Goal: Information Seeking & Learning: Learn about a topic

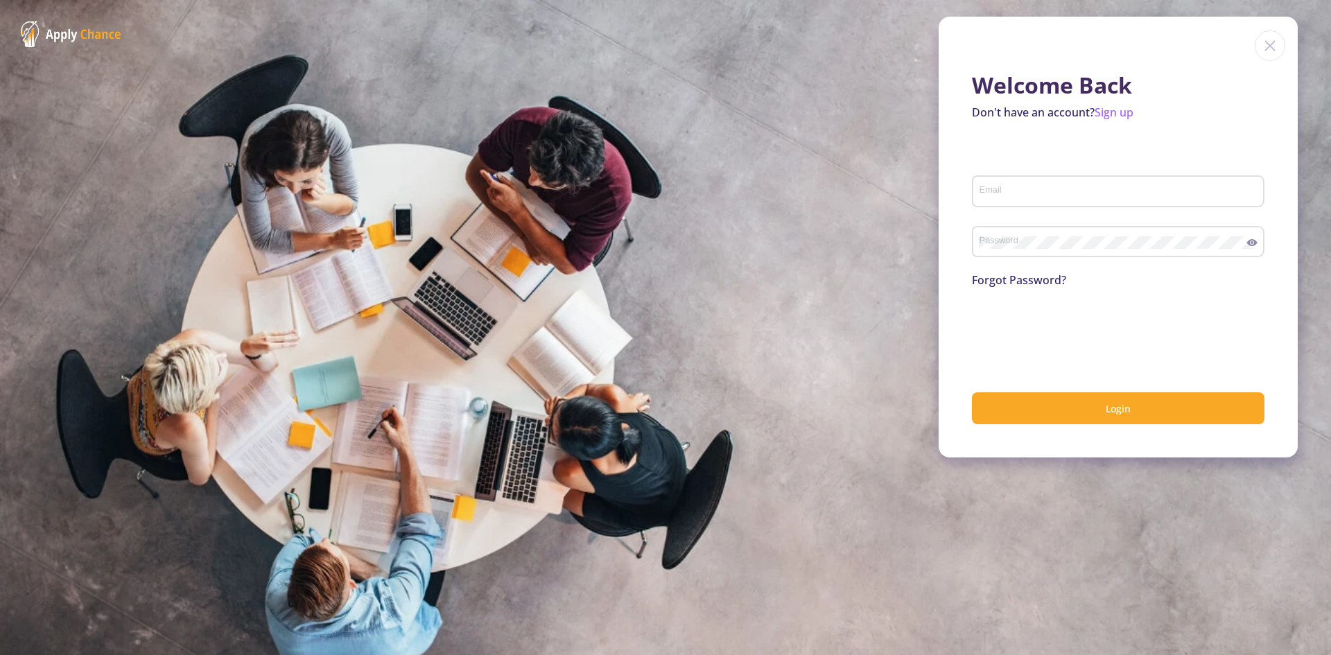
click at [1139, 190] on input "Email" at bounding box center [1120, 192] width 283 height 12
click at [1065, 175] on div "Email" at bounding box center [1118, 189] width 279 height 36
click at [1024, 276] on link "Forgot Password?" at bounding box center [1019, 280] width 94 height 15
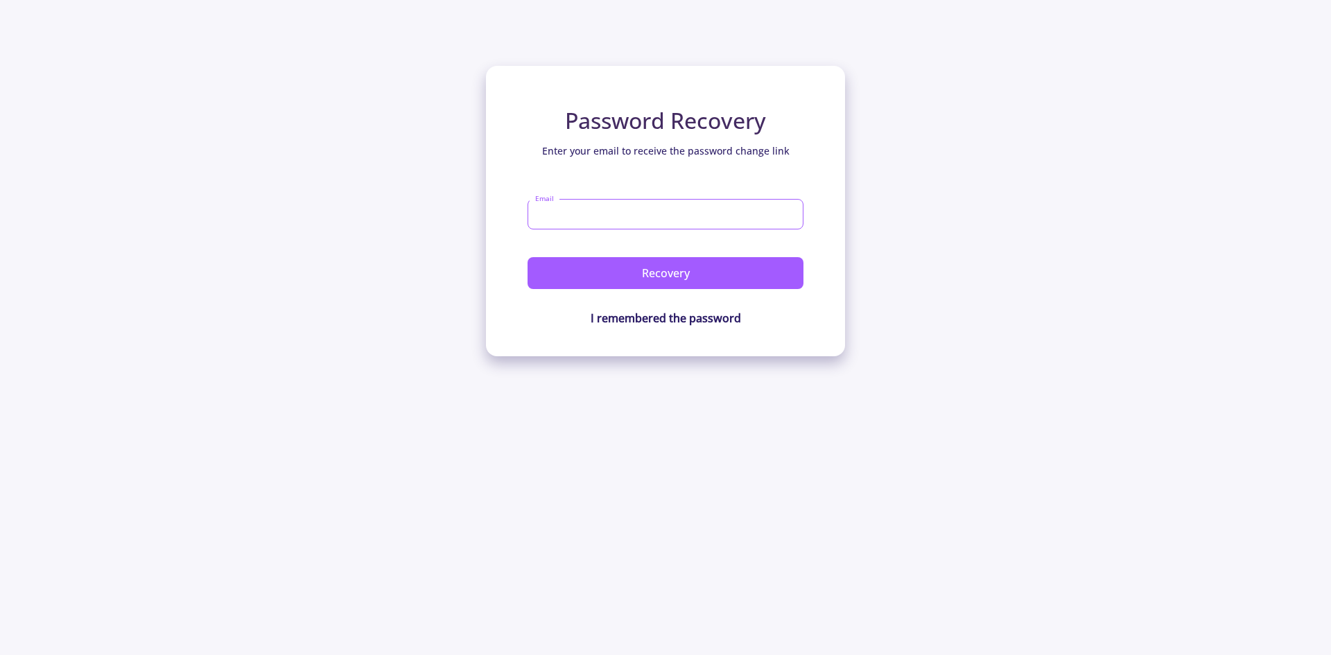
click at [646, 208] on input "Email" at bounding box center [666, 214] width 276 height 31
type input "[EMAIL_ADDRESS][DOMAIN_NAME]"
click at [528, 257] on button "Recovery" at bounding box center [666, 273] width 276 height 32
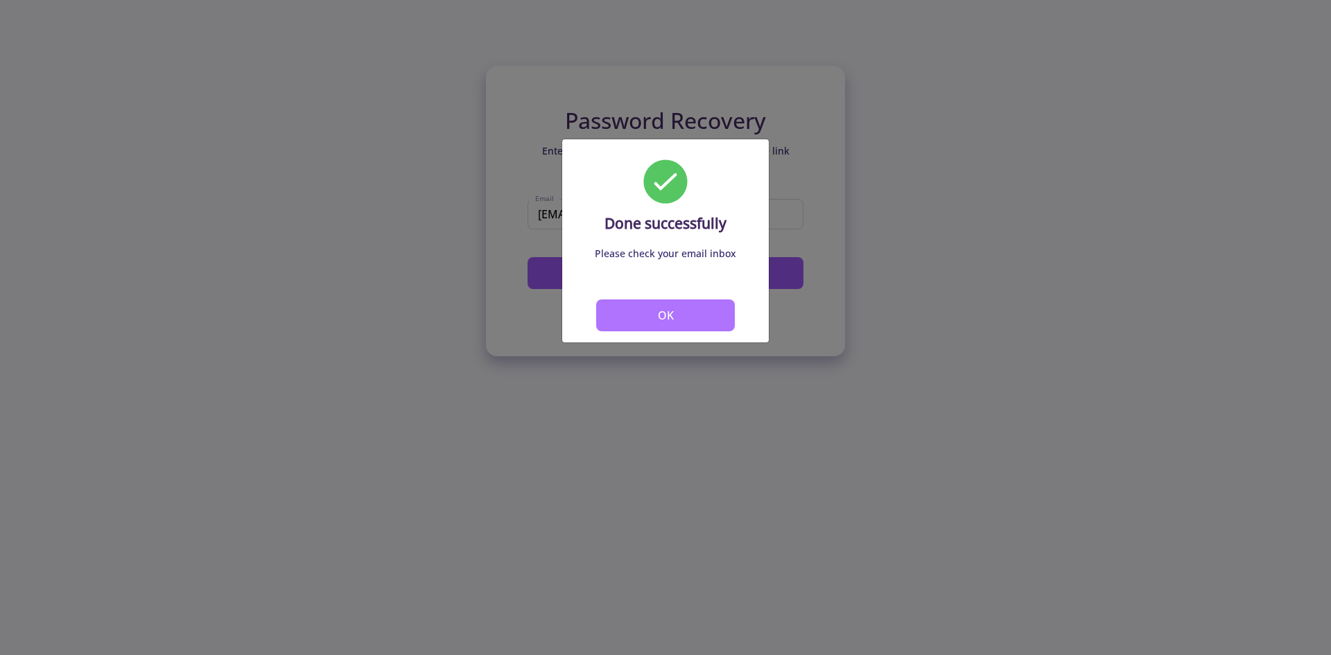
click at [687, 318] on button "OK" at bounding box center [665, 316] width 139 height 32
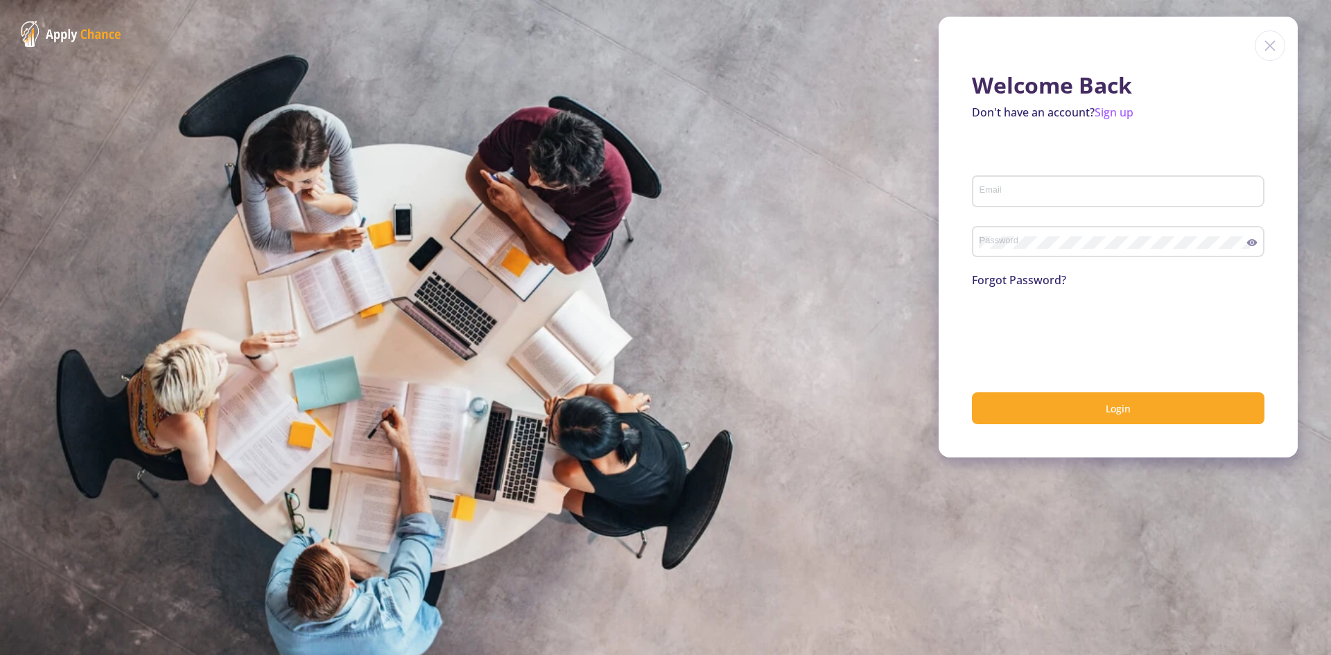
click at [1125, 184] on div "Email" at bounding box center [1118, 189] width 279 height 36
type input "[EMAIL_ADDRESS][DOMAIN_NAME]"
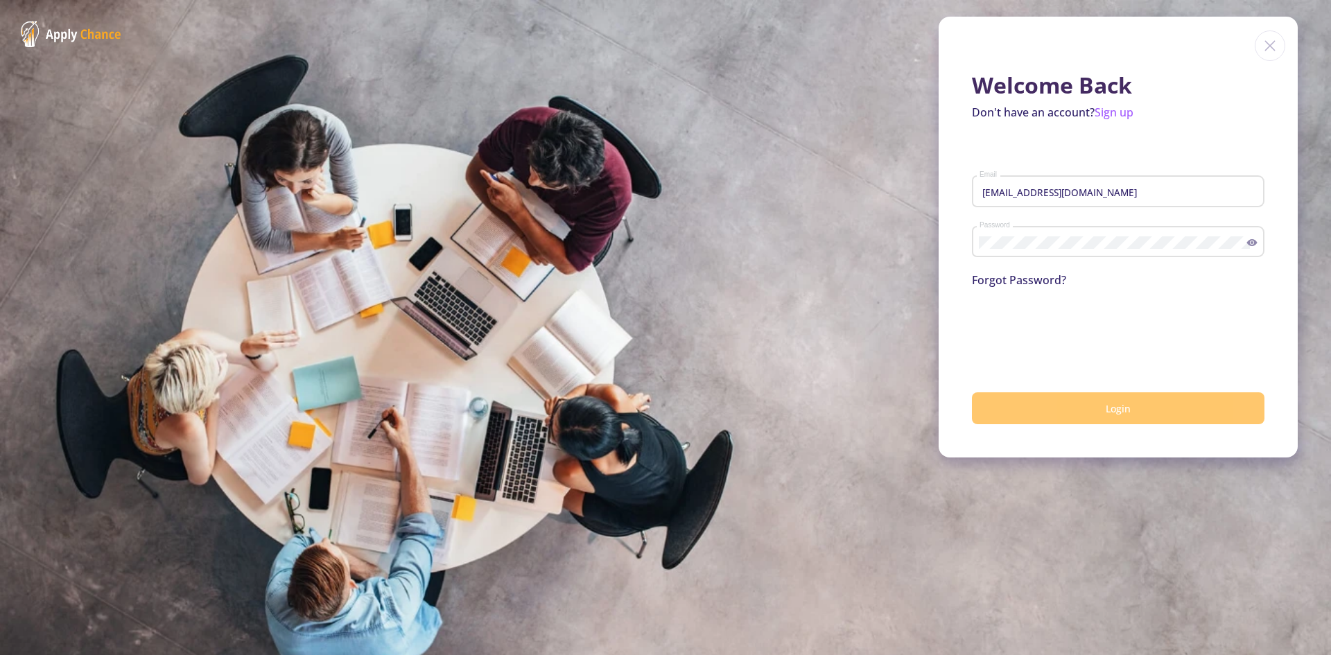
click at [1074, 415] on button "Login" at bounding box center [1118, 409] width 293 height 33
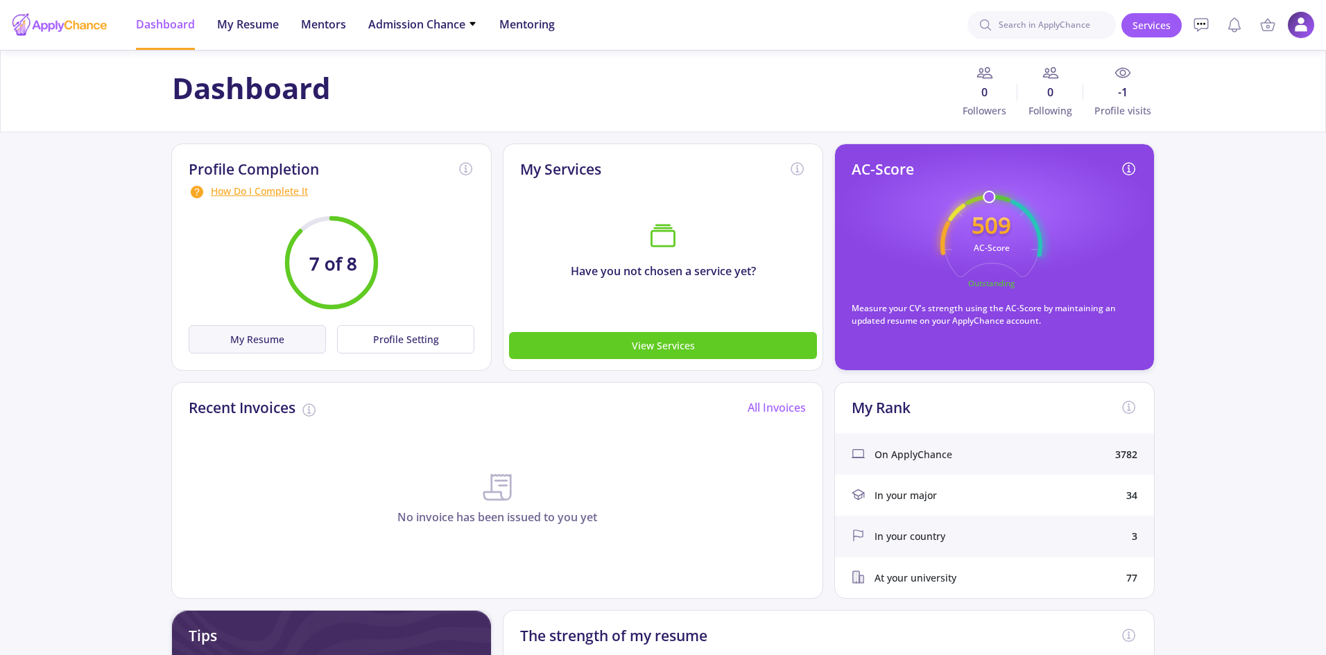
click at [277, 347] on button "My Resume" at bounding box center [257, 339] width 137 height 28
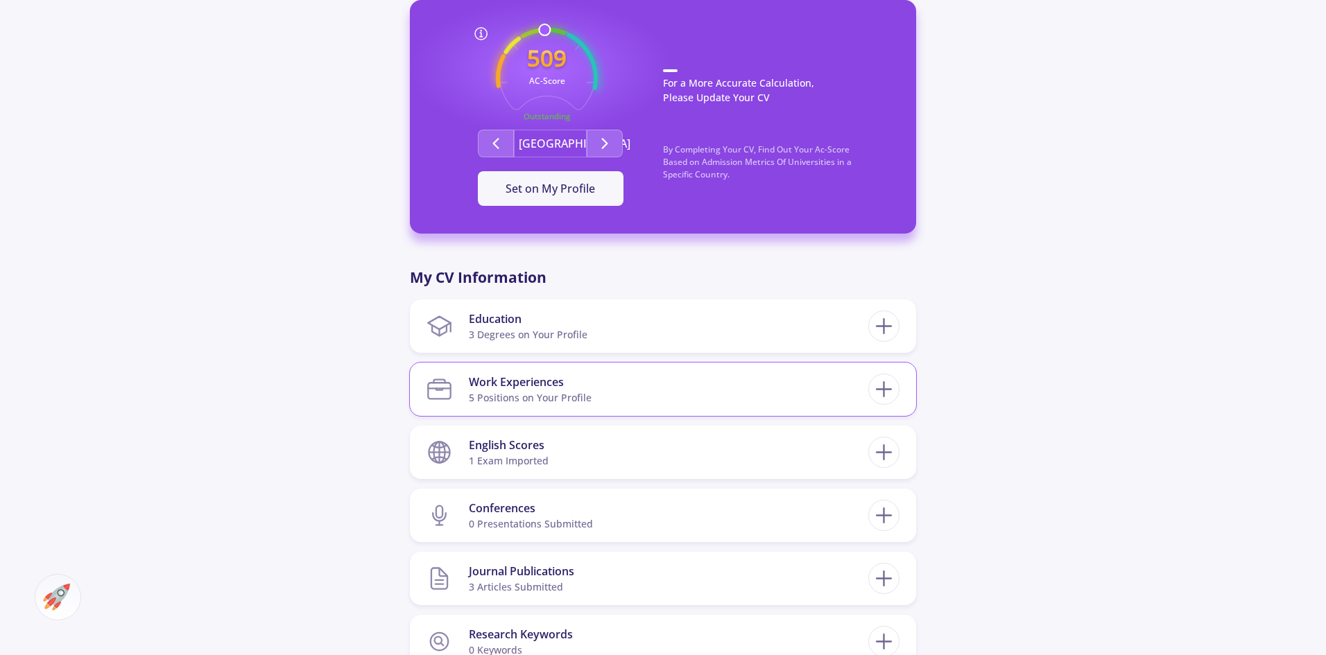
scroll to position [1110, 0]
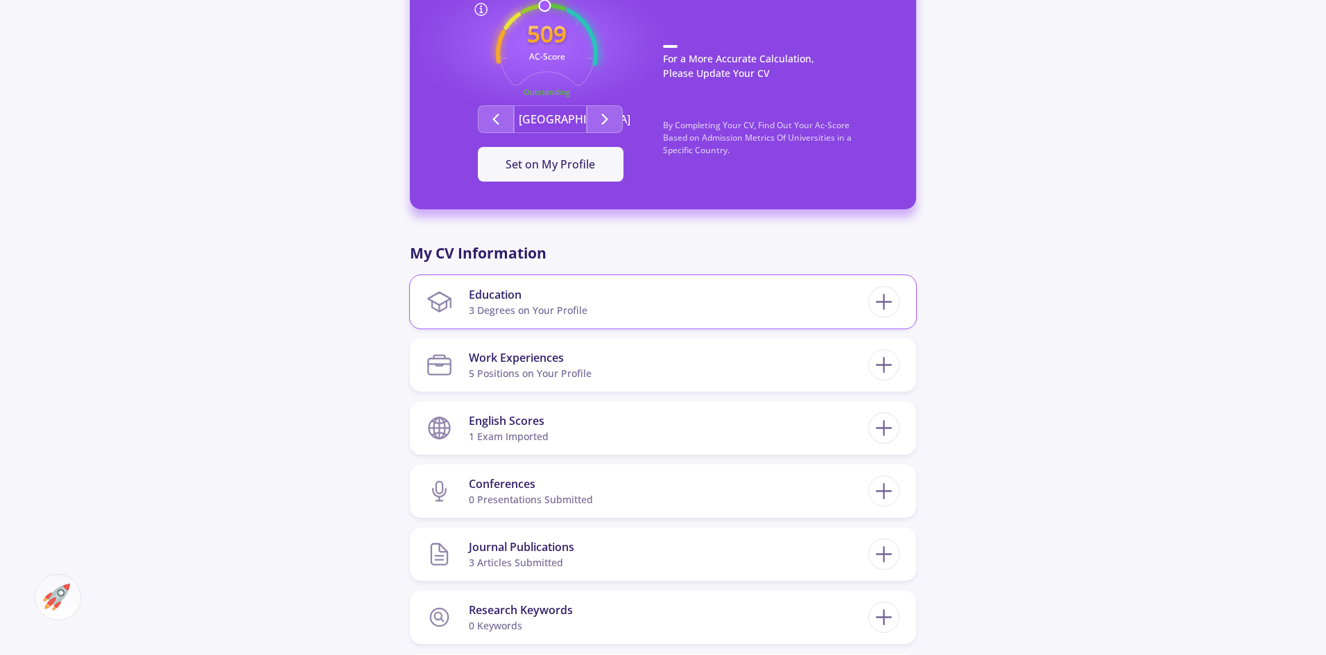
click at [499, 286] on div "Education" at bounding box center [528, 294] width 119 height 17
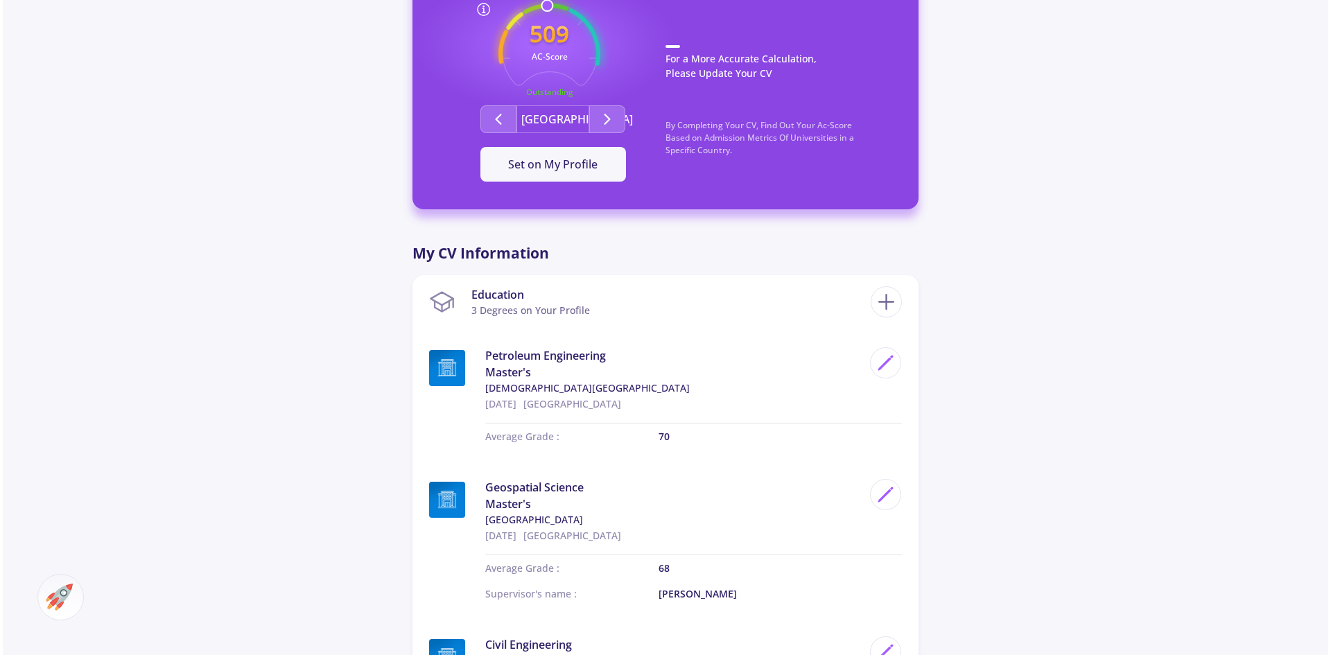
scroll to position [1248, 0]
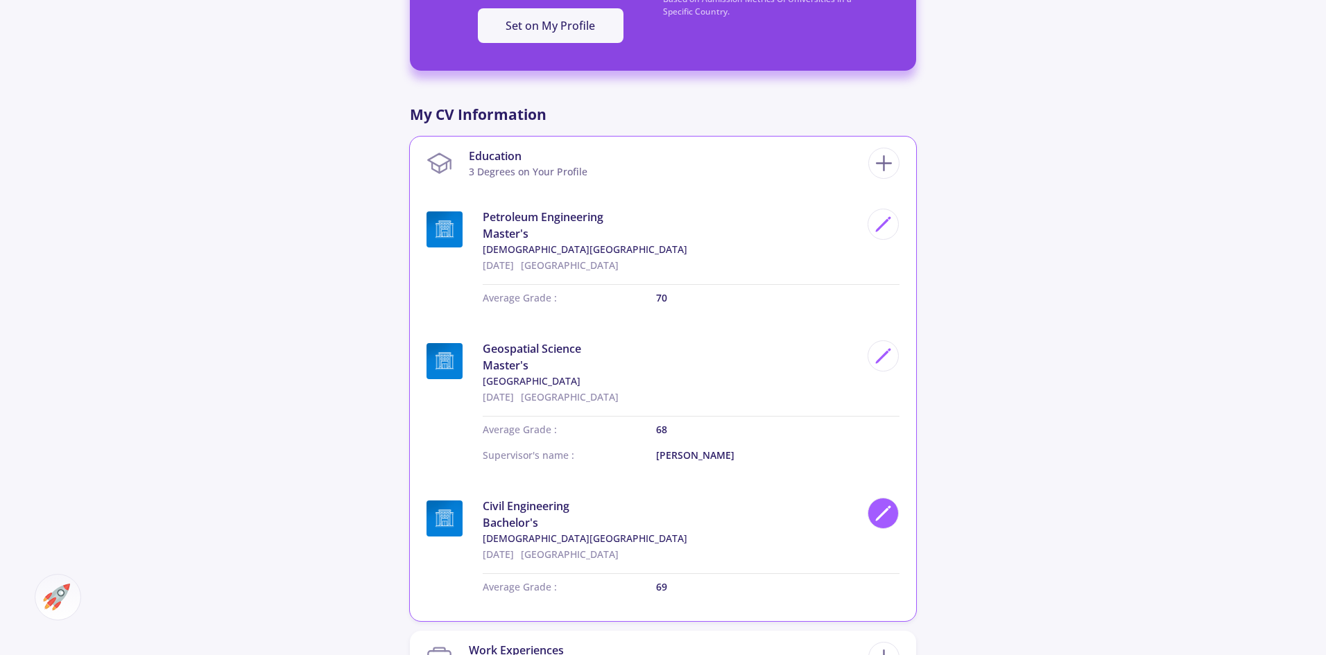
click at [883, 504] on icon at bounding box center [883, 513] width 19 height 19
type input "Civil Engineering"
type input "[GEOGRAPHIC_DATA]"
type input "[DATE]"
type input "69"
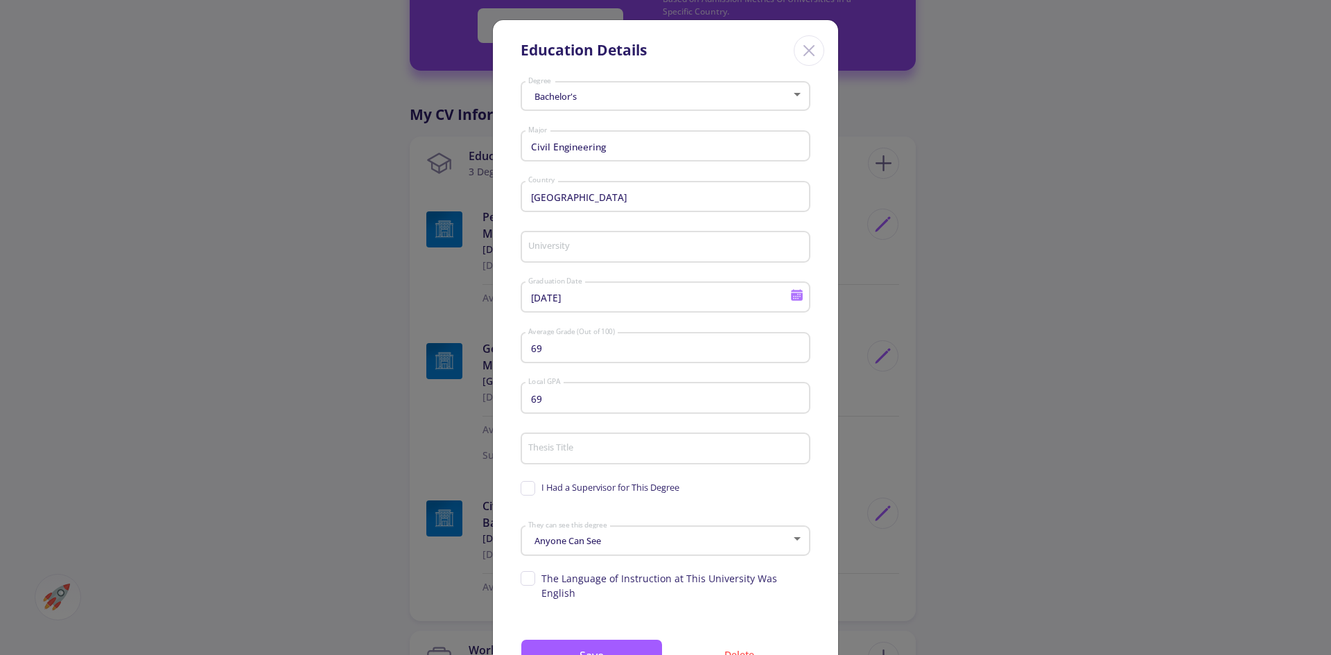
type input "[DEMOGRAPHIC_DATA][GEOGRAPHIC_DATA]"
click at [588, 354] on input "69" at bounding box center [668, 349] width 280 height 12
click at [564, 356] on div "69 Average Grade (Out of 100)" at bounding box center [666, 345] width 277 height 36
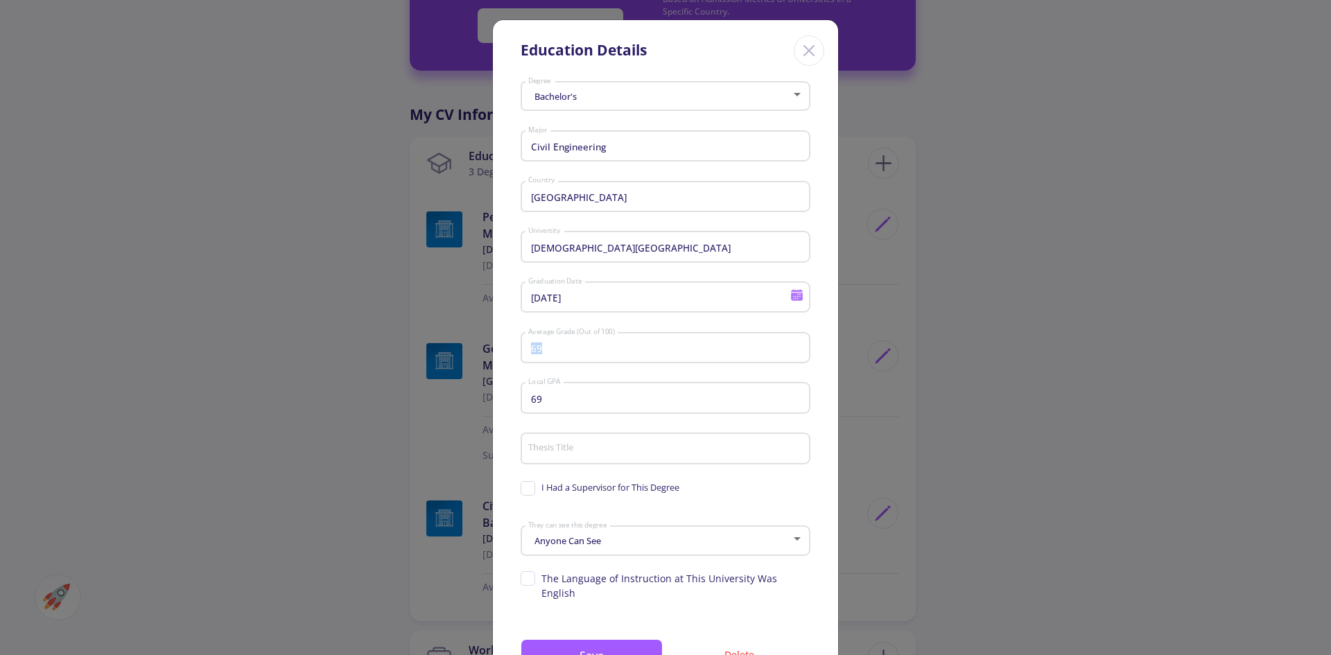
click at [564, 355] on div "69 Average Grade (Out of 100)" at bounding box center [666, 345] width 277 height 36
click at [569, 344] on input "69" at bounding box center [668, 349] width 280 height 12
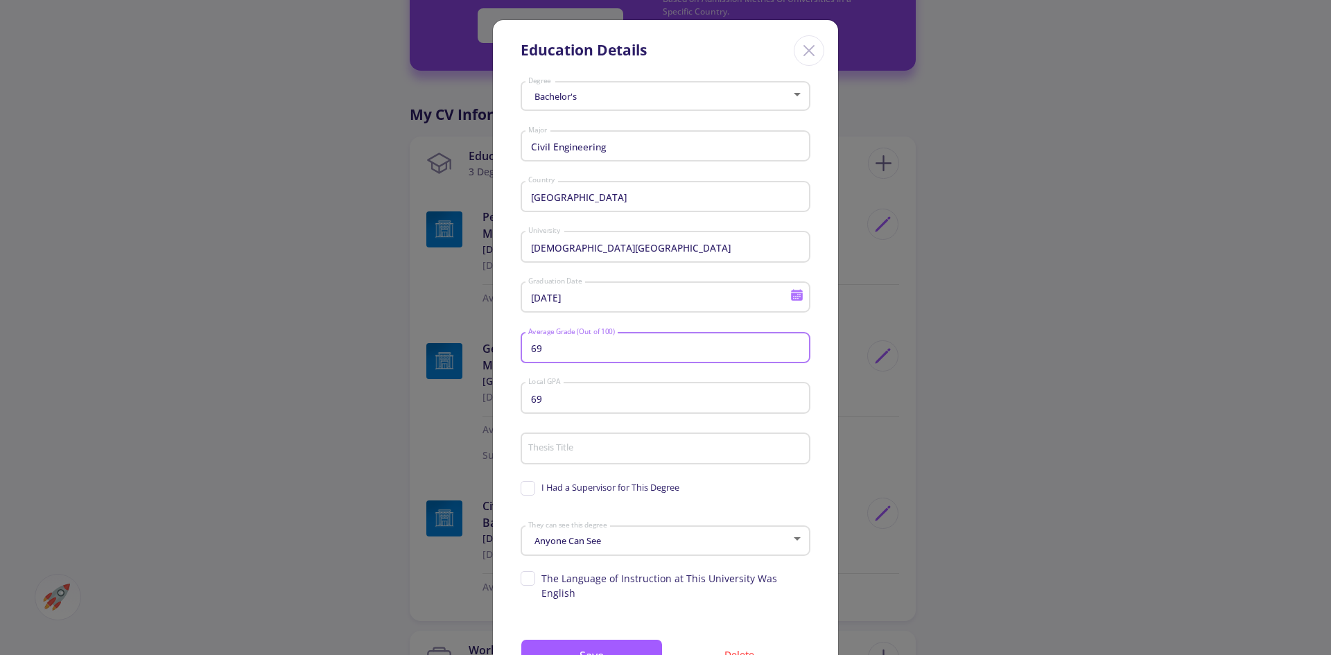
click at [553, 348] on input "69" at bounding box center [668, 349] width 280 height 12
type input "85"
click at [569, 397] on input "69" at bounding box center [668, 399] width 280 height 12
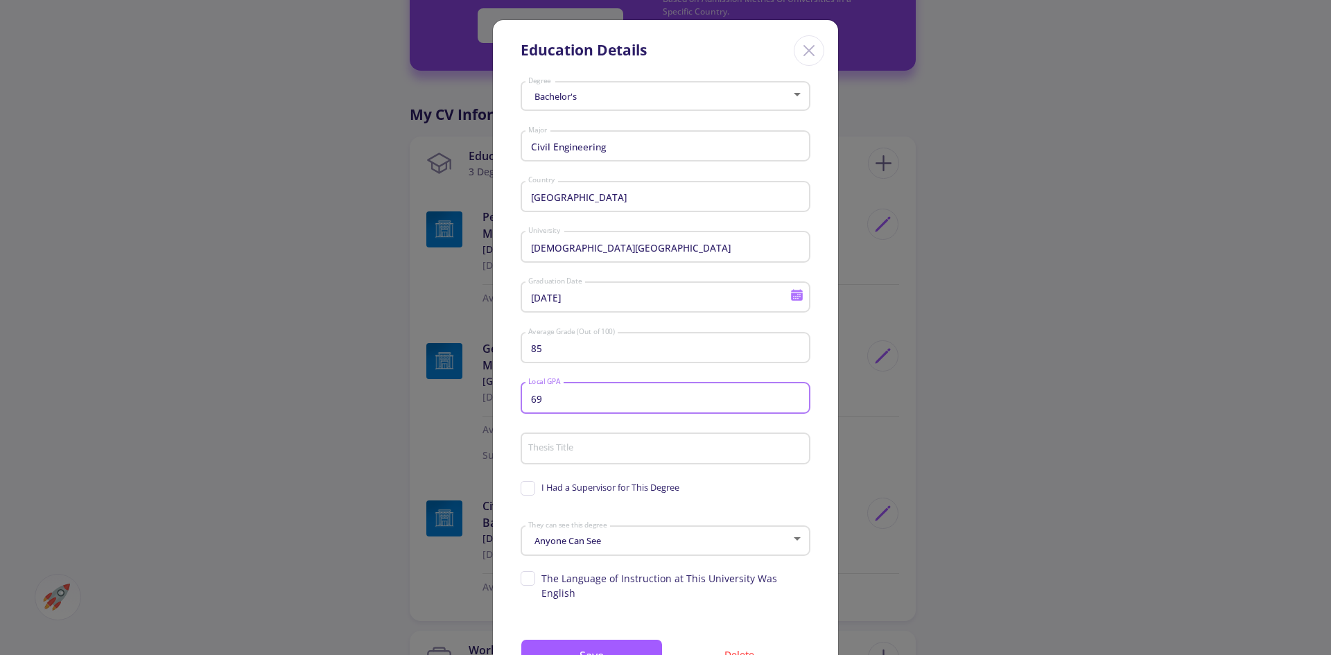
click at [569, 397] on input "69" at bounding box center [668, 399] width 280 height 12
type input "17"
click at [610, 639] on button "Save" at bounding box center [592, 655] width 142 height 33
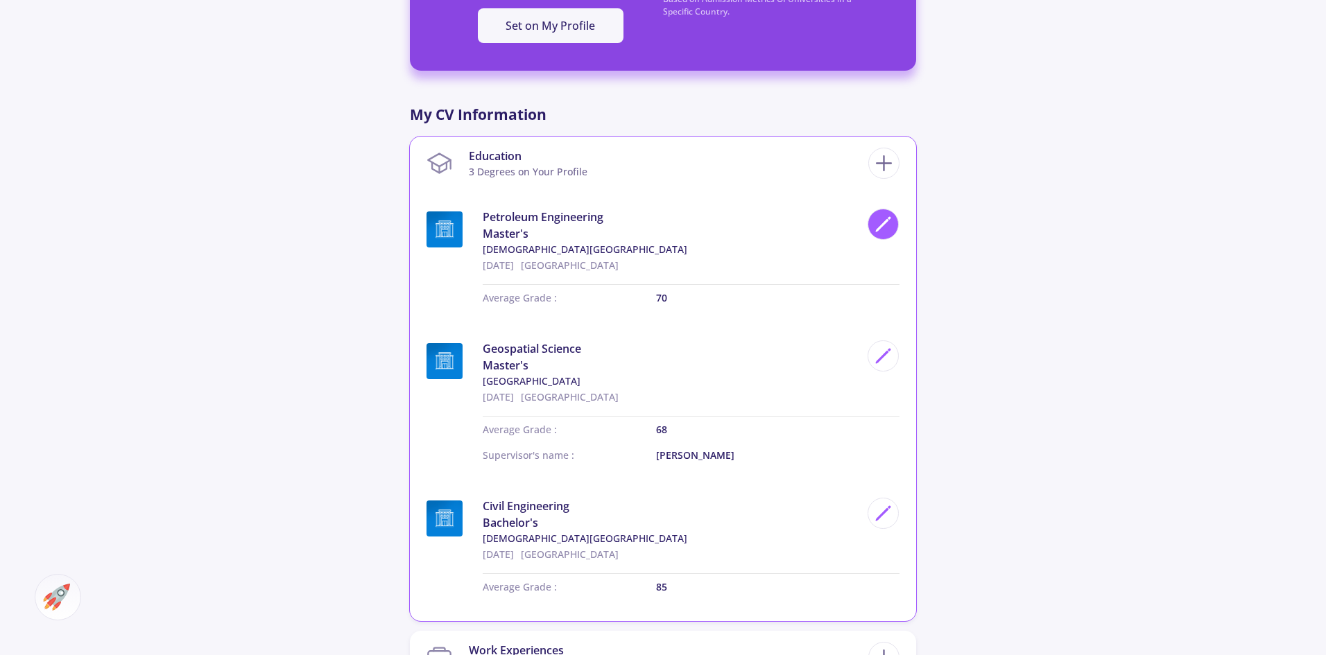
click at [890, 215] on icon at bounding box center [883, 224] width 19 height 19
type input "Petroleum Engineering"
type input "[DEMOGRAPHIC_DATA][GEOGRAPHIC_DATA]"
type input "[DATE]"
type input "70"
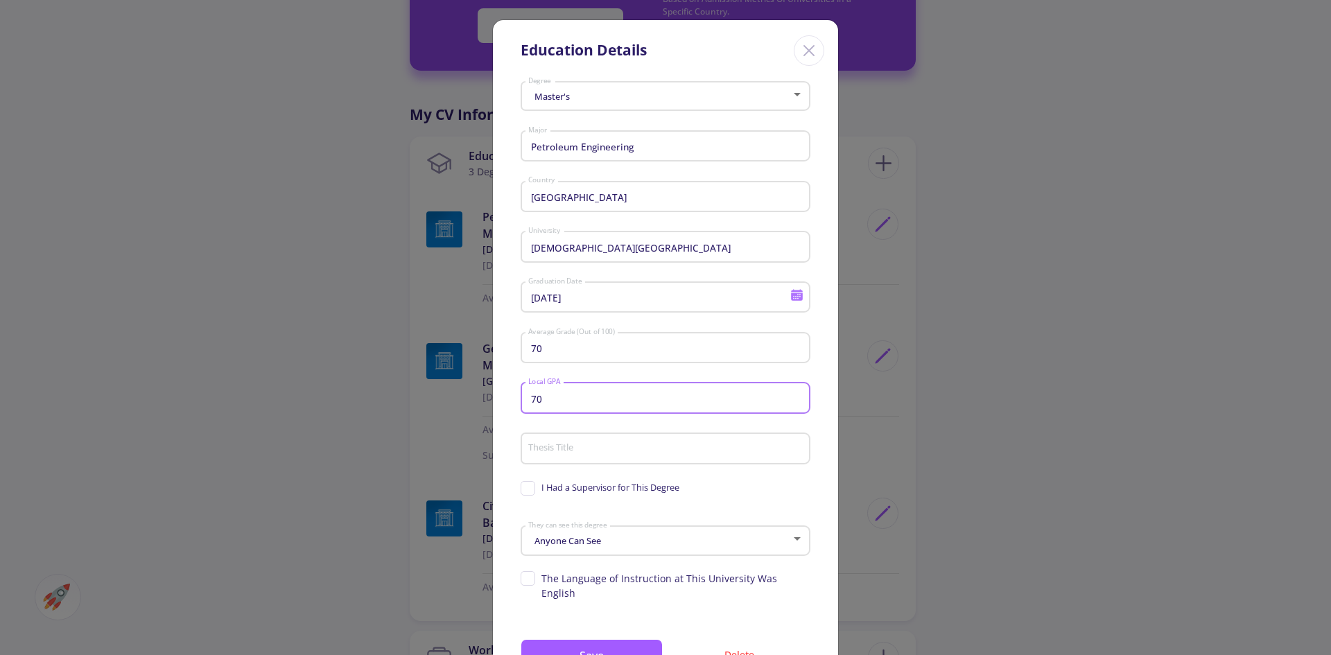
click at [576, 402] on input "70" at bounding box center [668, 399] width 280 height 12
type input "18"
click at [557, 448] on input "Thesis Title" at bounding box center [668, 449] width 280 height 12
paste input "3D Simulation of a Giant Oilfield in Calcareous Formations and Study of Calcula…"
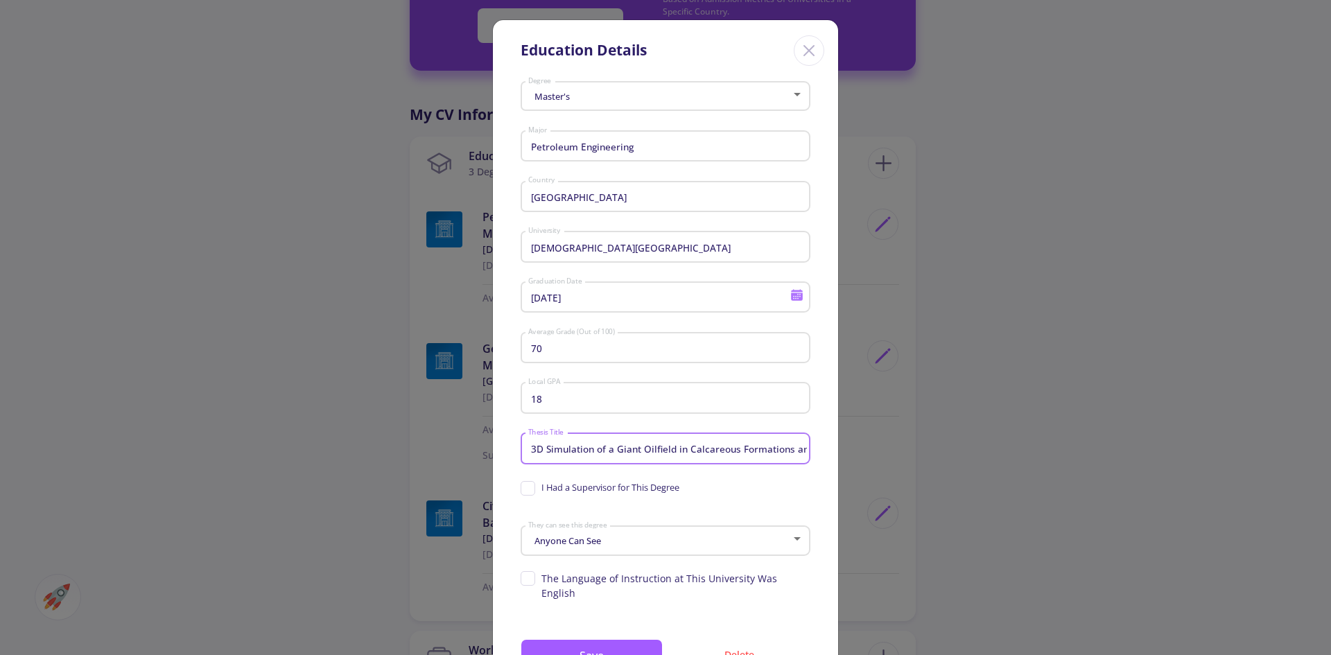
scroll to position [0, 311]
type input "3D Simulation of a Giant Oilfield in Calcareous Formations and Study of Calcula…"
click at [526, 491] on span "I Had a Supervisor for This Degree" at bounding box center [600, 487] width 159 height 13
click at [526, 490] on input "I Had a Supervisor for This Degree" at bounding box center [525, 485] width 9 height 9
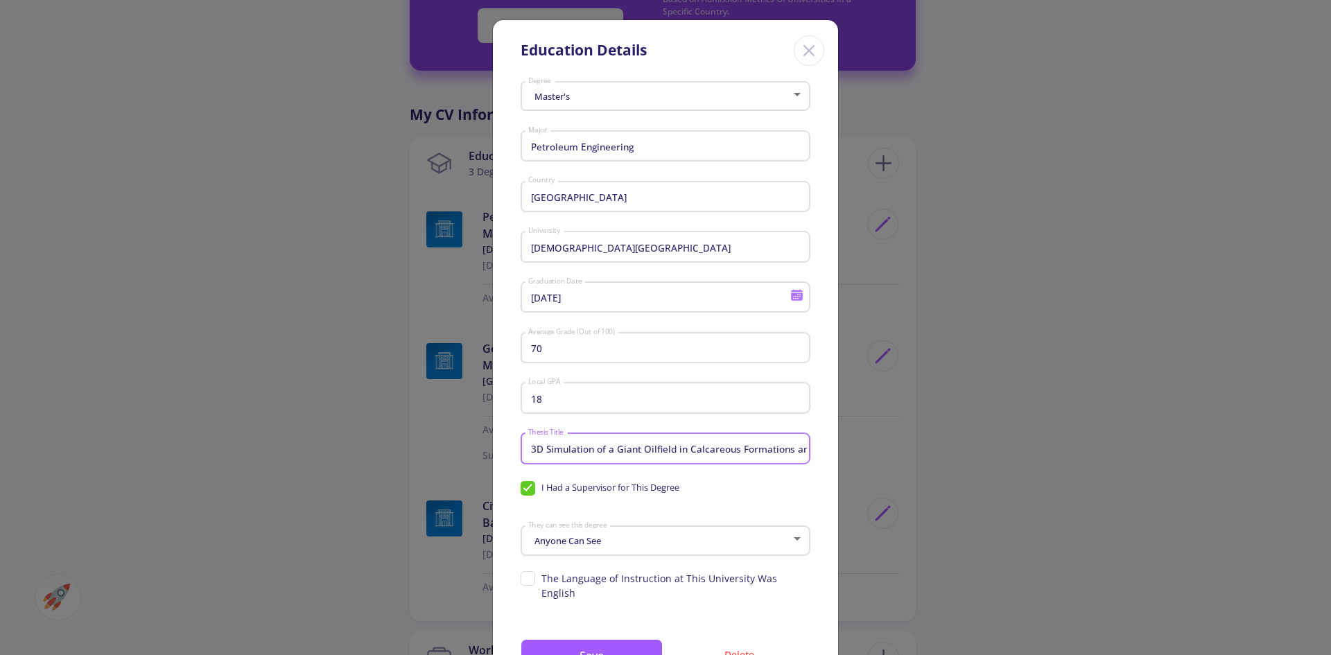
checkbox input "true"
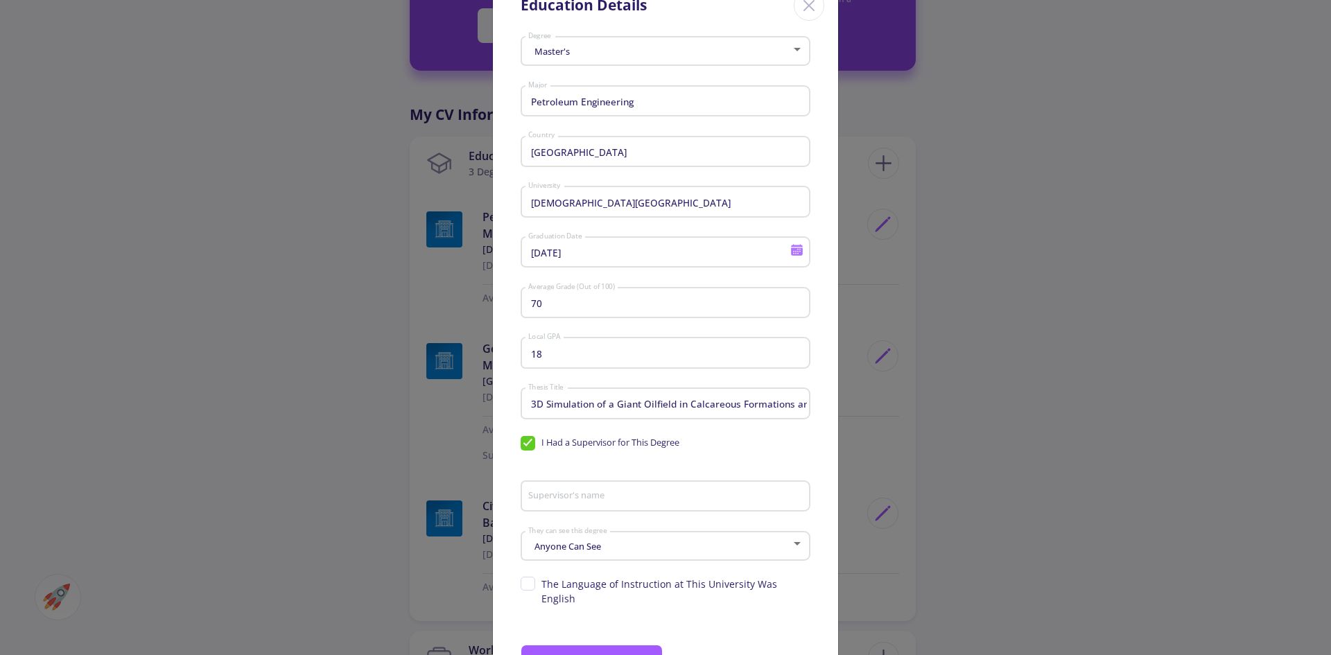
scroll to position [69, 0]
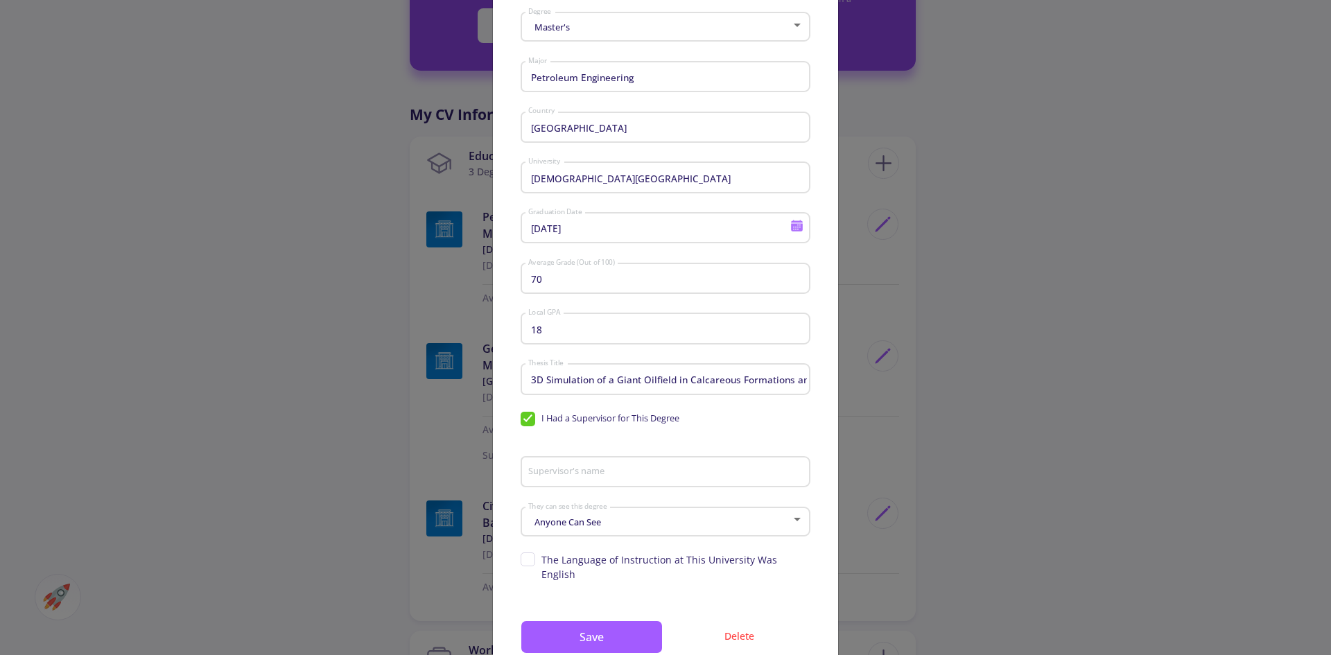
click at [602, 479] on input "Supervisor's name" at bounding box center [668, 473] width 280 height 12
click at [497, 460] on div "Master's Degree Petroleum Engineering Major Iran Country [GEOGRAPHIC_DATA] [GEO…" at bounding box center [665, 347] width 345 height 680
click at [540, 277] on input "70" at bounding box center [668, 279] width 280 height 12
type input "85"
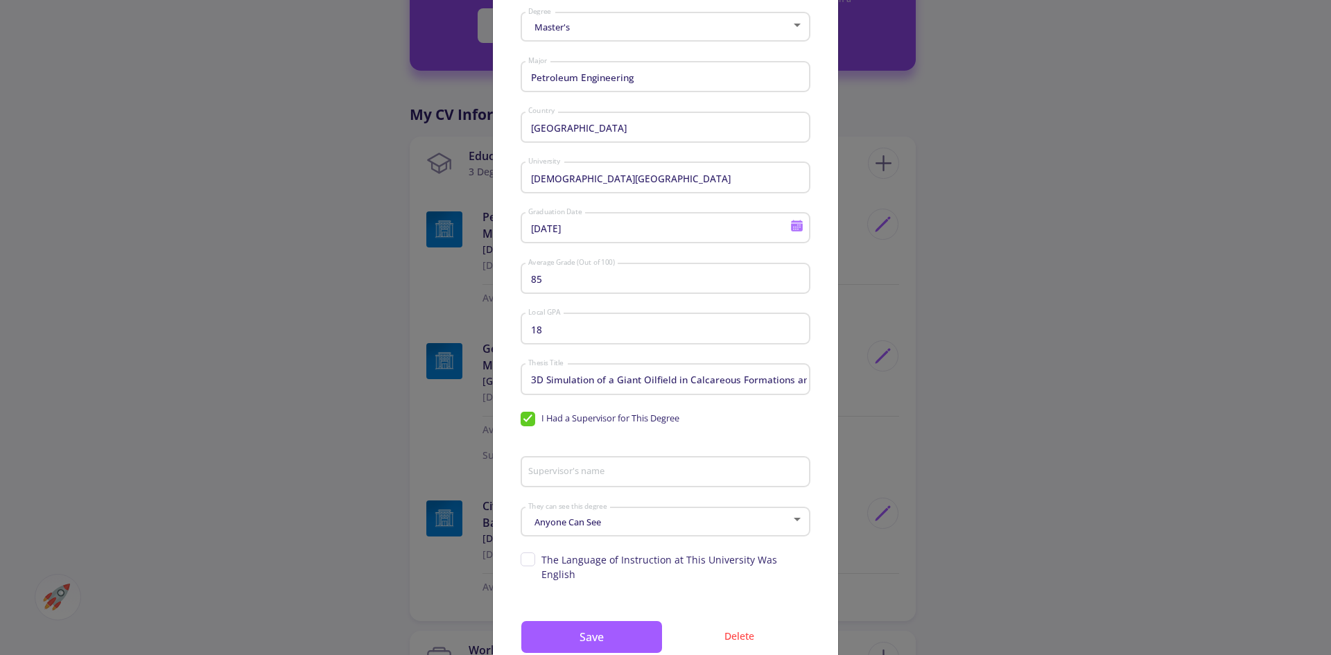
click at [506, 300] on div "Master's Degree Petroleum Engineering Major Iran Country [GEOGRAPHIC_DATA] [GEO…" at bounding box center [665, 347] width 345 height 680
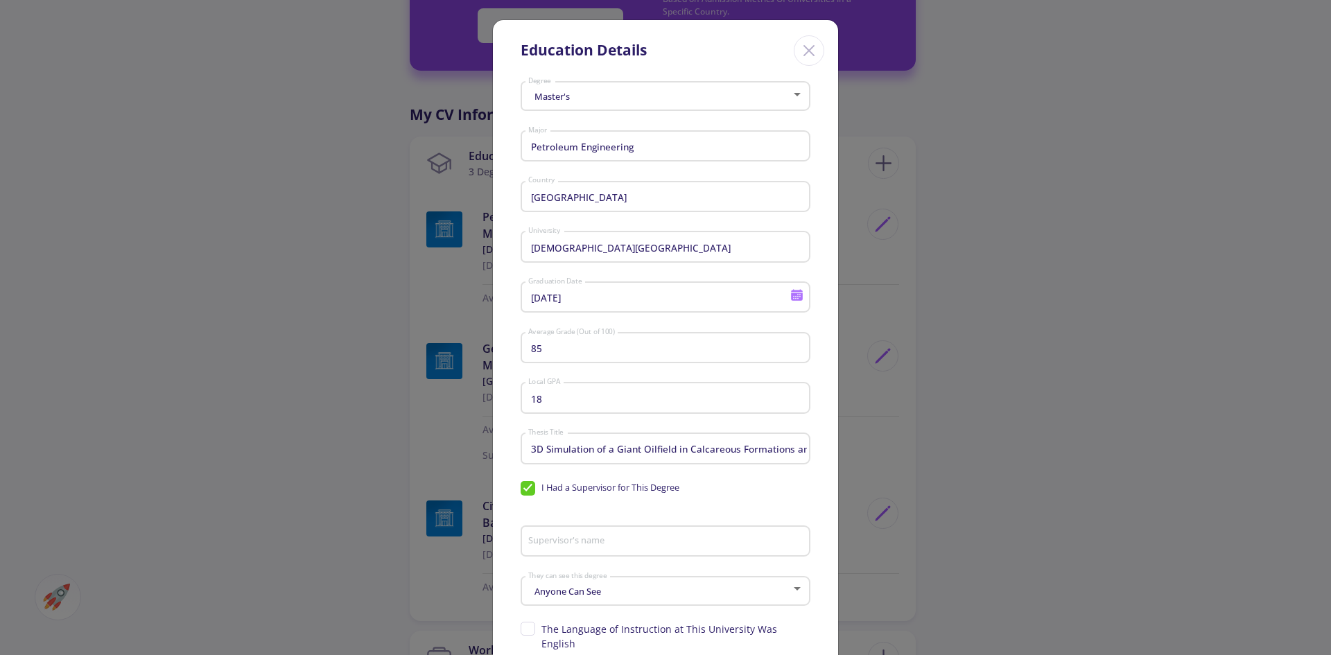
click at [798, 296] on icon at bounding box center [797, 294] width 13 height 13
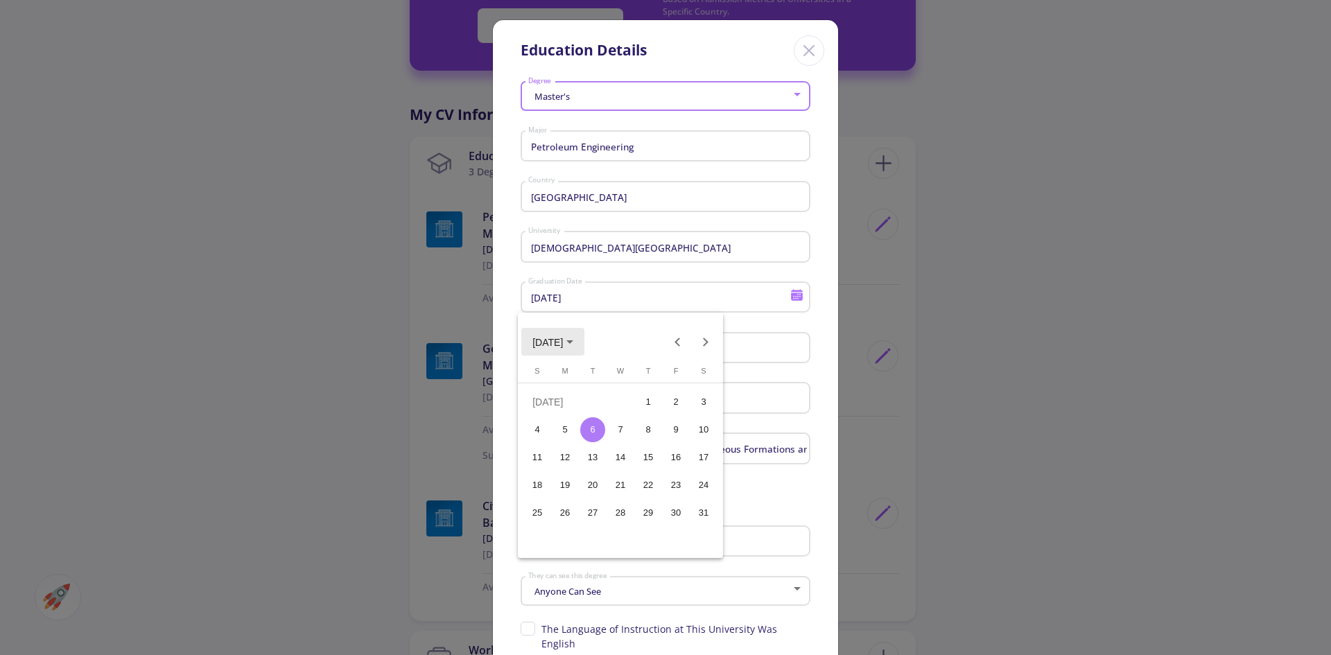
click at [574, 340] on span "[DATE]" at bounding box center [553, 341] width 41 height 11
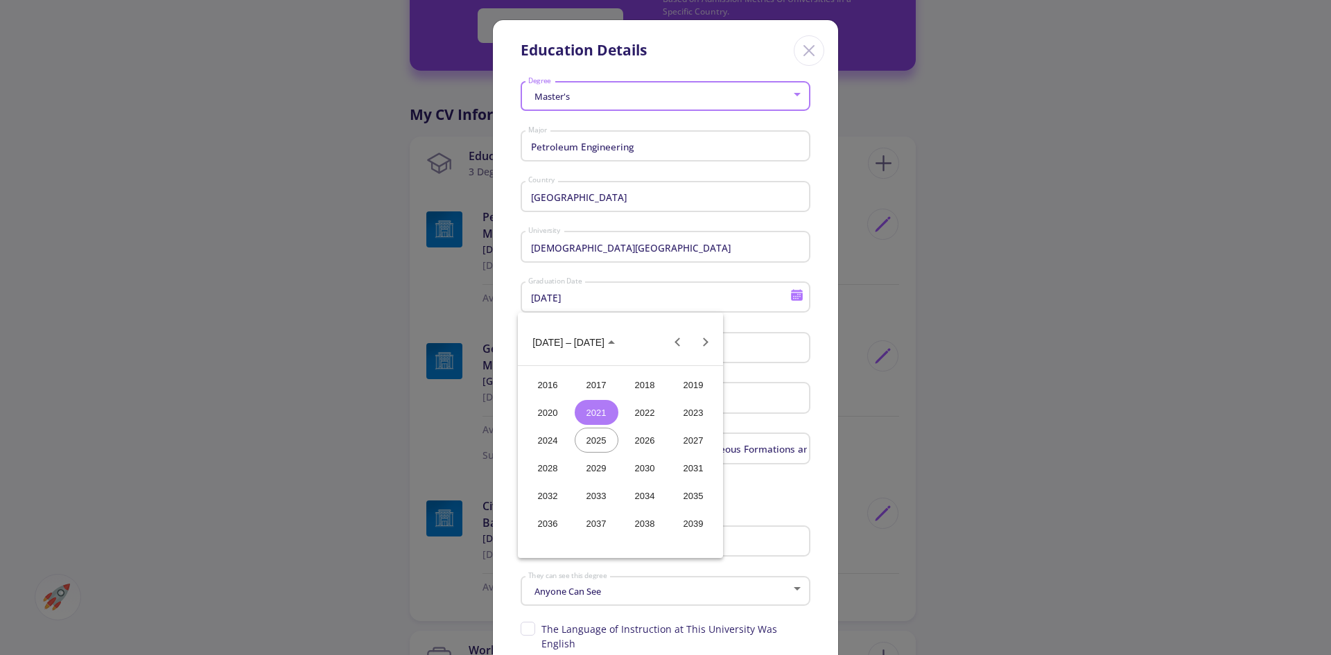
click at [548, 417] on div "2020" at bounding box center [548, 412] width 44 height 25
click at [650, 440] on div "[DATE]" at bounding box center [645, 440] width 44 height 25
click at [598, 429] on div "7" at bounding box center [592, 429] width 25 height 25
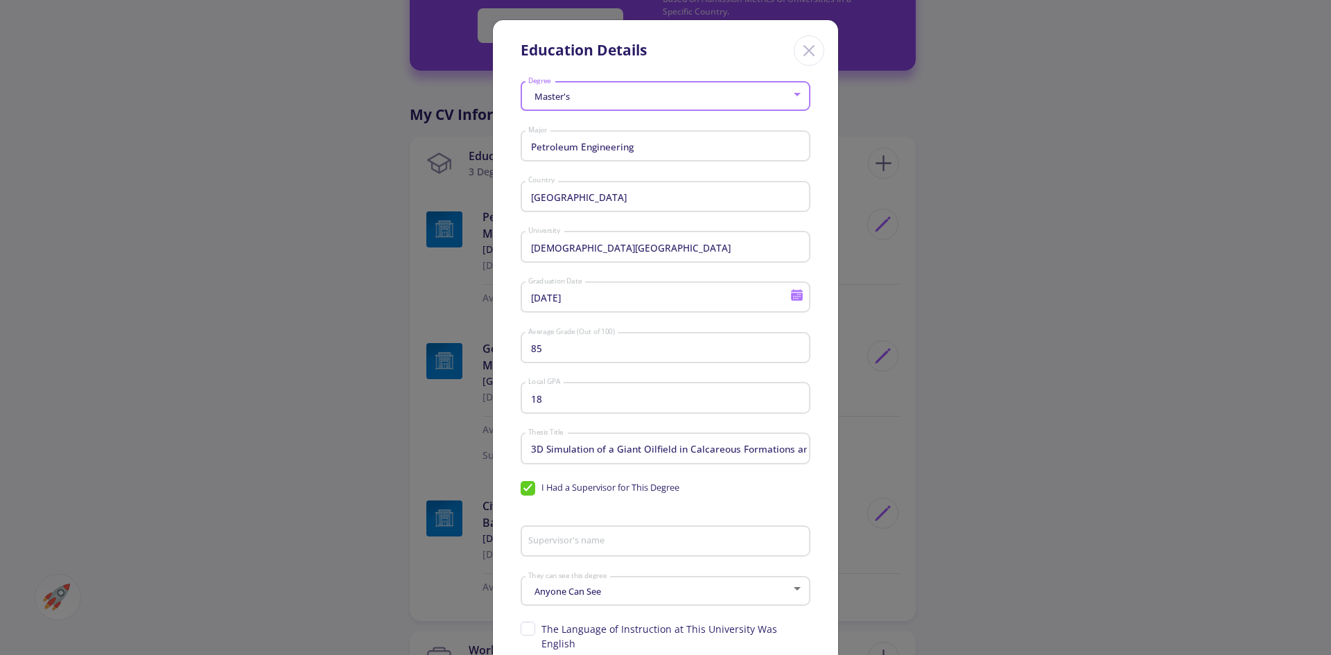
type input "[DATE]"
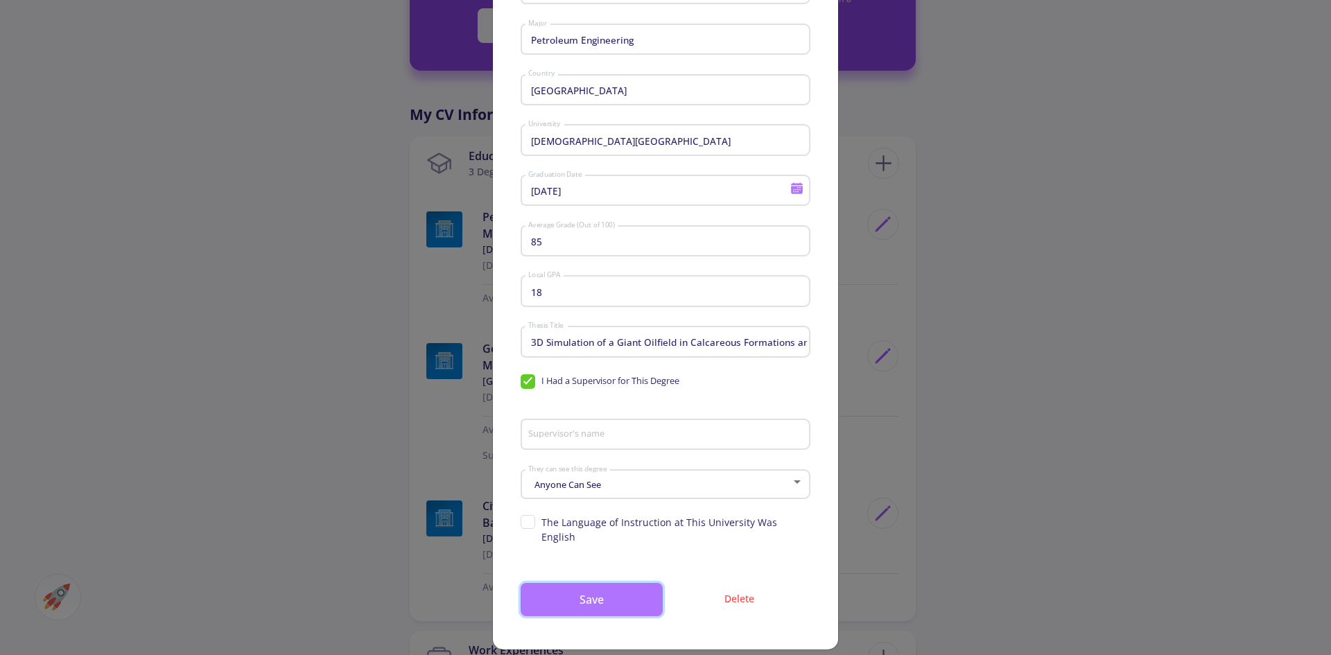
click at [626, 583] on button "Save" at bounding box center [592, 599] width 142 height 33
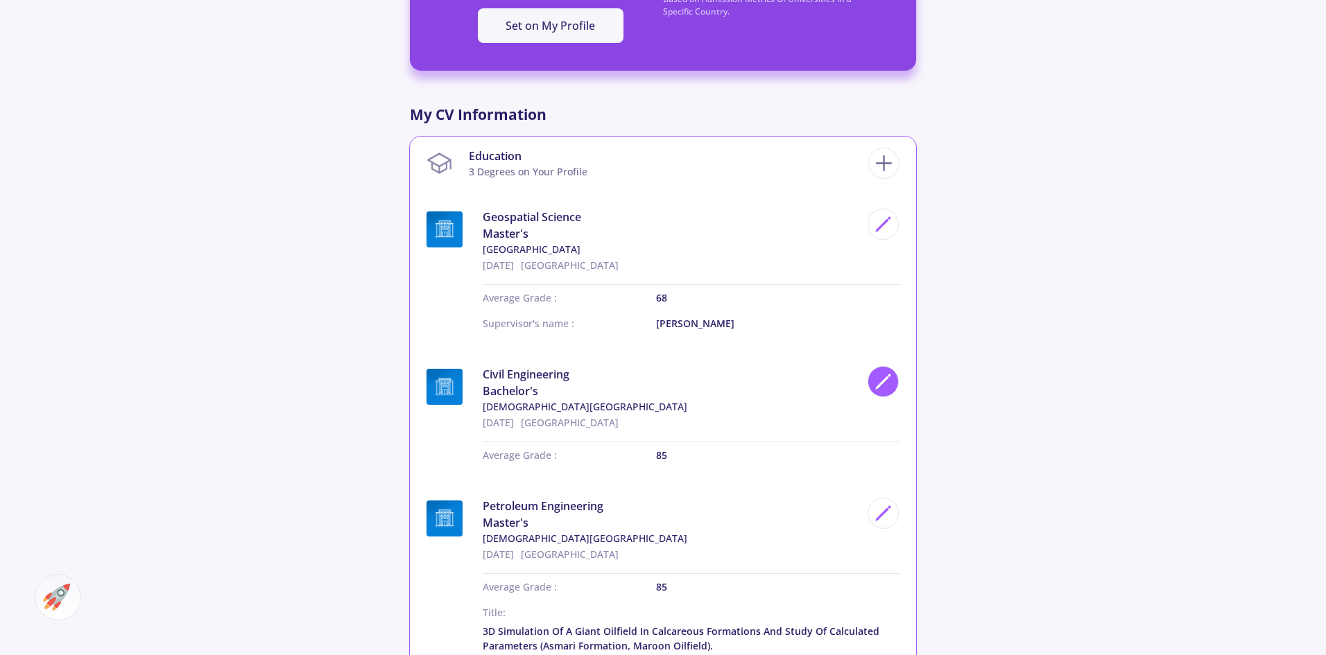
click at [875, 372] on icon at bounding box center [883, 381] width 19 height 19
type input "Civil Engineering"
type input "[DEMOGRAPHIC_DATA][GEOGRAPHIC_DATA]"
type input "[DATE]"
type input "17"
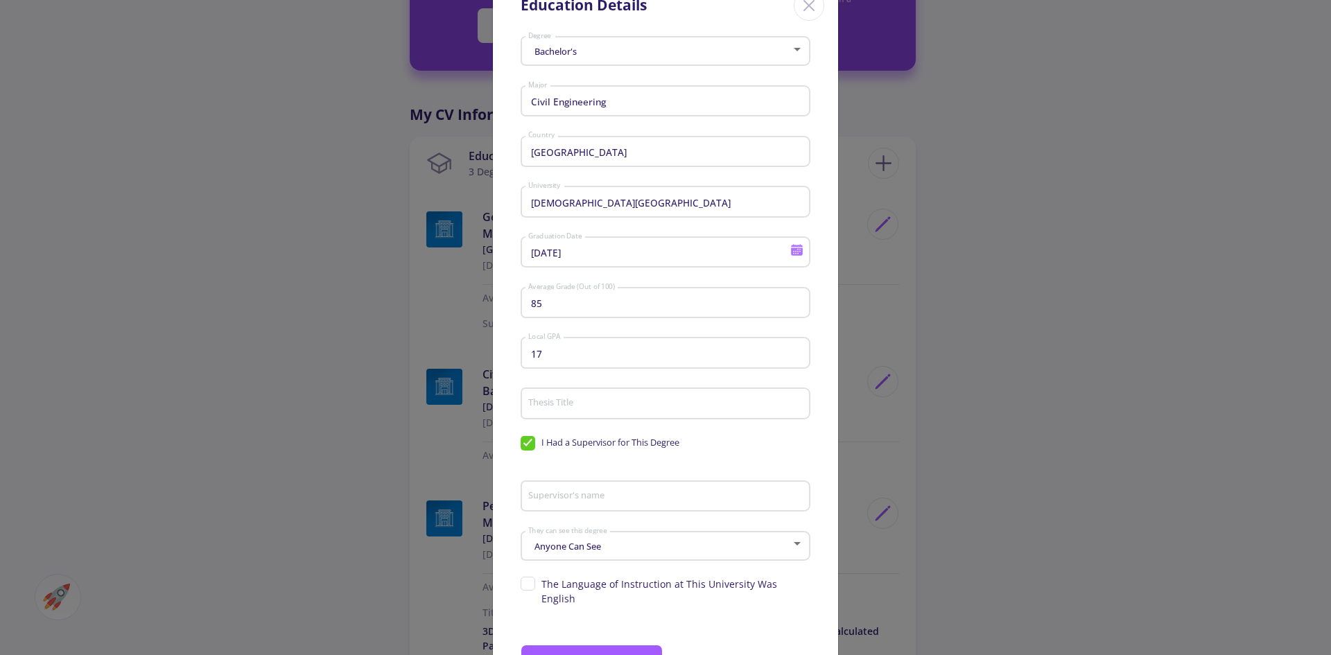
scroll to position [69, 0]
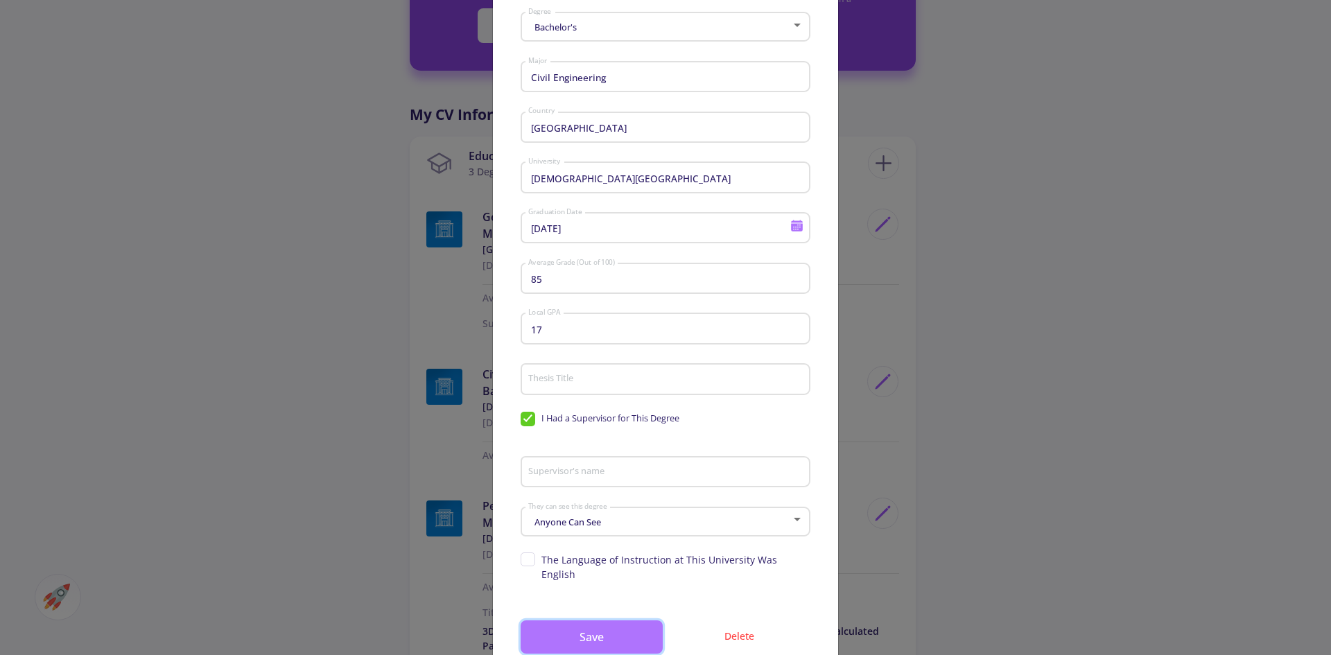
click at [568, 621] on button "Save" at bounding box center [592, 637] width 142 height 33
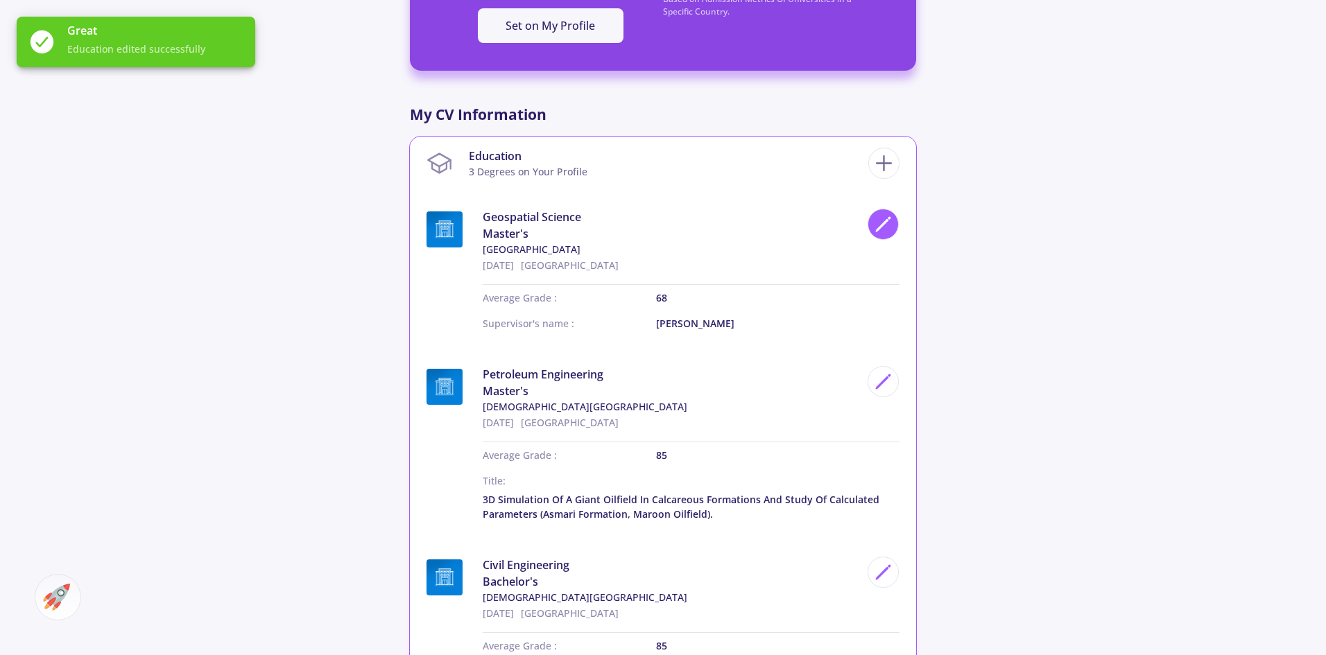
click at [877, 215] on icon at bounding box center [883, 224] width 19 height 19
type input "Geospatial Science"
type input "[GEOGRAPHIC_DATA]"
type input "[DATE]"
type input "68"
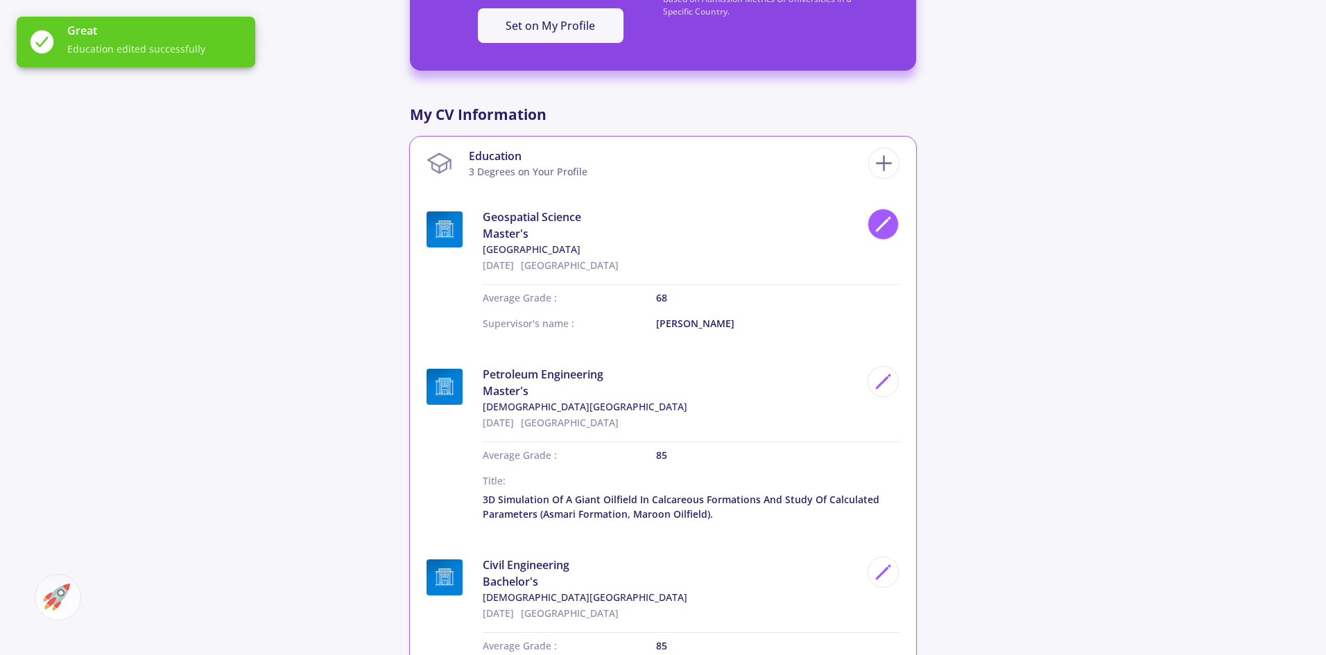
type input "[PERSON_NAME]"
checkbox input "true"
type input "100"
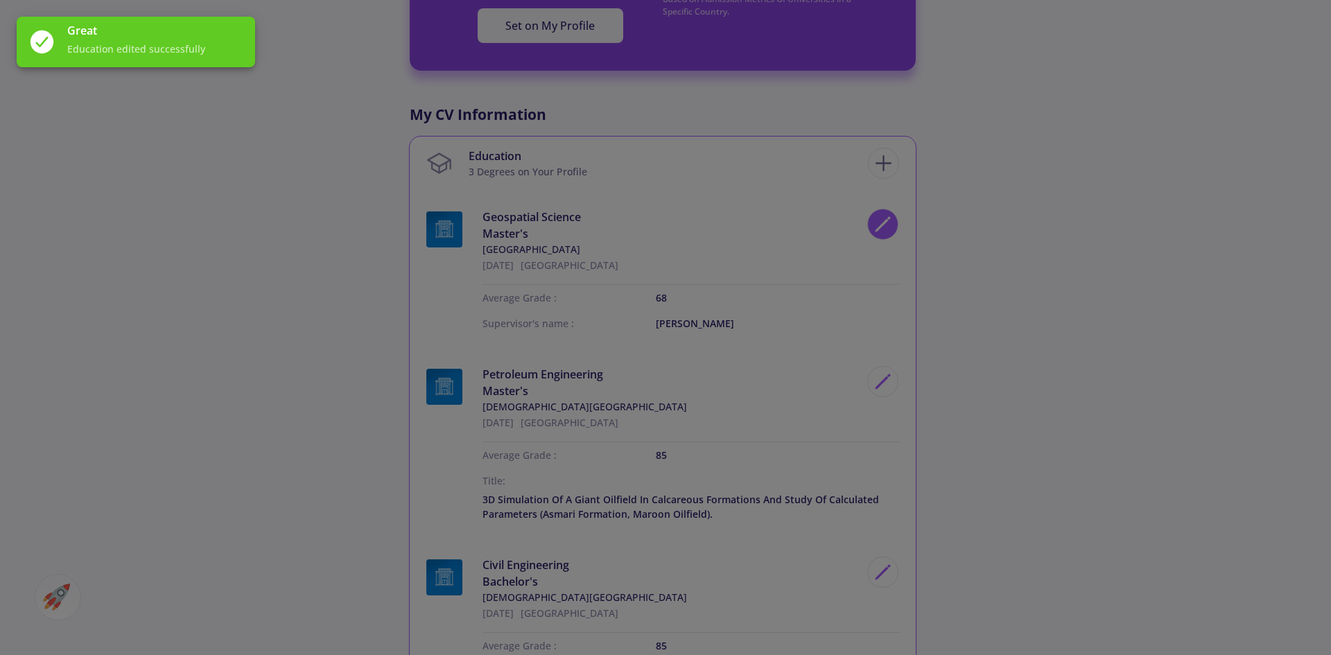
scroll to position [0, 0]
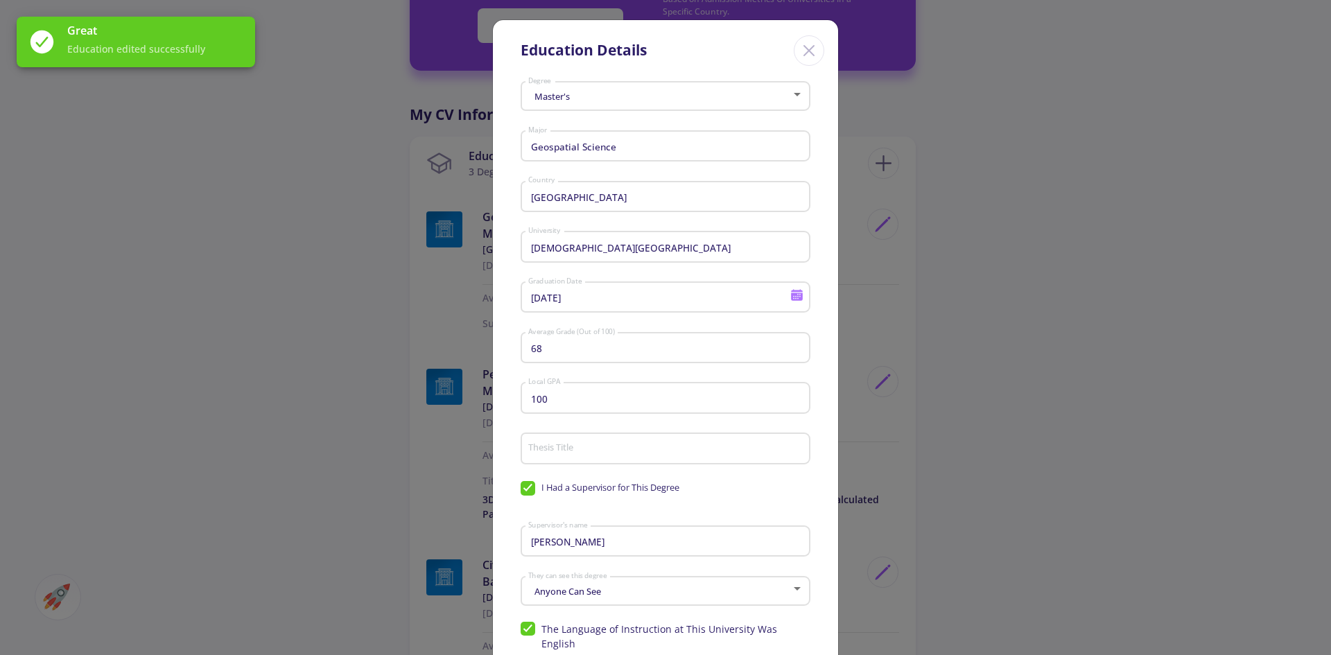
type input "[GEOGRAPHIC_DATA]"
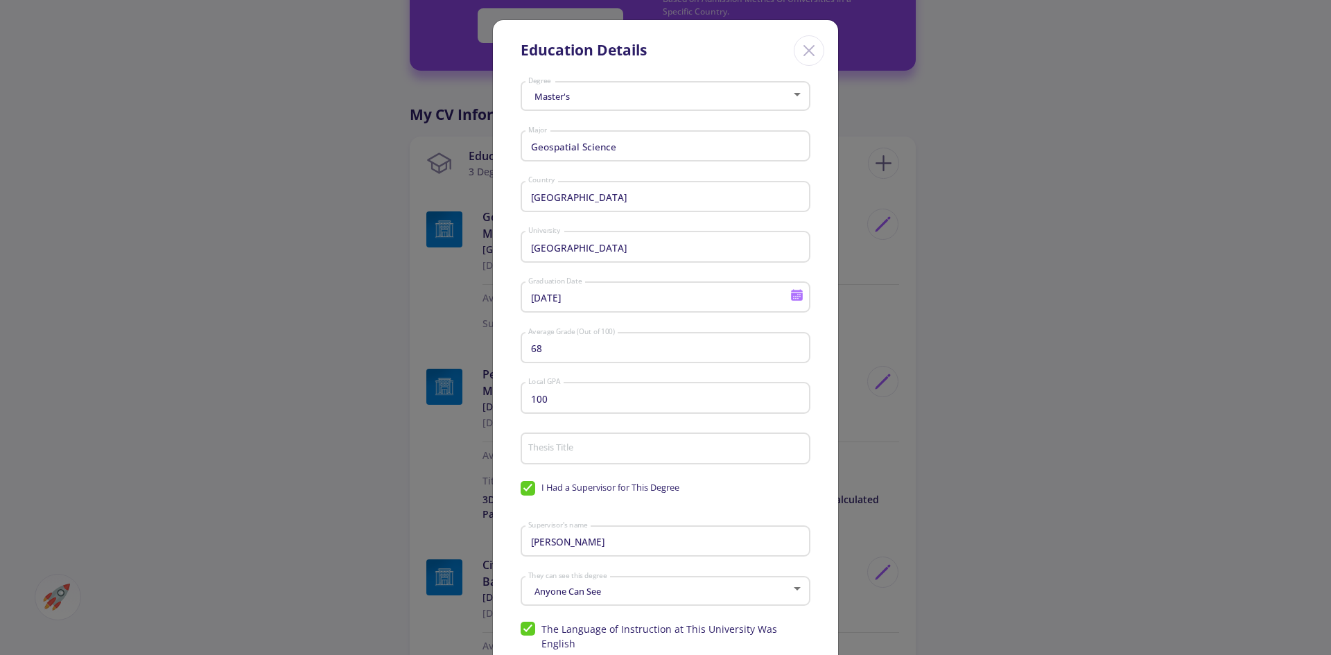
click at [626, 144] on input "Geospatial Science" at bounding box center [668, 147] width 280 height 12
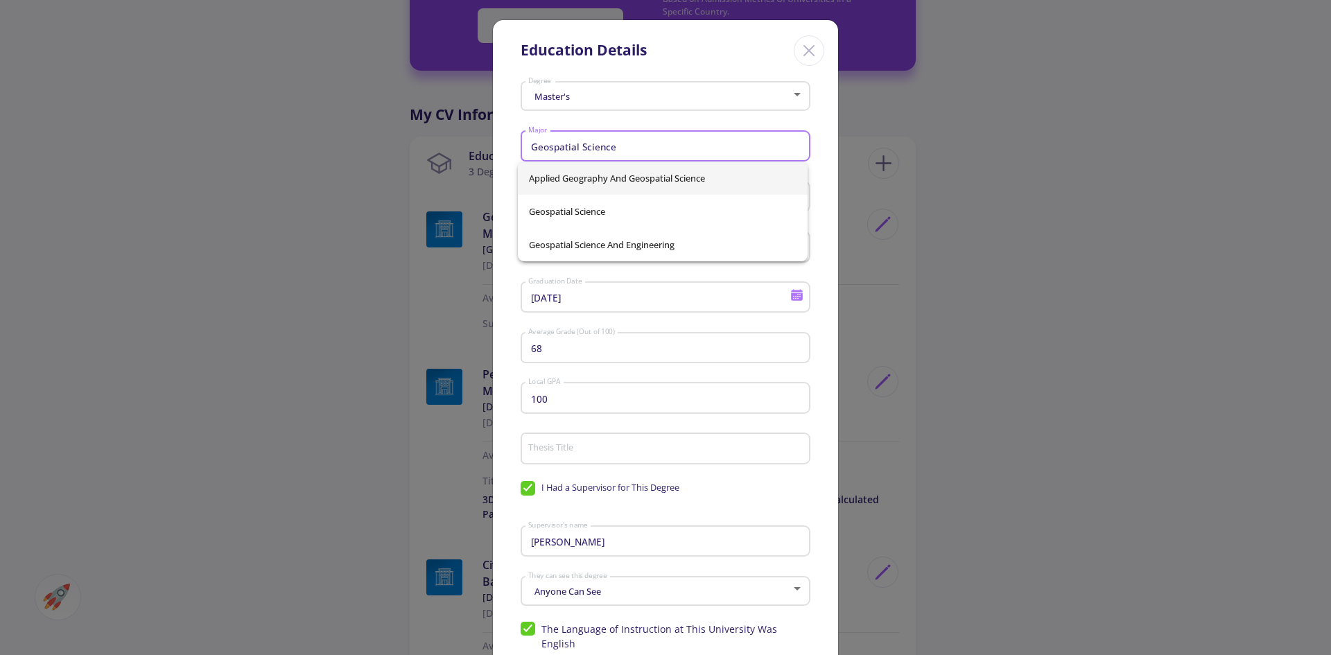
click at [497, 149] on div "Master's Degree Geospatial Science Major [GEOGRAPHIC_DATA] Country [GEOGRAPHIC_…" at bounding box center [665, 416] width 345 height 680
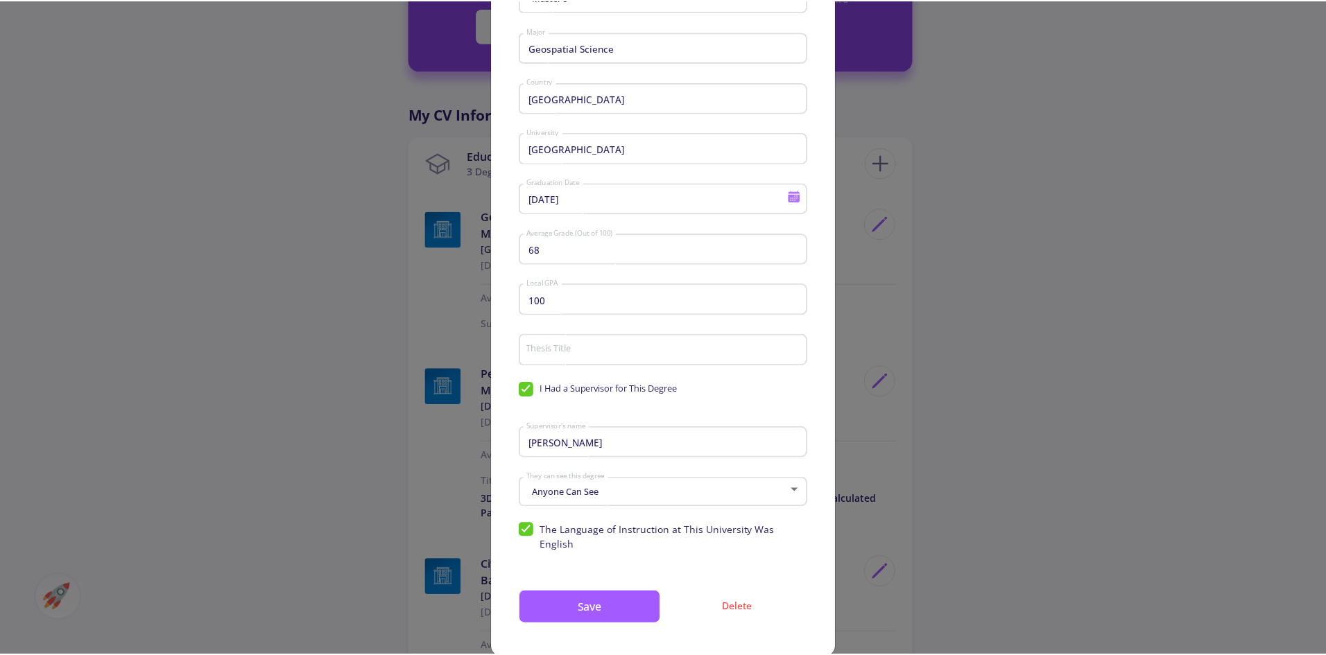
scroll to position [107, 0]
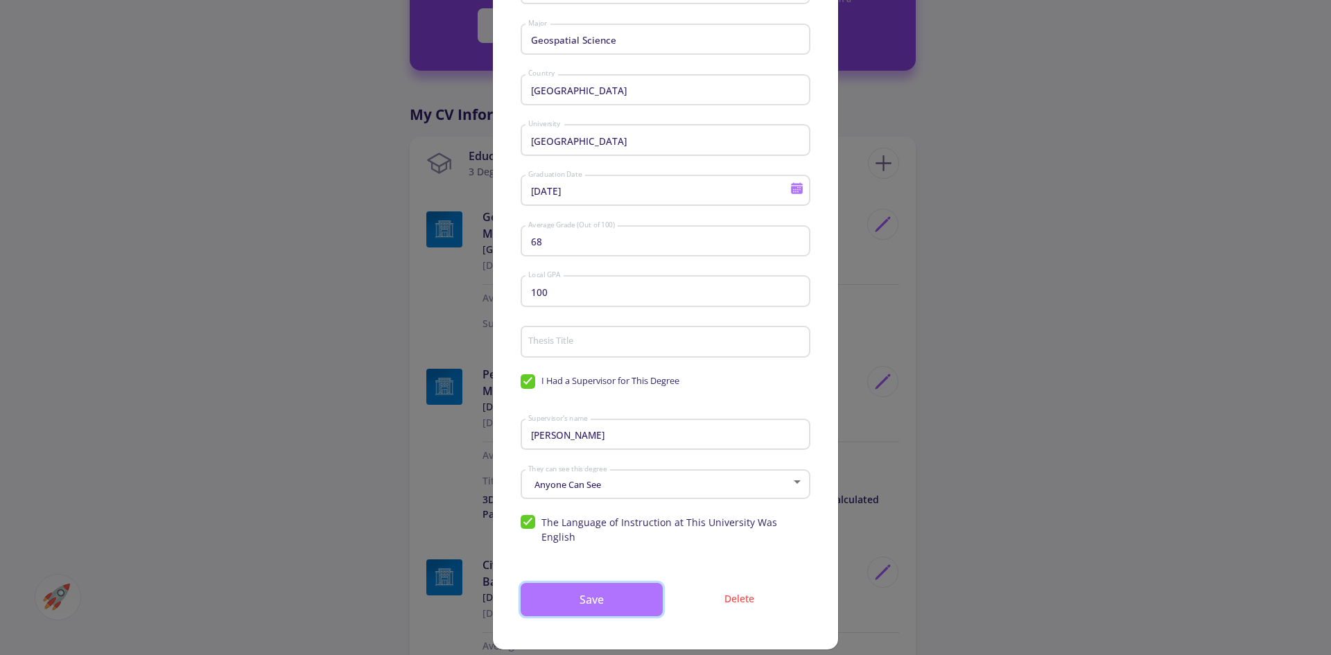
click at [630, 583] on button "Save" at bounding box center [592, 599] width 142 height 33
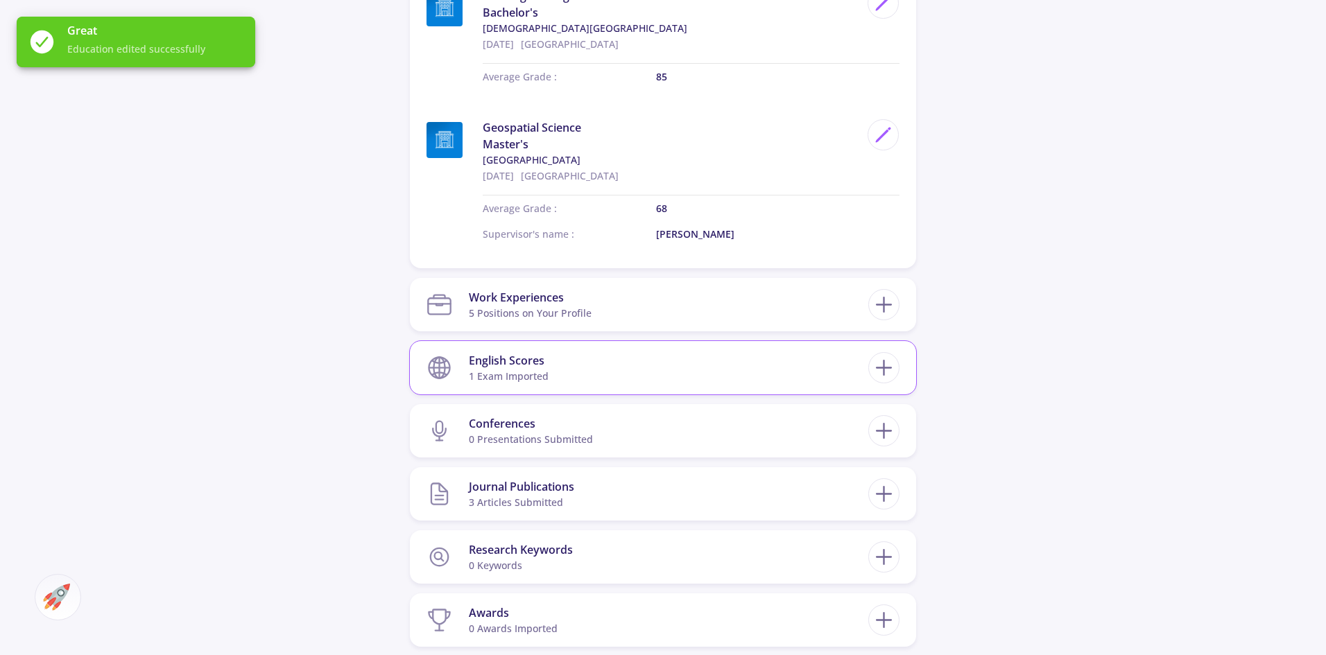
scroll to position [1664, 0]
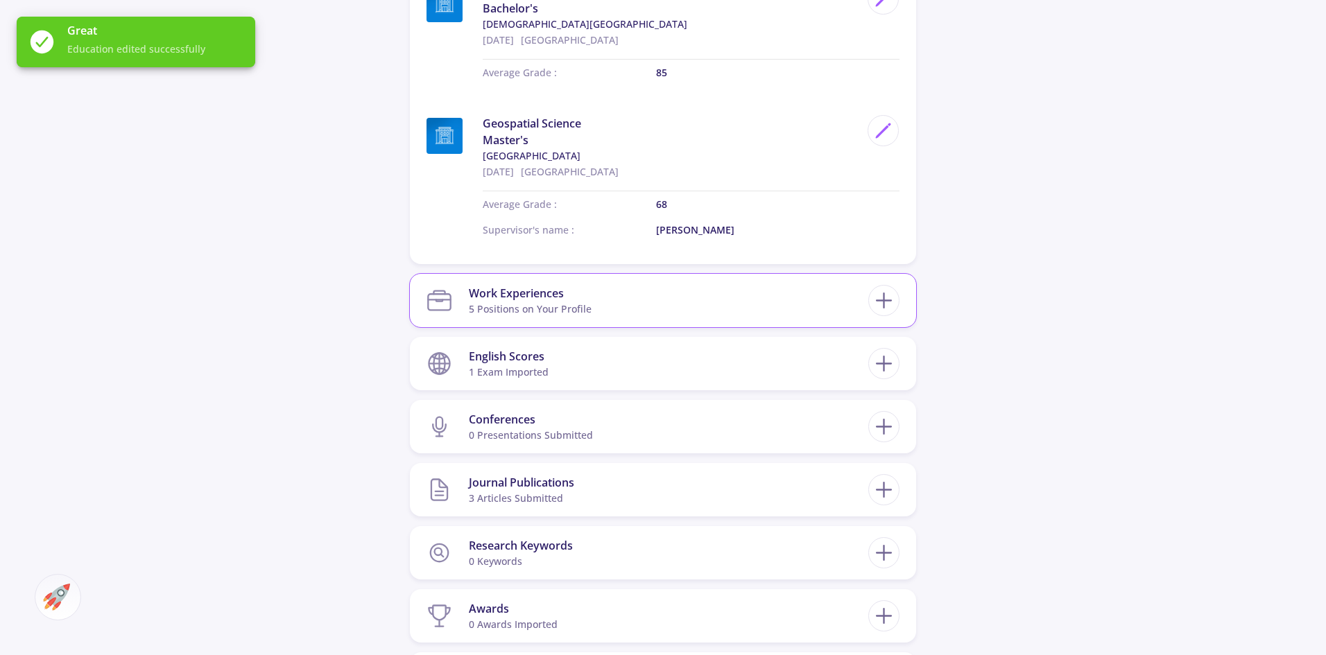
click at [622, 279] on section "Work Experiences 5 Positions on Your Profile" at bounding box center [647, 300] width 442 height 42
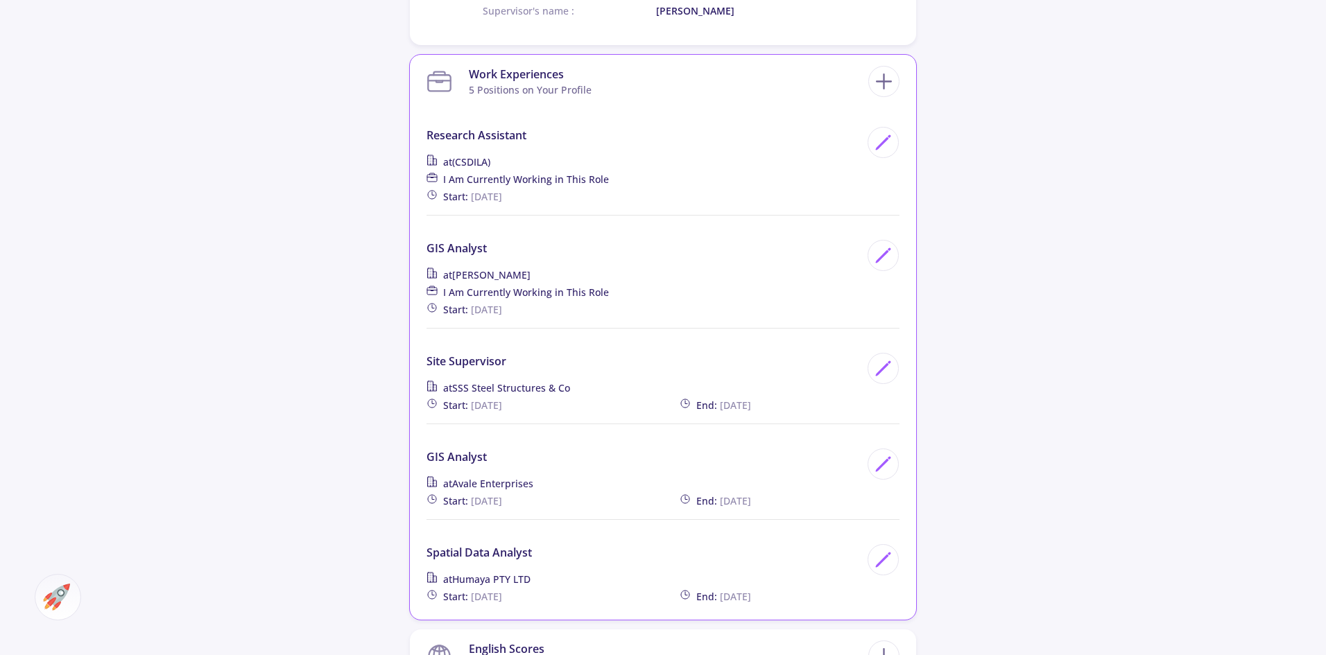
scroll to position [1803, 0]
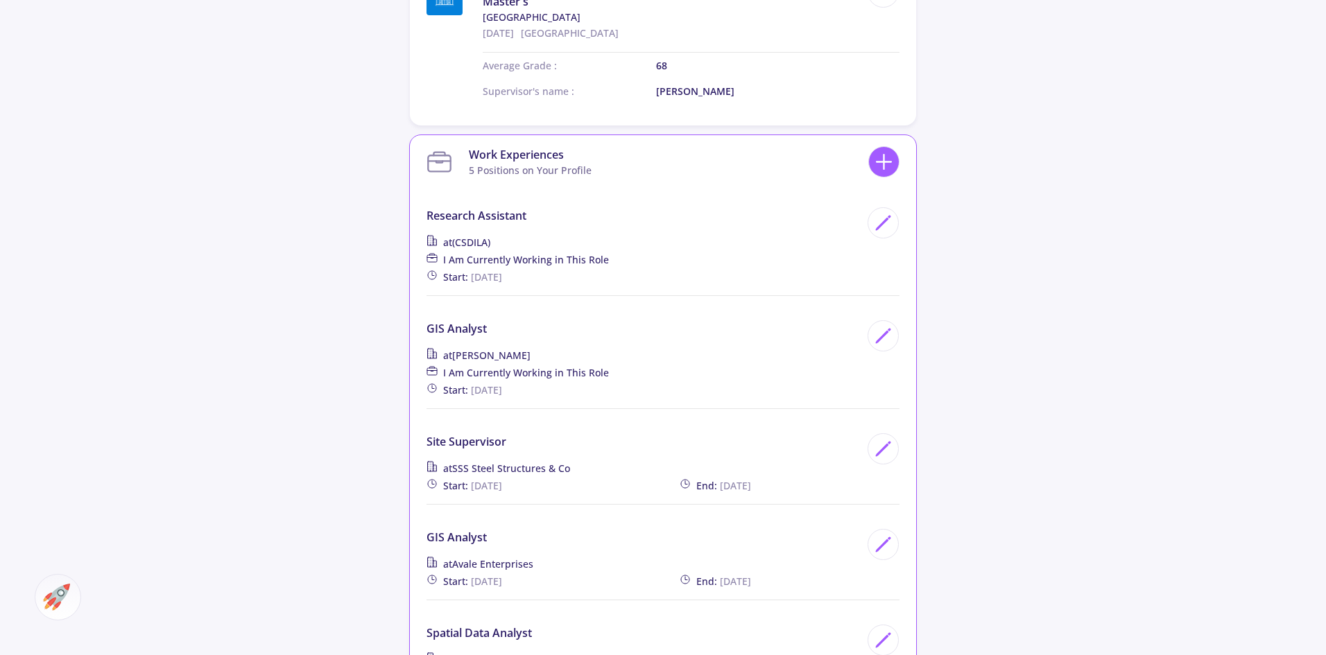
click at [882, 149] on icon at bounding box center [884, 162] width 26 height 26
checkbox input "false"
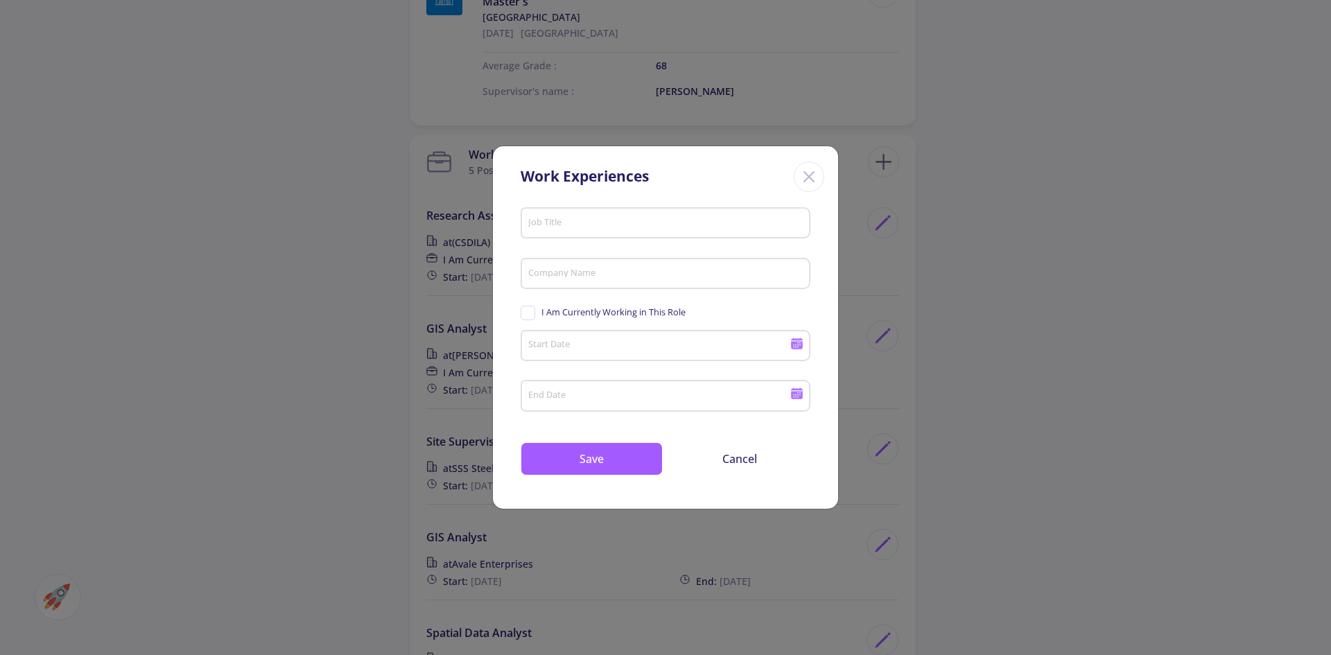
click at [603, 205] on div "Job Title" at bounding box center [666, 220] width 277 height 36
click at [612, 218] on input "Job Title" at bounding box center [668, 224] width 280 height 12
paste input "Research Assistant"
type input "Research Assistant"
click at [594, 268] on input "Company Name" at bounding box center [668, 274] width 280 height 12
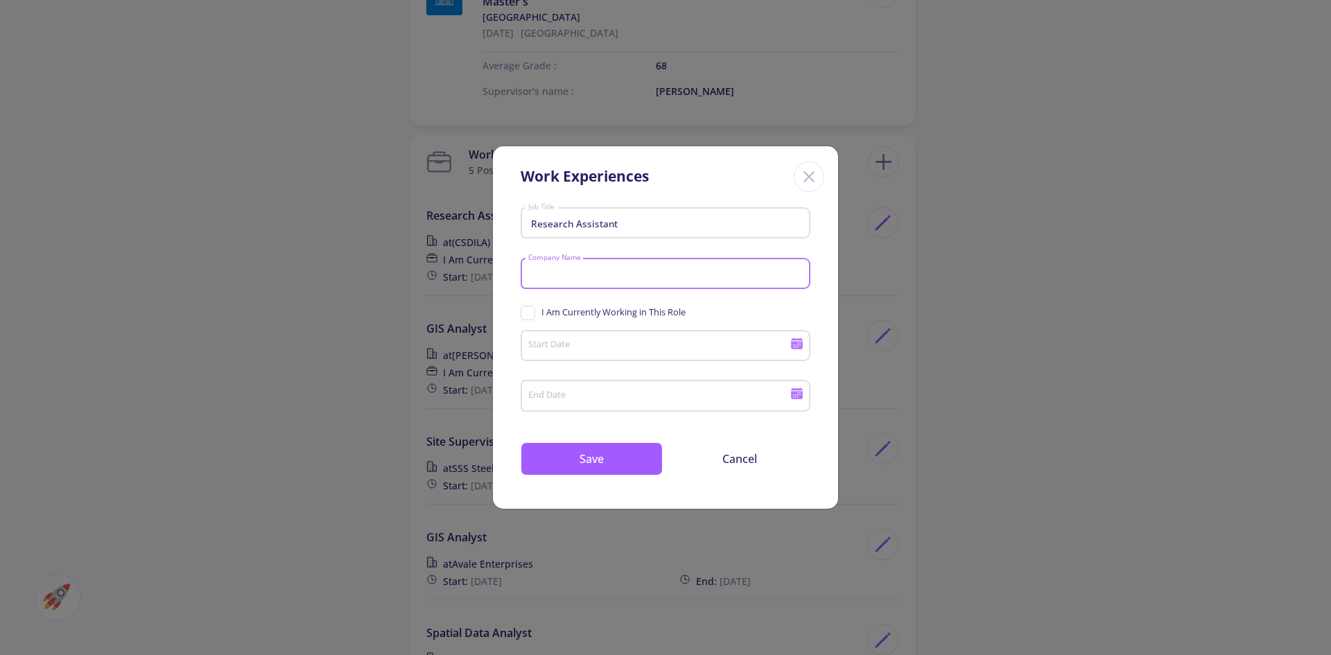
paste input "[PERSON_NAME][GEOGRAPHIC_DATA]"
type input "[PERSON_NAME][GEOGRAPHIC_DATA]"
click at [797, 344] on icon at bounding box center [797, 345] width 12 height 8
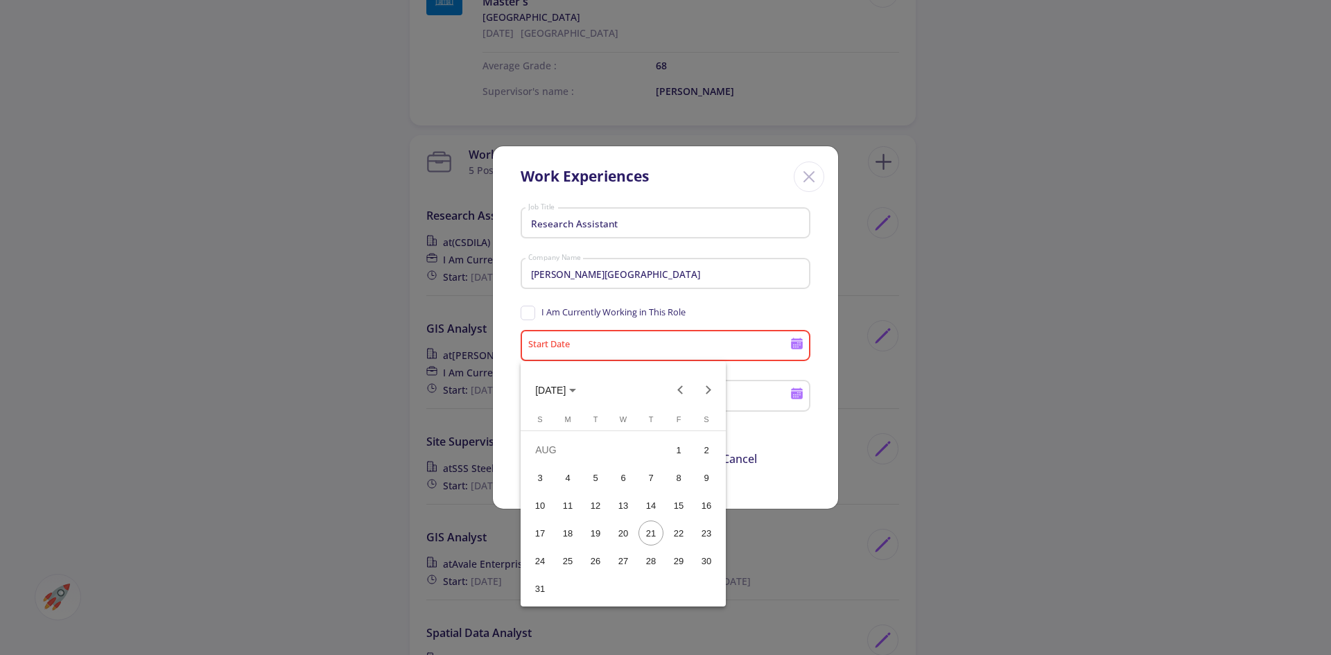
click at [576, 388] on span "[DATE]" at bounding box center [555, 389] width 41 height 11
click at [562, 485] on div "2024" at bounding box center [551, 488] width 44 height 25
click at [555, 489] on div "MAY" at bounding box center [551, 488] width 44 height 25
click at [565, 535] on div "20" at bounding box center [567, 533] width 25 height 25
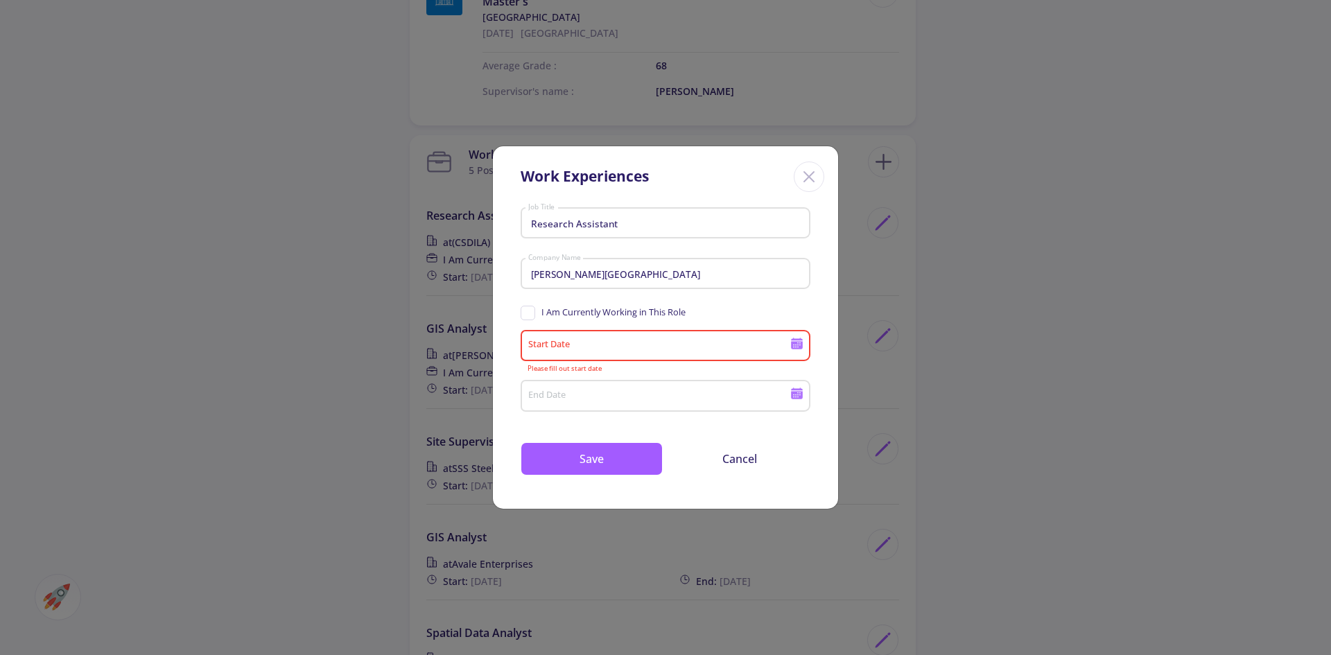
type input "[DATE]"
click at [565, 390] on input "End Date" at bounding box center [661, 396] width 267 height 12
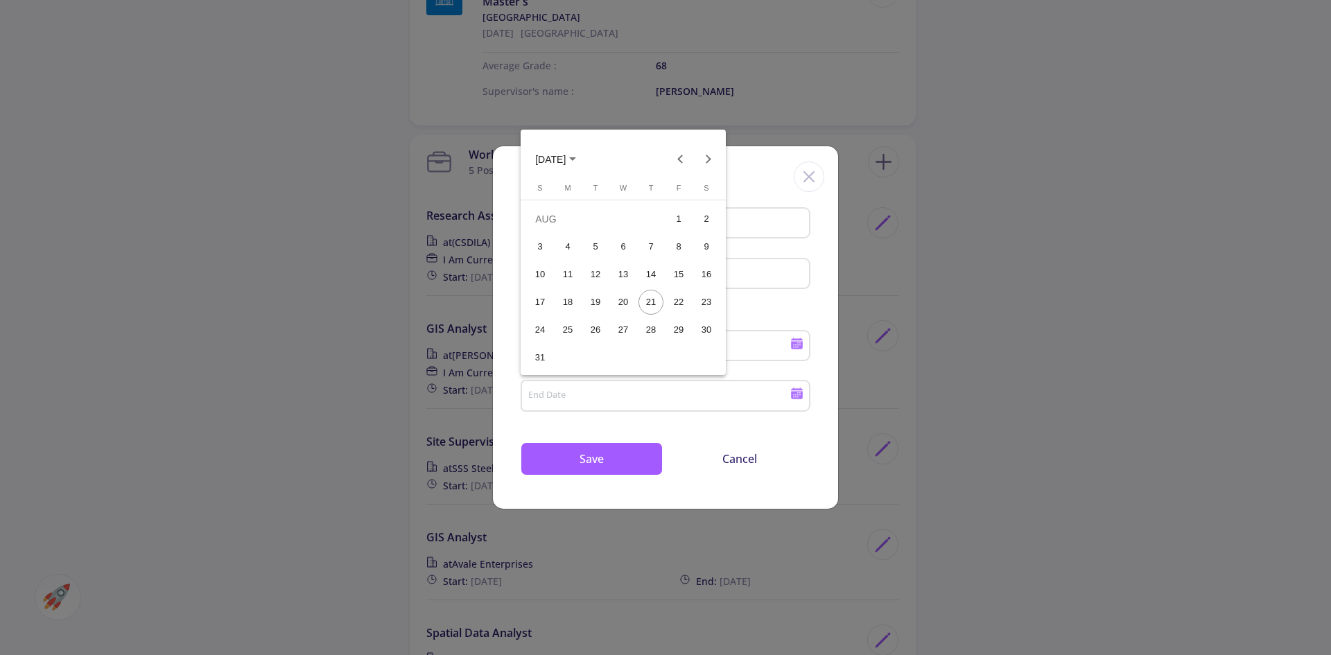
click at [566, 158] on span "[DATE]" at bounding box center [550, 159] width 31 height 11
click at [548, 248] on div "2024" at bounding box center [551, 257] width 44 height 25
click at [551, 273] on div "SEP" at bounding box center [551, 285] width 44 height 25
click at [566, 298] on div "16" at bounding box center [567, 302] width 25 height 25
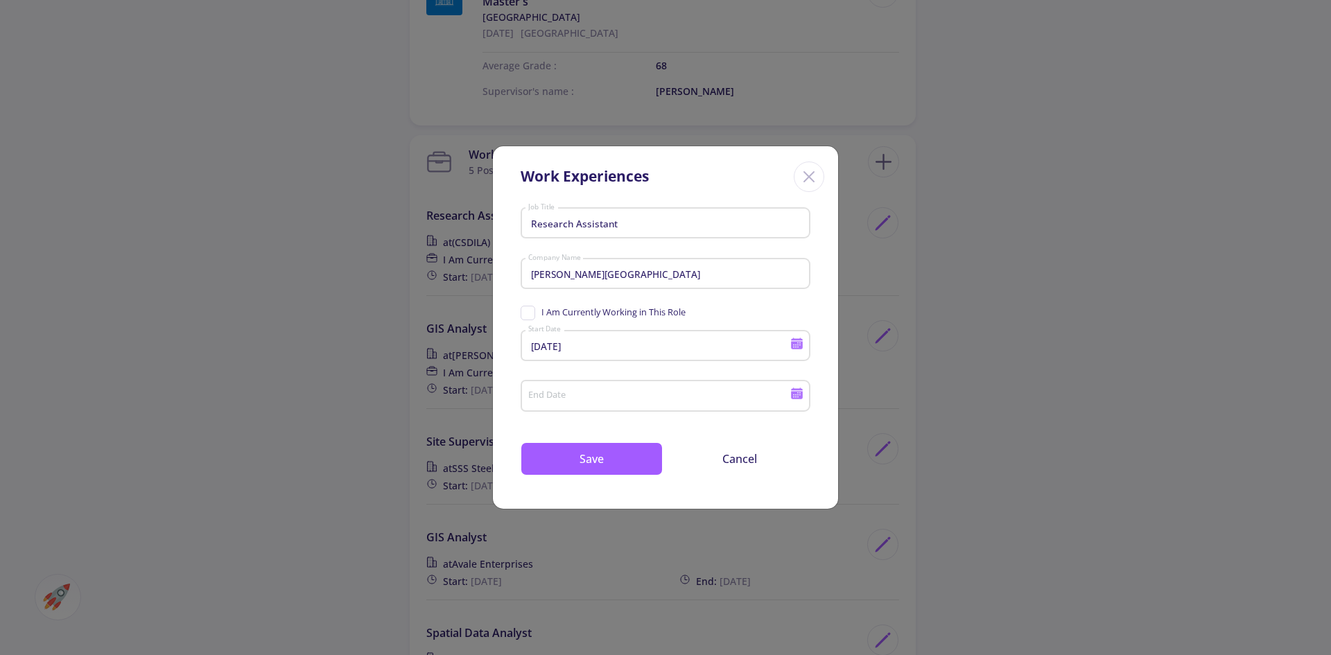
type input "[DATE]"
click at [601, 464] on button "Save" at bounding box center [592, 458] width 142 height 33
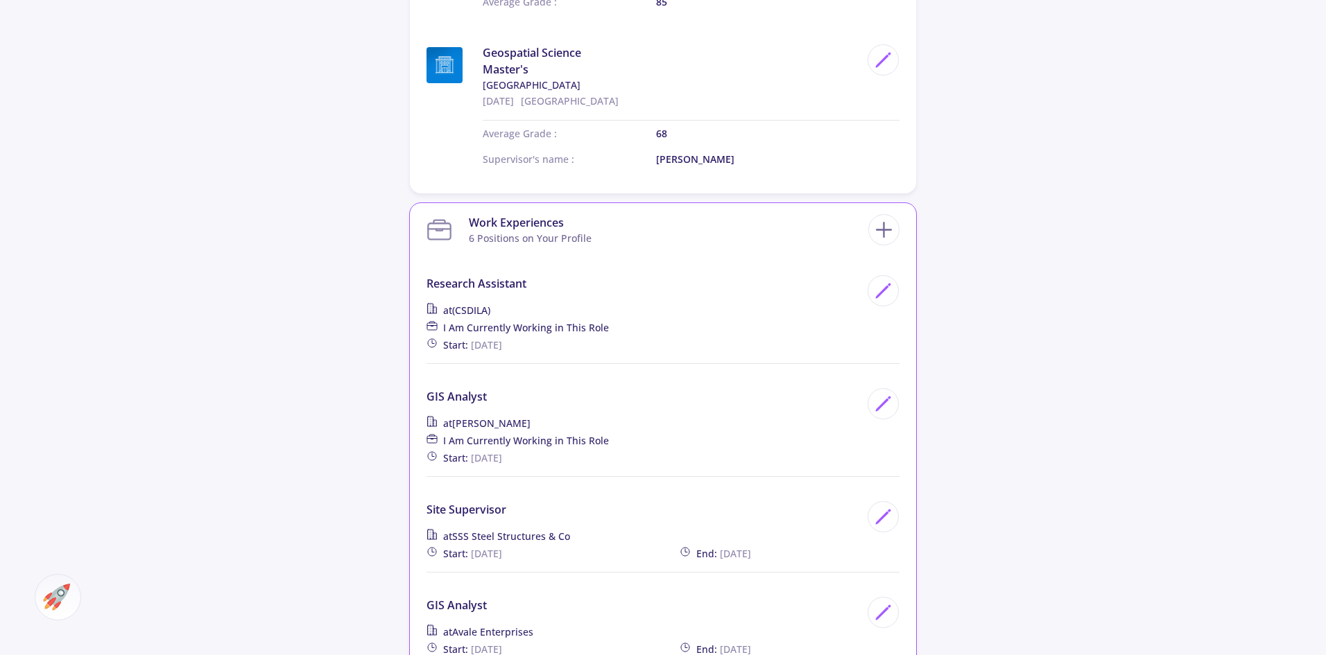
scroll to position [1734, 0]
click at [879, 288] on polygon at bounding box center [883, 294] width 12 height 12
type input "(CSDILA)"
checkbox input "true"
type input "[DATE]"
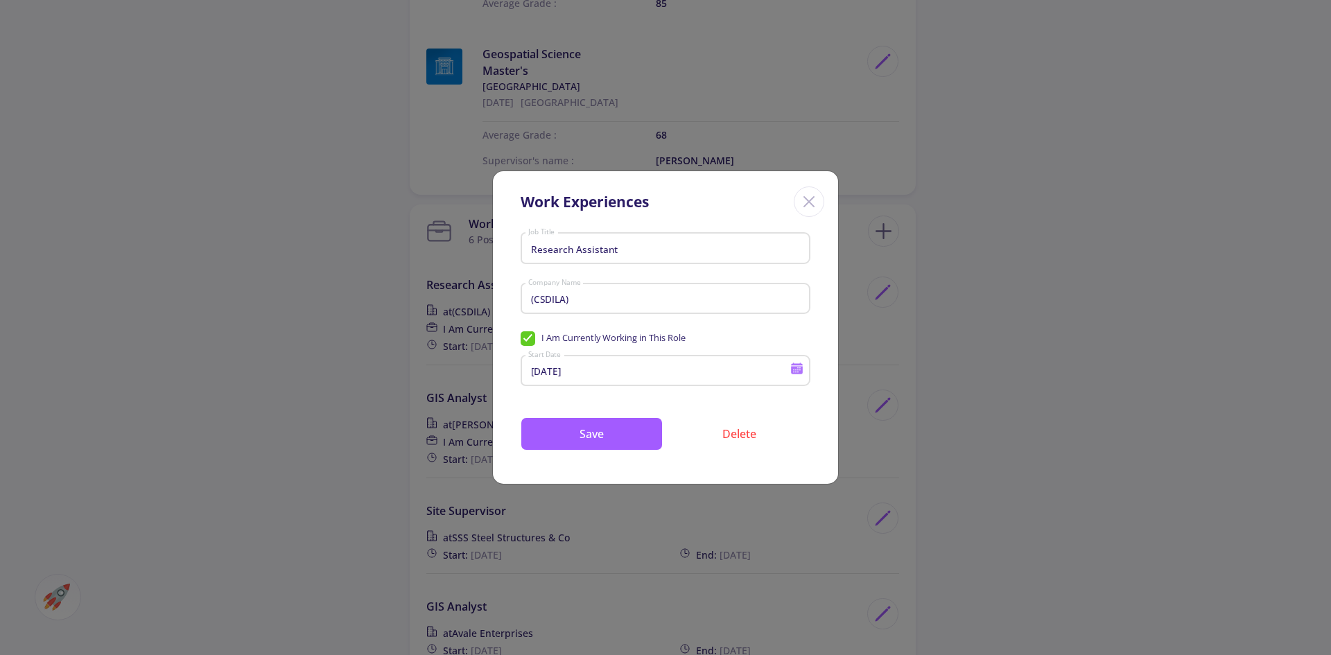
click at [527, 332] on span "I Am Currently Working in This Role" at bounding box center [603, 337] width 165 height 13
click at [527, 332] on input "I Am Currently Working in This Role" at bounding box center [525, 335] width 9 height 9
checkbox input "false"
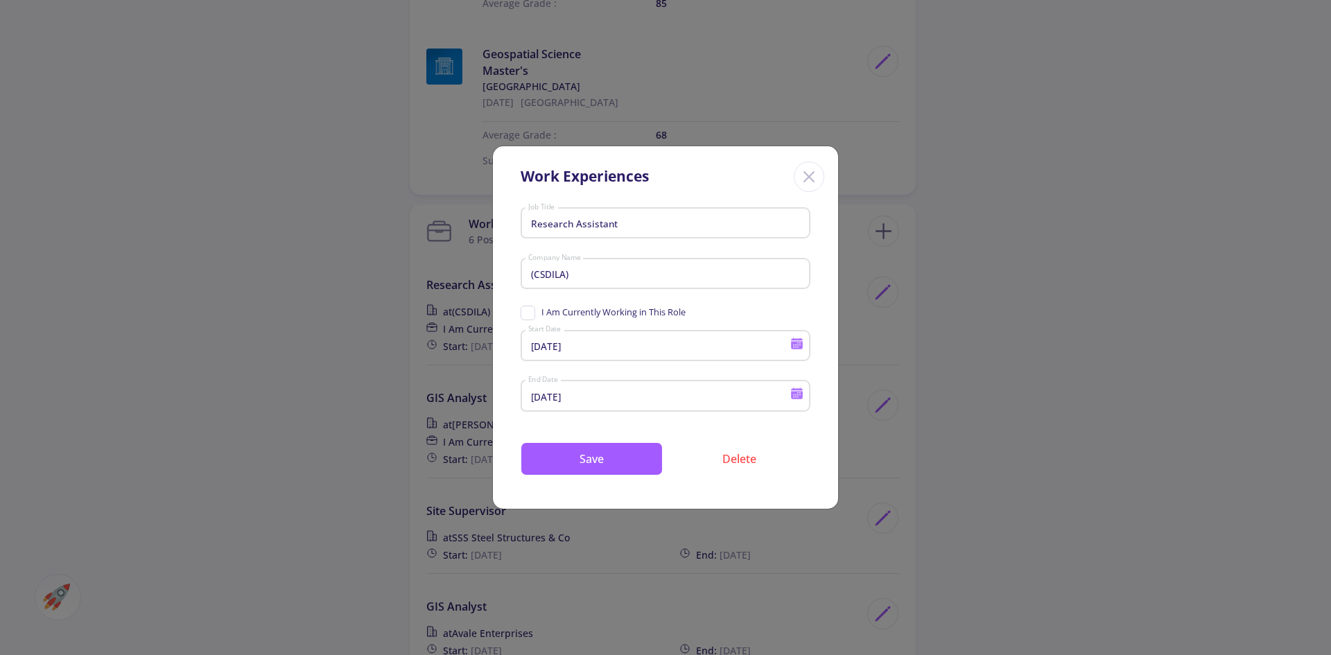
click at [799, 395] on icon at bounding box center [797, 396] width 12 height 8
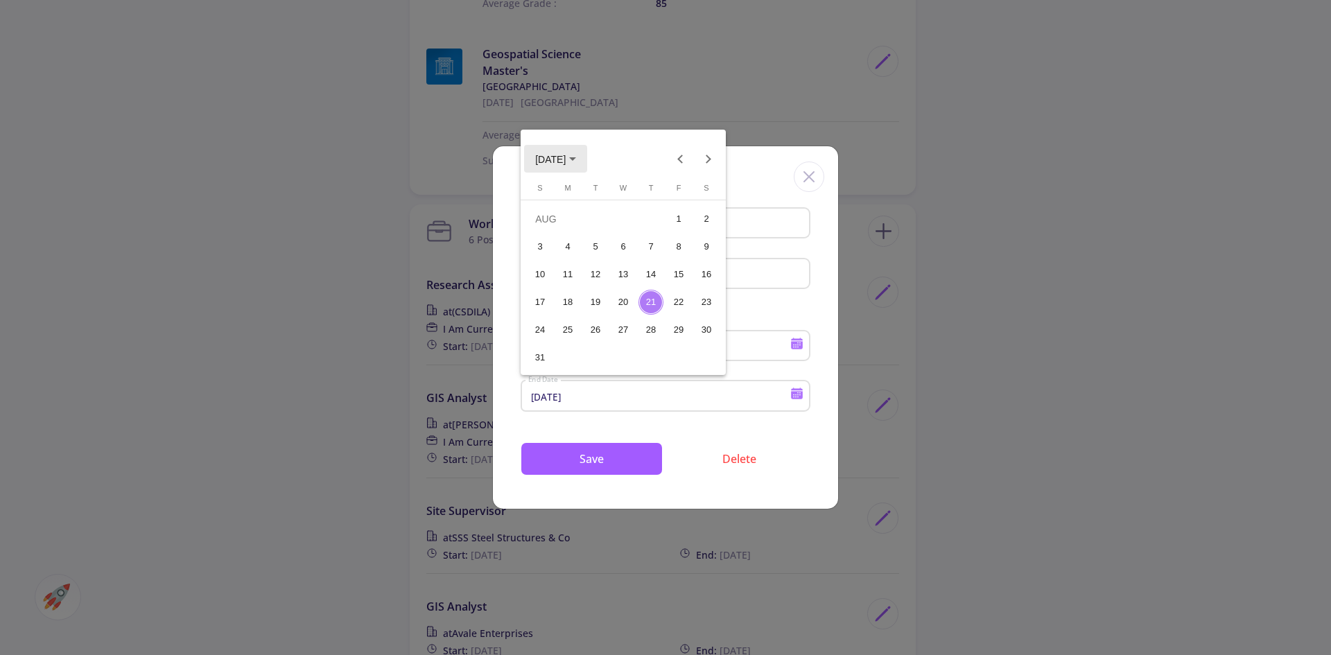
click at [576, 161] on span "[DATE]" at bounding box center [555, 158] width 41 height 11
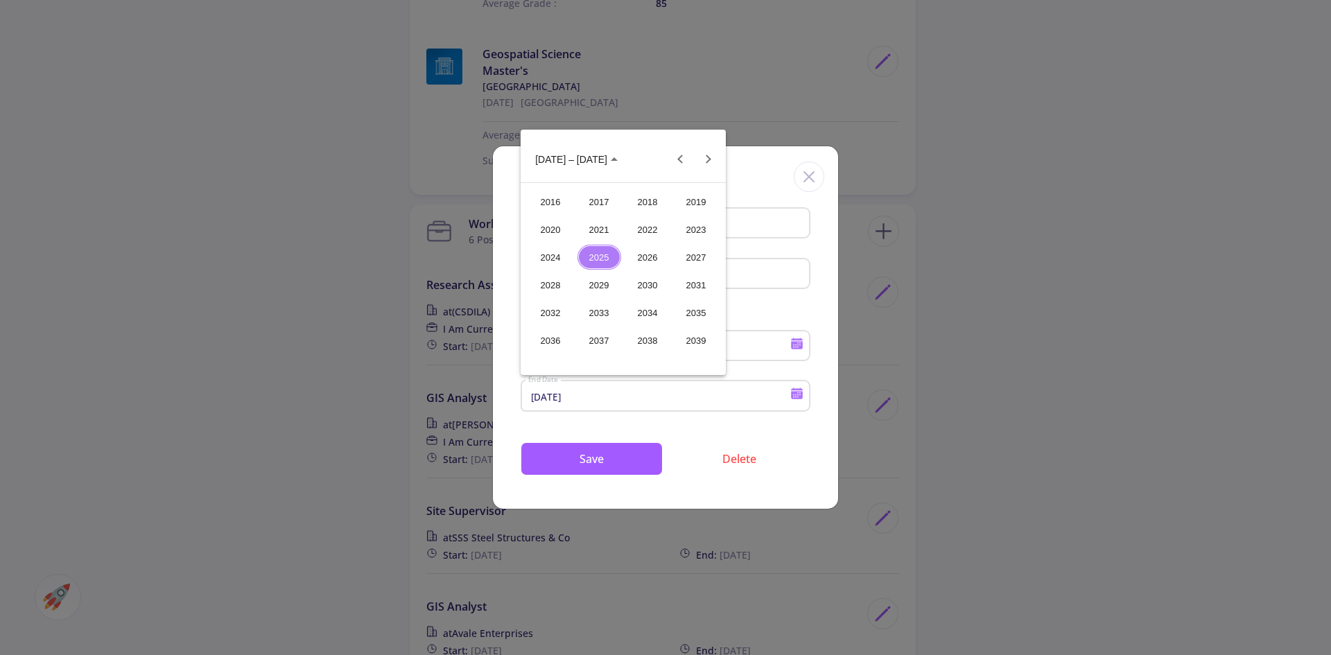
click at [553, 249] on div "2024" at bounding box center [551, 257] width 44 height 25
click at [651, 284] on div "NOV" at bounding box center [648, 285] width 44 height 25
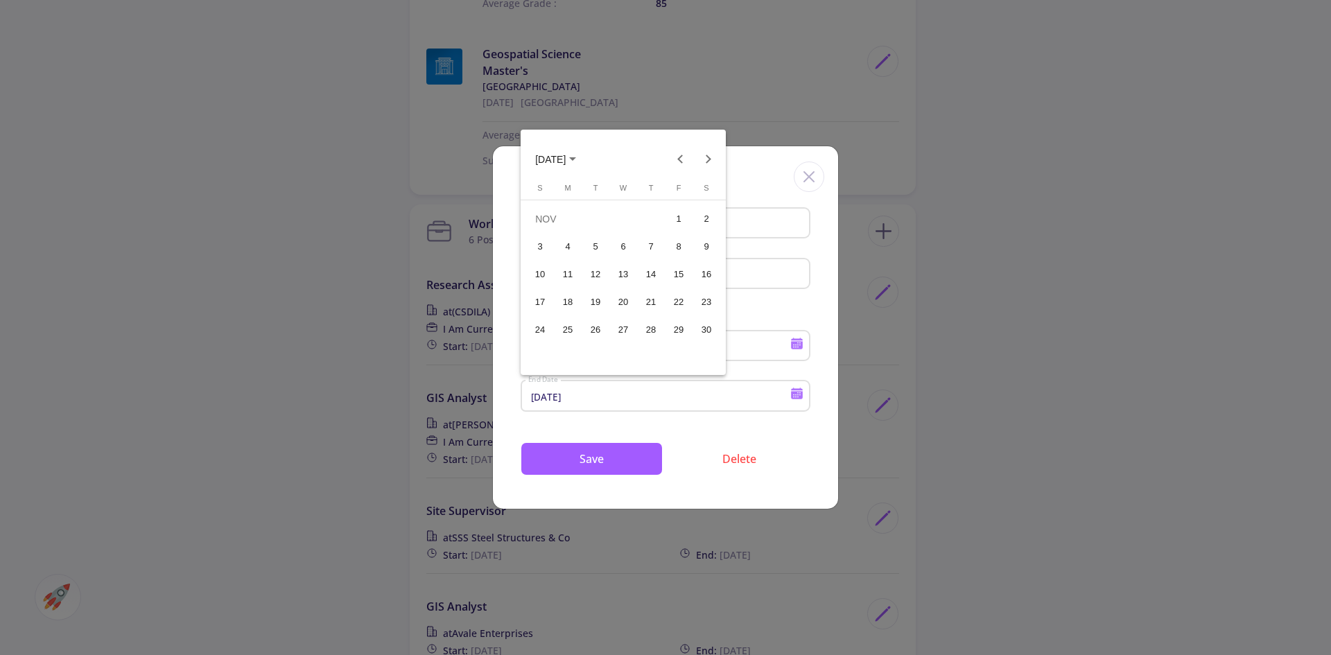
click at [689, 330] on div "29" at bounding box center [678, 330] width 25 height 25
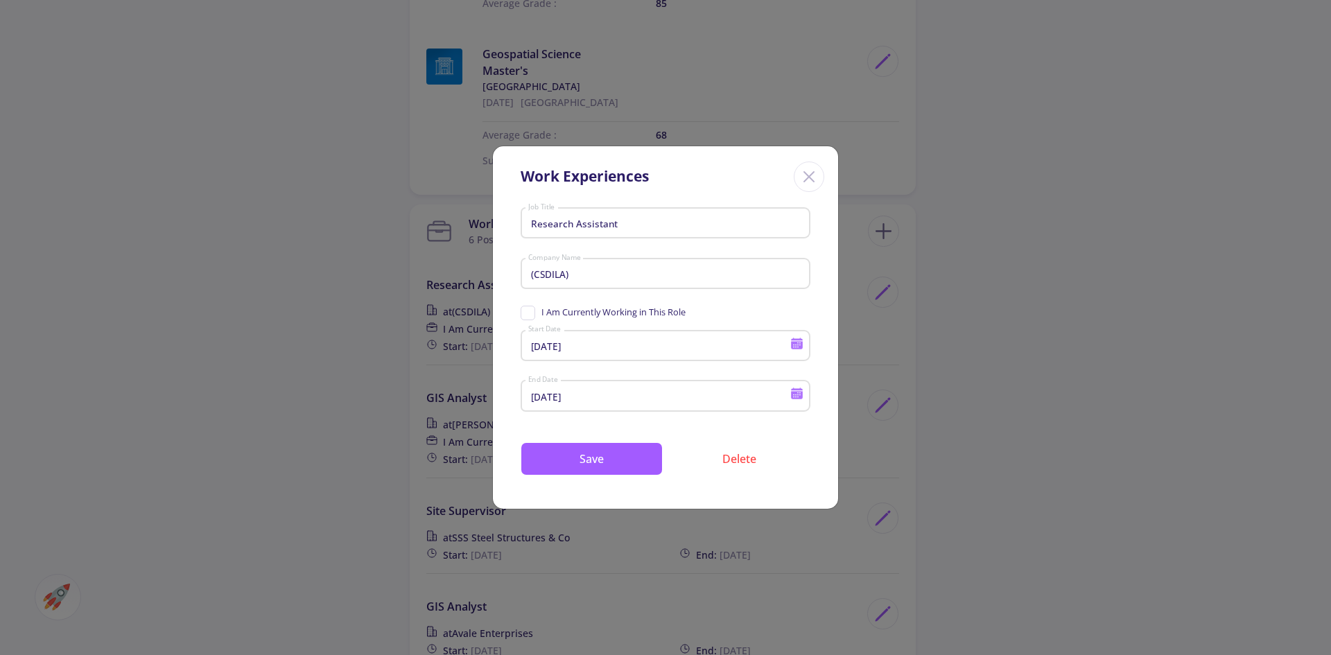
type input "[DATE]"
click at [596, 270] on input "(CSDILA)" at bounding box center [668, 274] width 280 height 12
paste input "Centre for Spatial Data I"
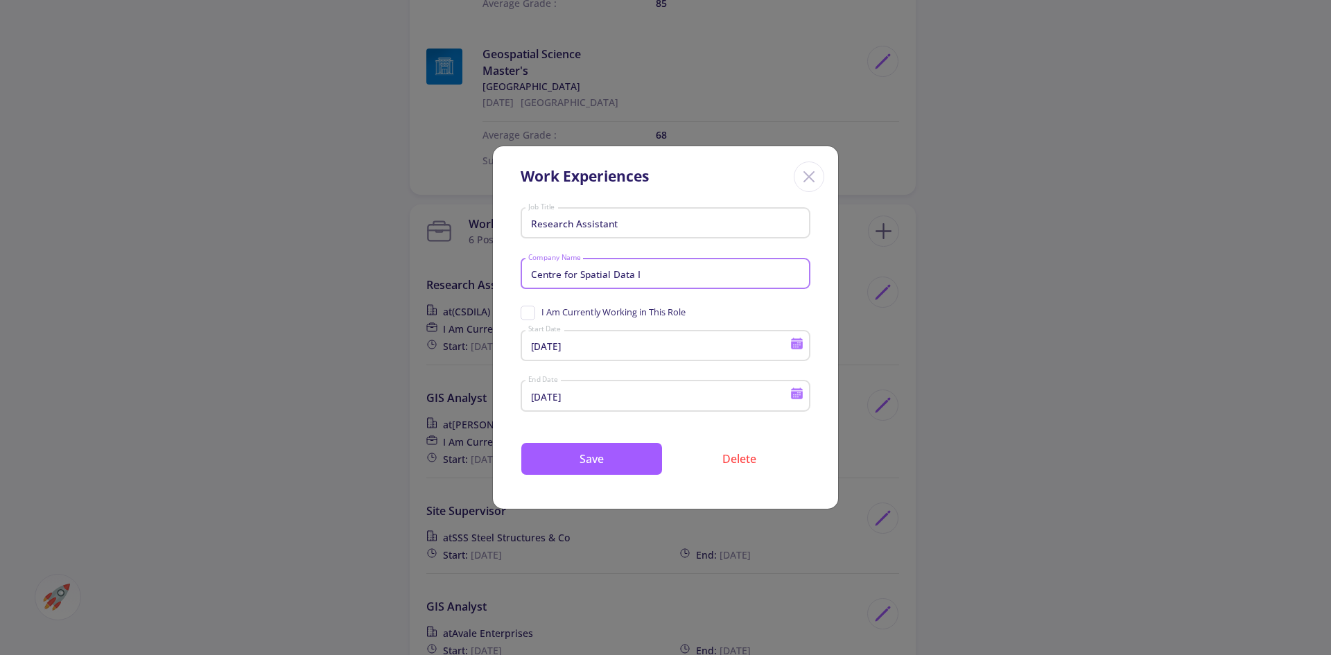
click at [595, 275] on input "Centre for Spatial Data I" at bounding box center [668, 274] width 280 height 12
type input "CSDILA"
click at [598, 460] on button "Save" at bounding box center [592, 458] width 142 height 33
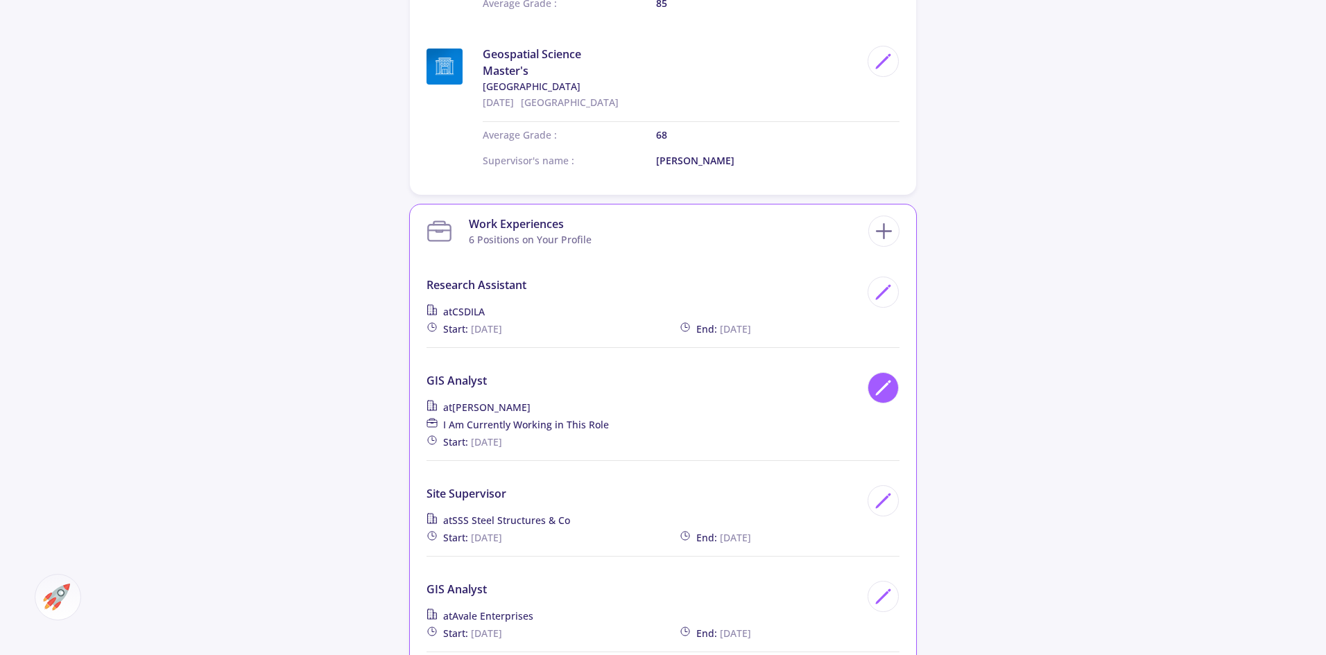
click at [882, 379] on icon at bounding box center [883, 388] width 19 height 19
type input "GIS analyst"
type input "[PERSON_NAME]"
checkbox input "true"
type input "[DATE]"
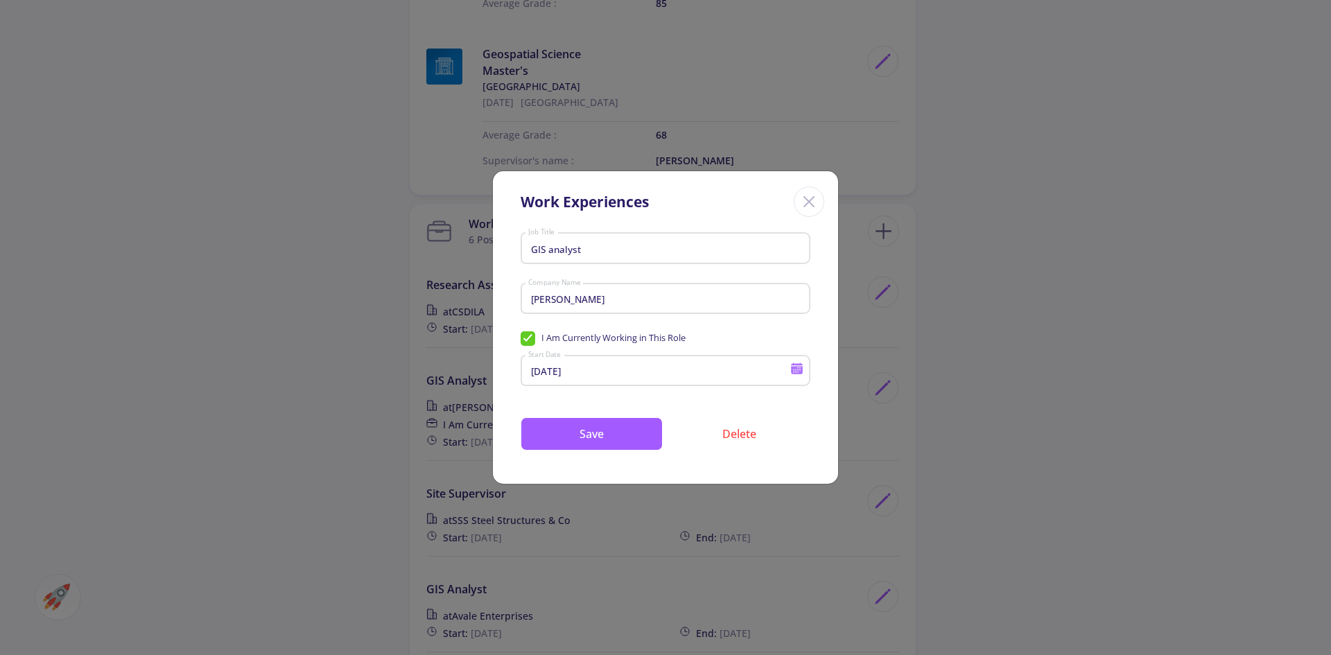
click at [529, 336] on span "I Am Currently Working in This Role" at bounding box center [603, 337] width 165 height 13
click at [529, 336] on input "I Am Currently Working in This Role" at bounding box center [525, 335] width 9 height 9
checkbox input "false"
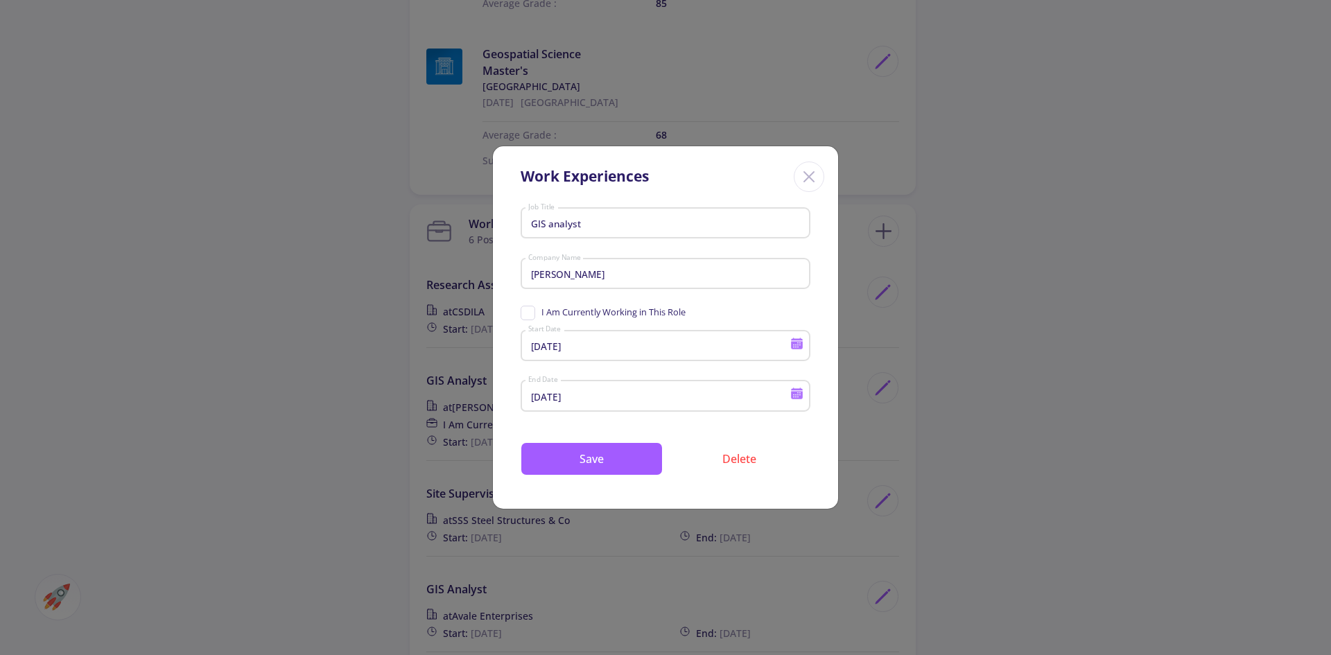
click at [796, 391] on icon at bounding box center [797, 393] width 13 height 13
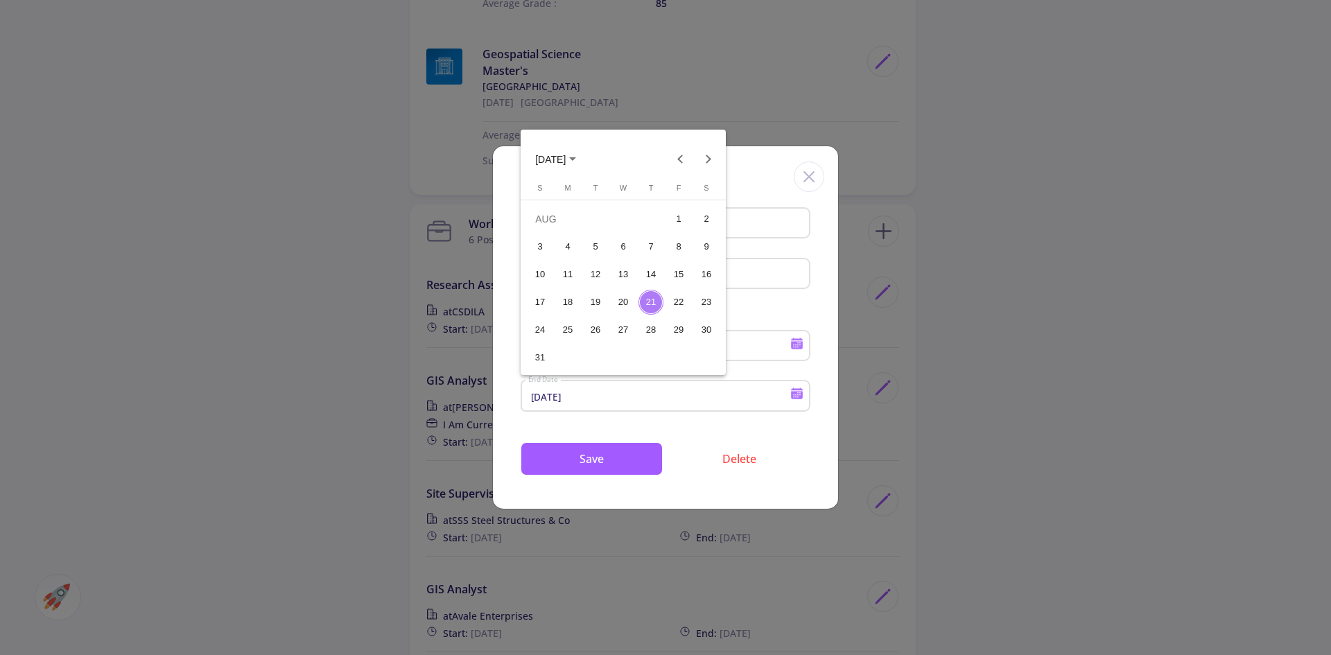
click at [566, 161] on span "[DATE]" at bounding box center [550, 159] width 31 height 11
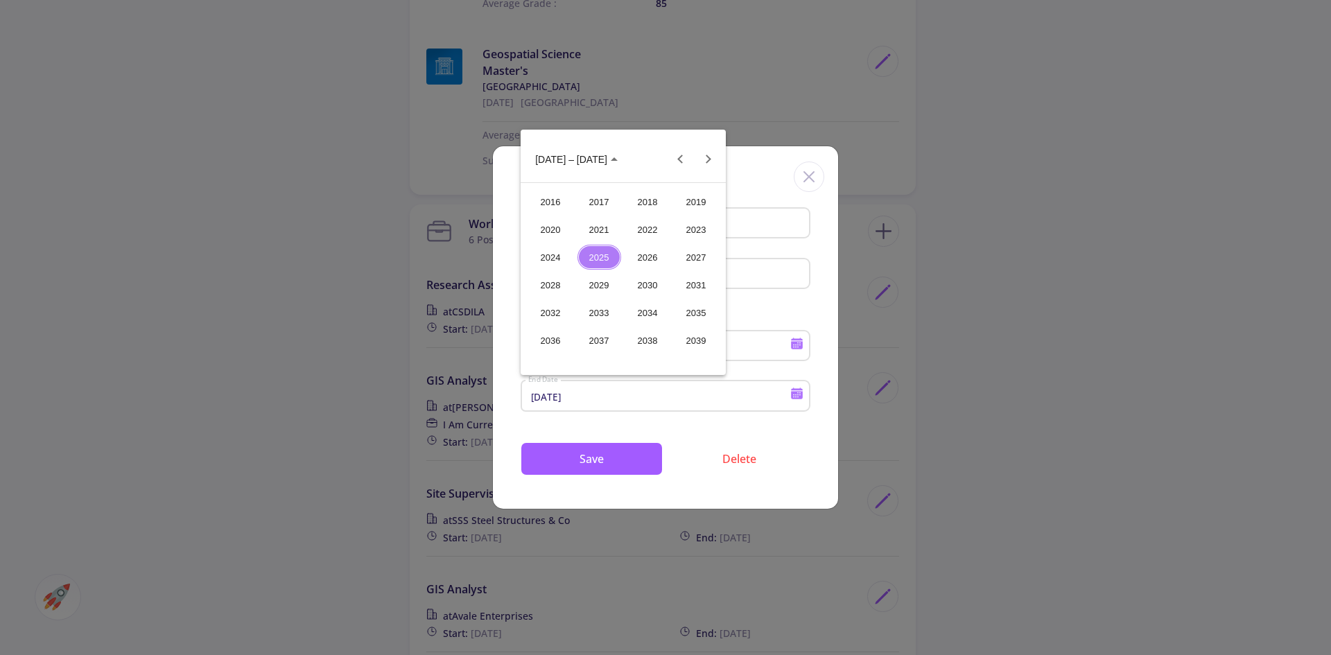
click at [560, 254] on div "2024" at bounding box center [551, 257] width 44 height 25
click at [558, 259] on div "MAY" at bounding box center [551, 257] width 44 height 25
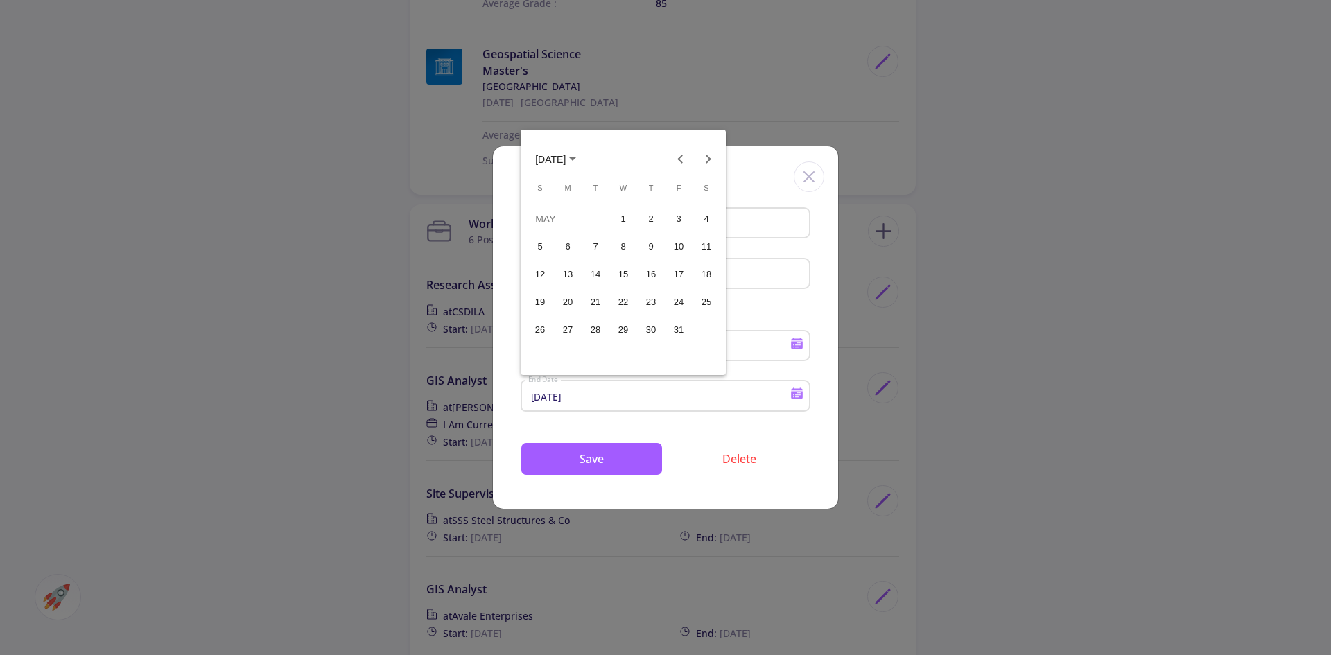
click at [681, 278] on div "17" at bounding box center [678, 274] width 25 height 25
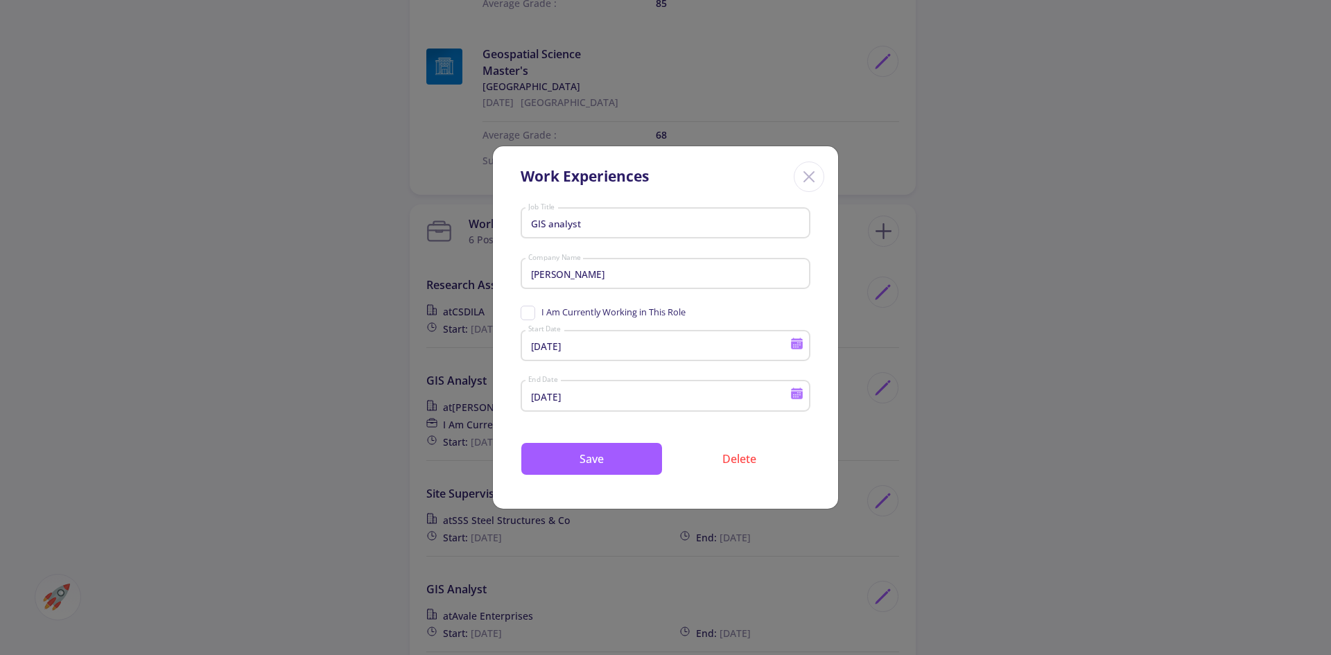
type input "[DATE]"
click at [612, 465] on button "Save" at bounding box center [592, 458] width 142 height 33
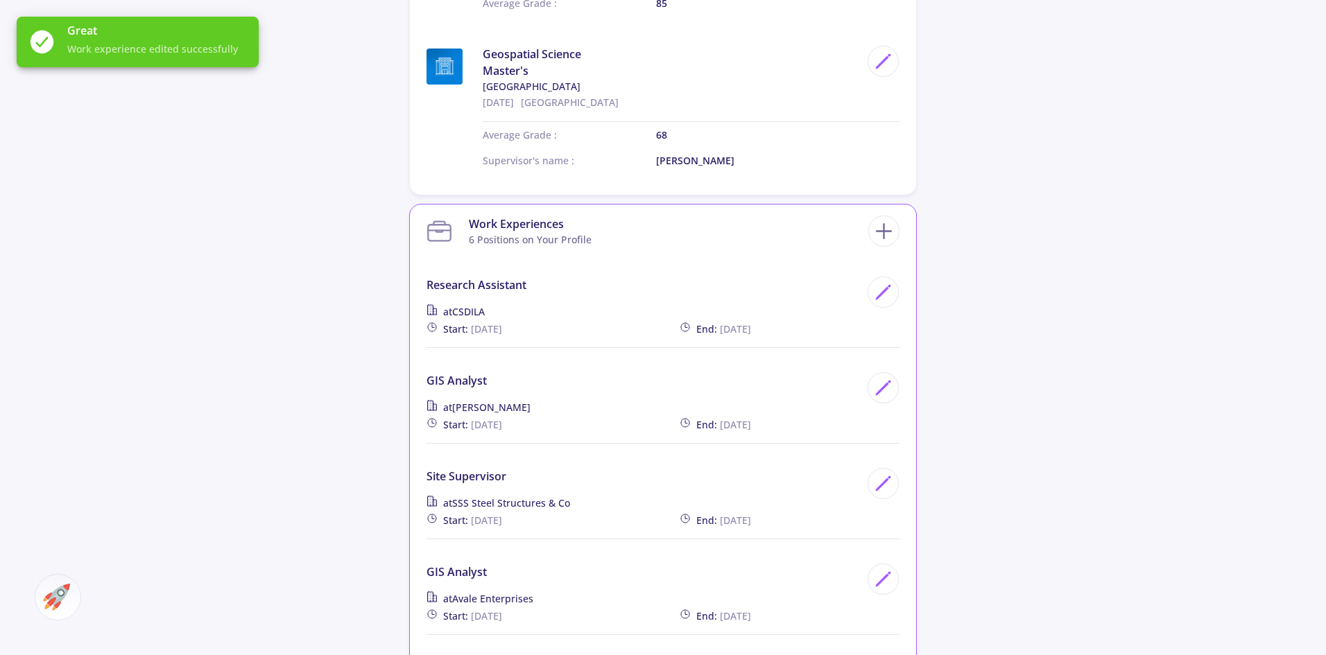
scroll to position [1803, 0]
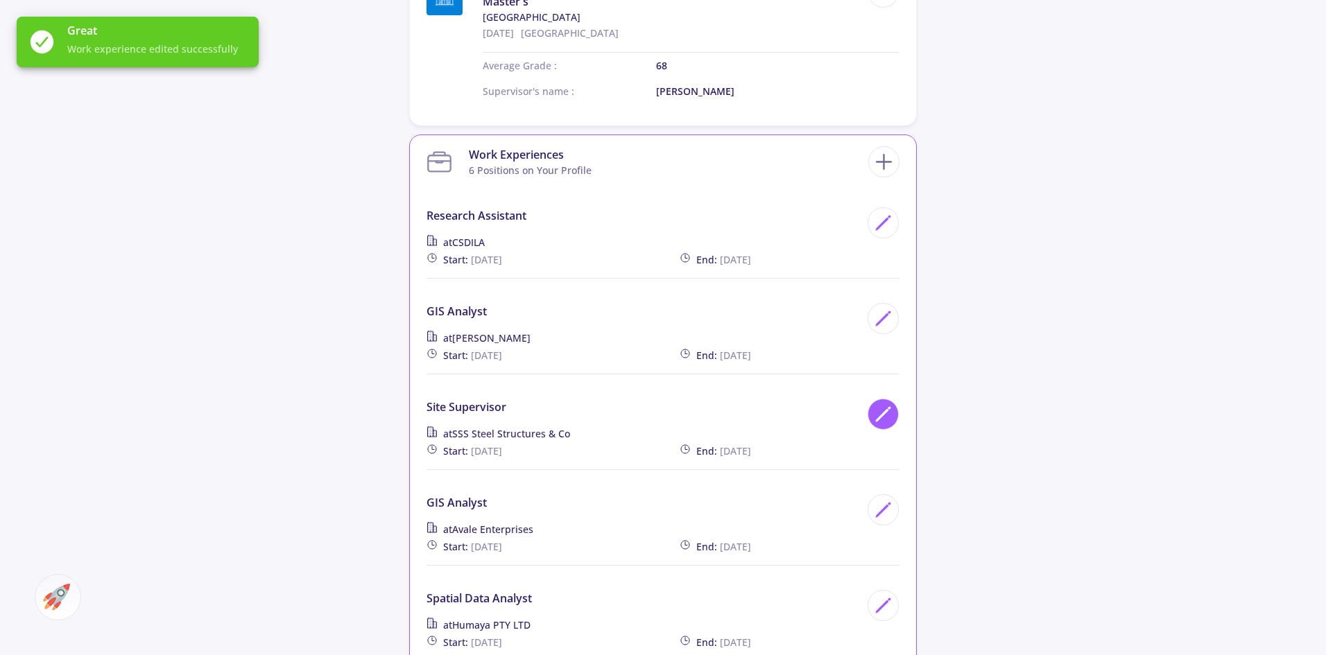
click at [881, 405] on icon at bounding box center [883, 414] width 19 height 19
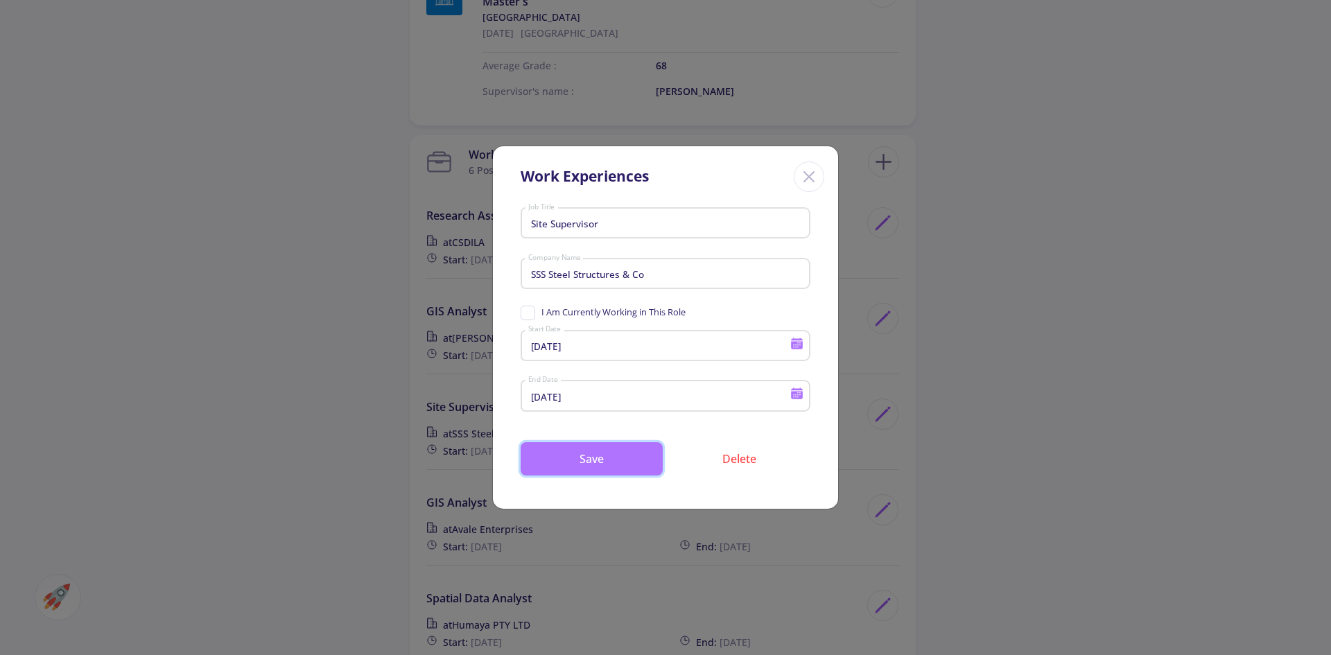
click at [621, 465] on button "Save" at bounding box center [592, 458] width 142 height 33
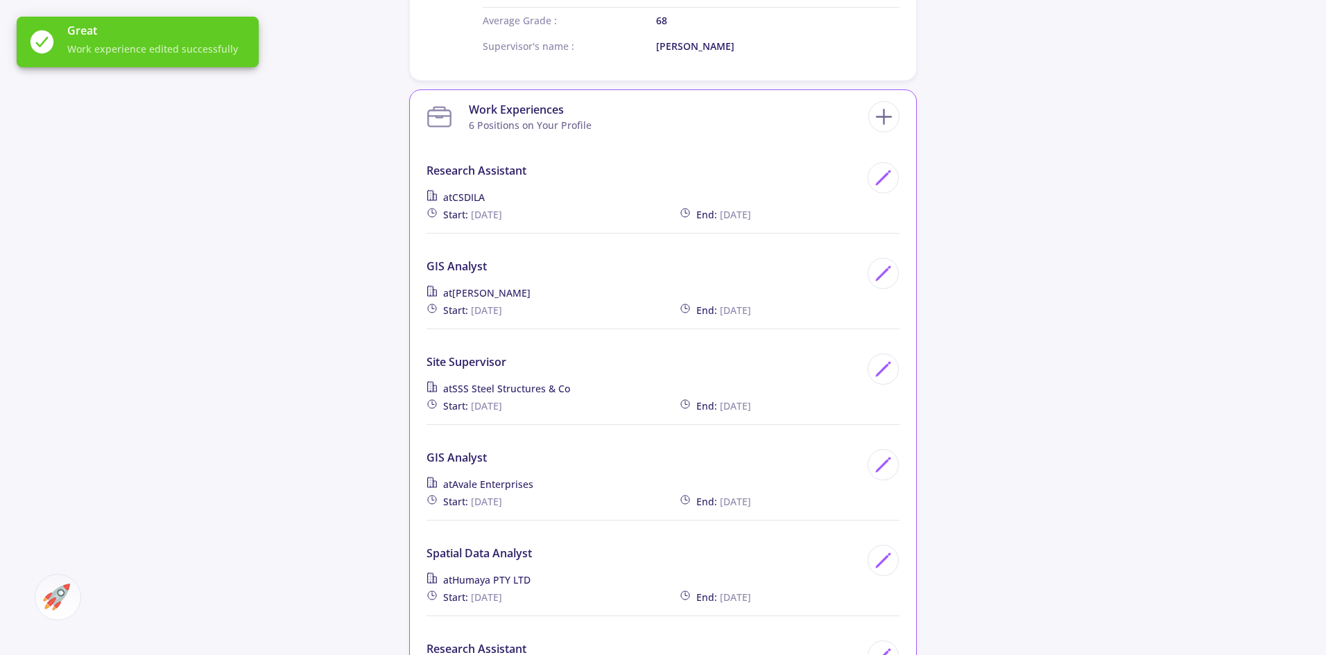
scroll to position [1872, 0]
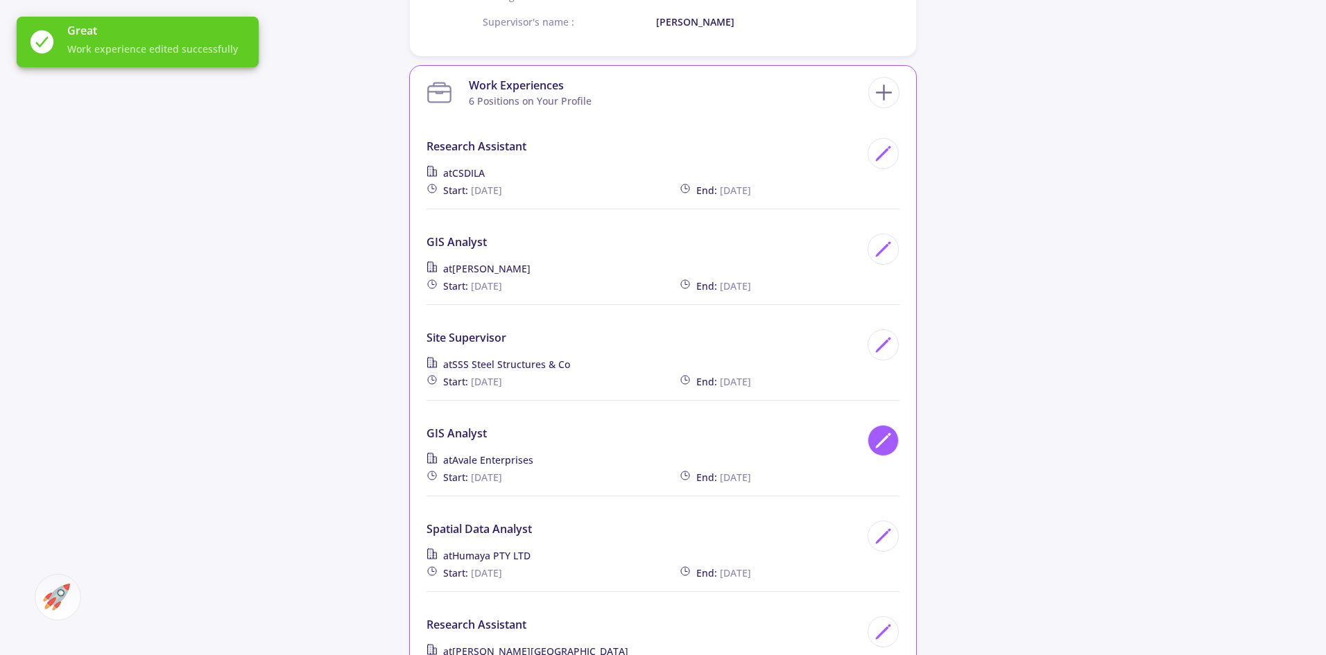
click at [890, 431] on icon at bounding box center [883, 440] width 19 height 19
type input "GIS Analyst"
type input "Avale Enterprises"
type input "[DATE]"
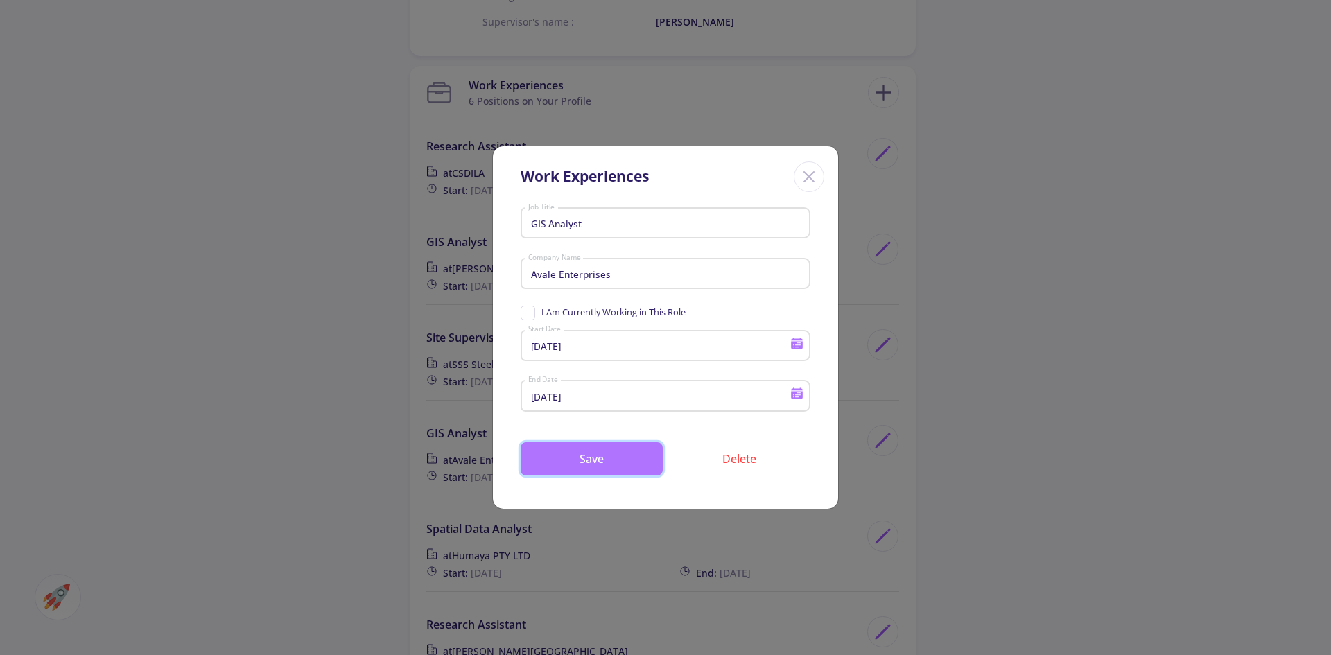
click at [621, 470] on button "Save" at bounding box center [592, 458] width 142 height 33
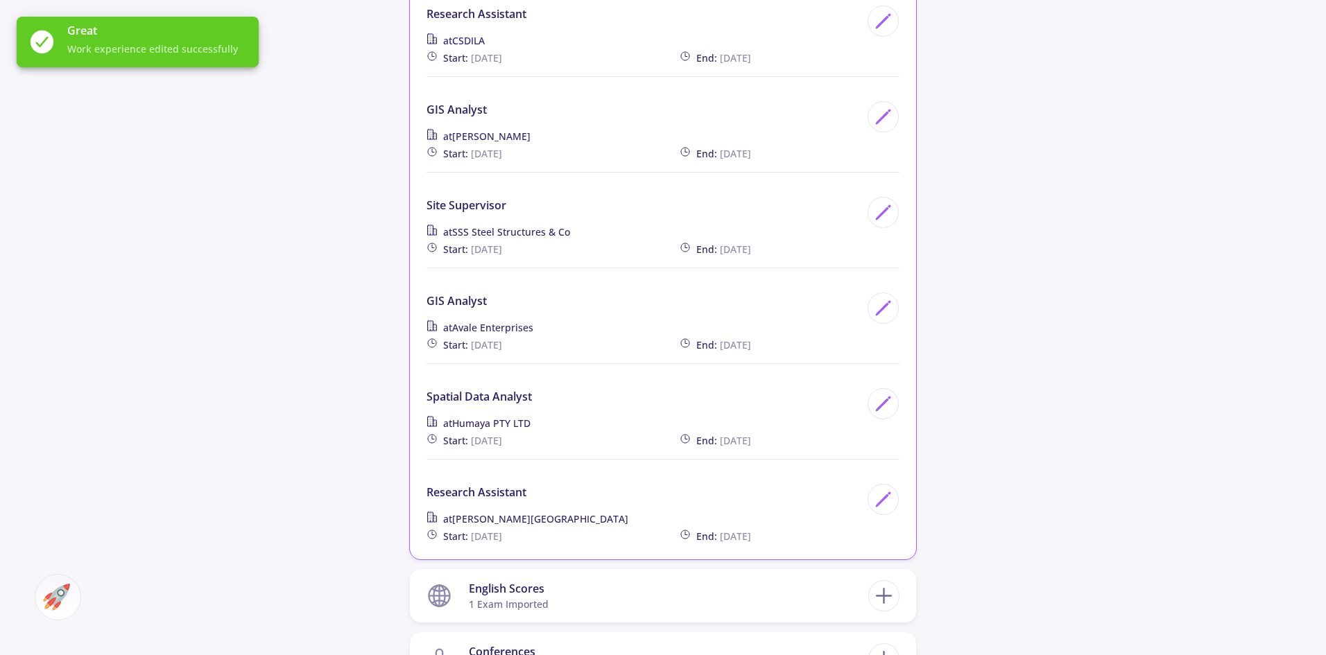
scroll to position [2011, 0]
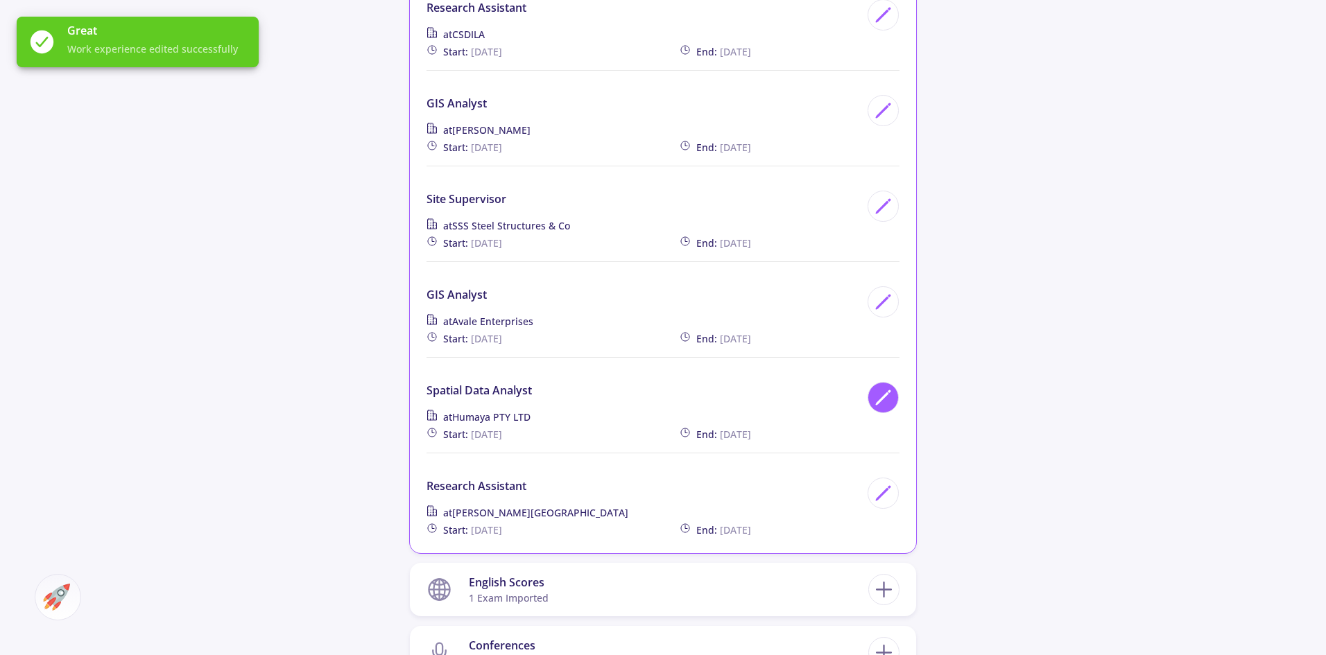
click at [880, 388] on icon at bounding box center [883, 397] width 19 height 19
type input "Spatial Data Analyst"
type input "Humaya PTY LTD"
type input "[DATE]"
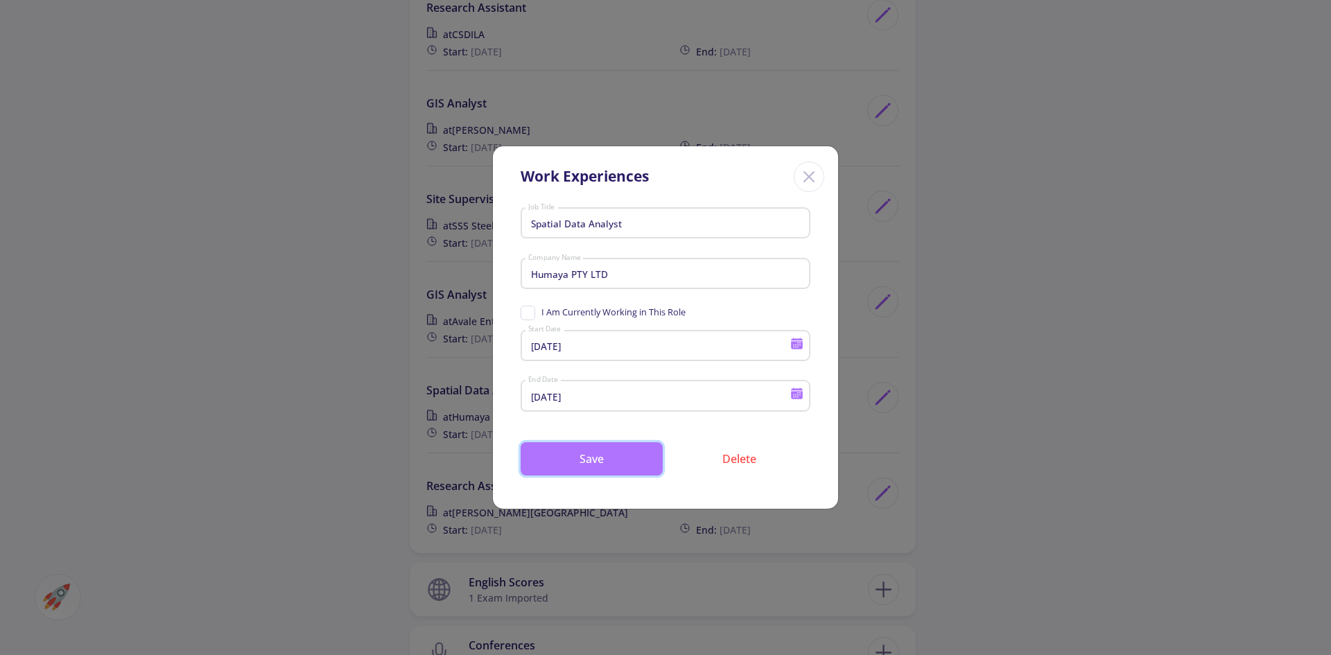
click at [592, 460] on button "Save" at bounding box center [592, 458] width 142 height 33
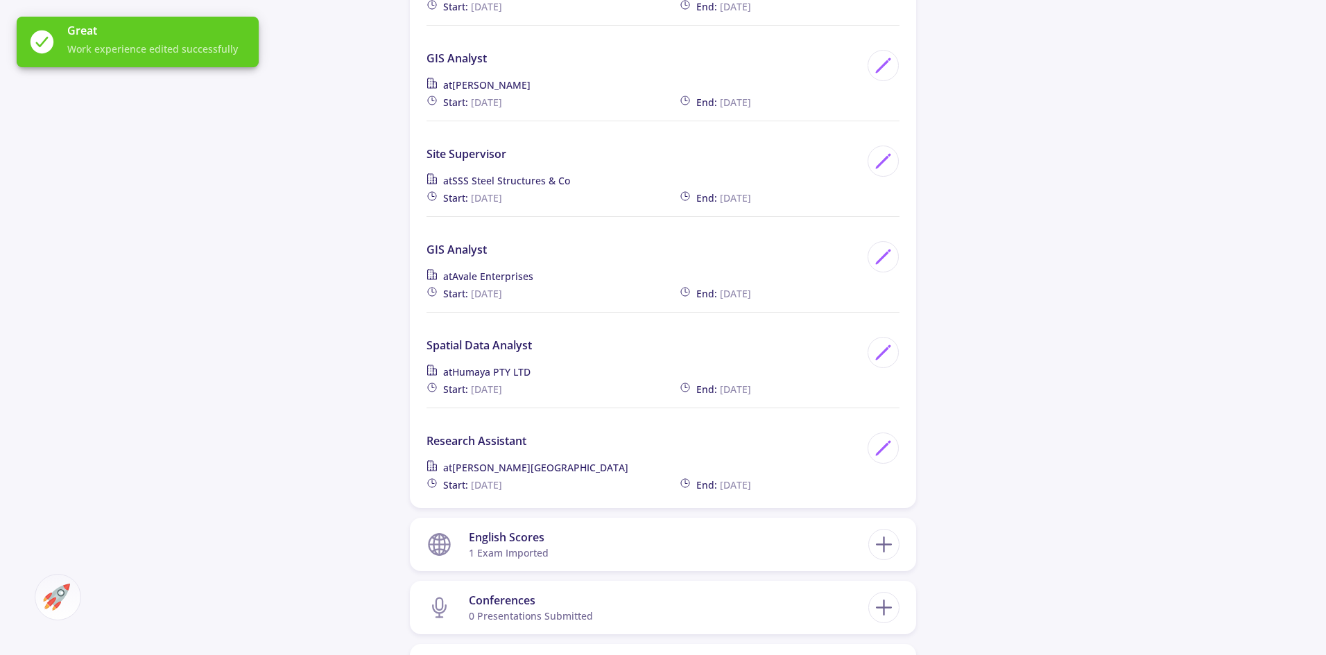
scroll to position [2080, 0]
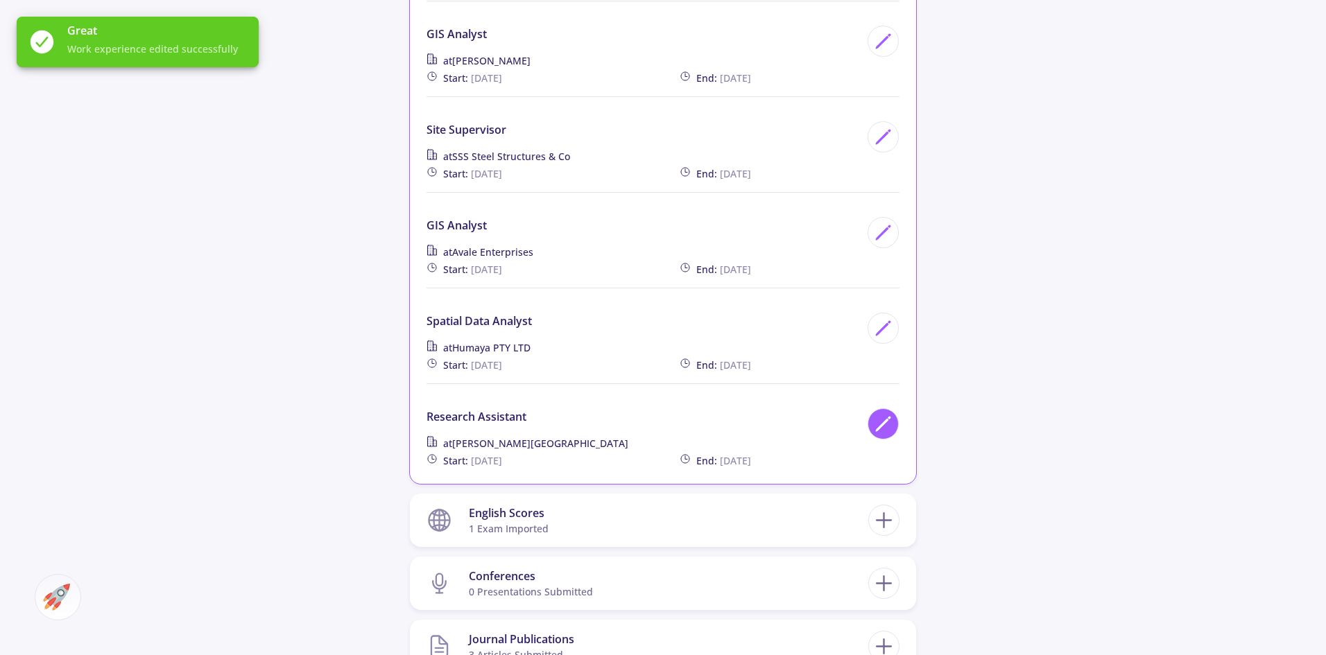
click at [876, 415] on icon at bounding box center [883, 424] width 19 height 19
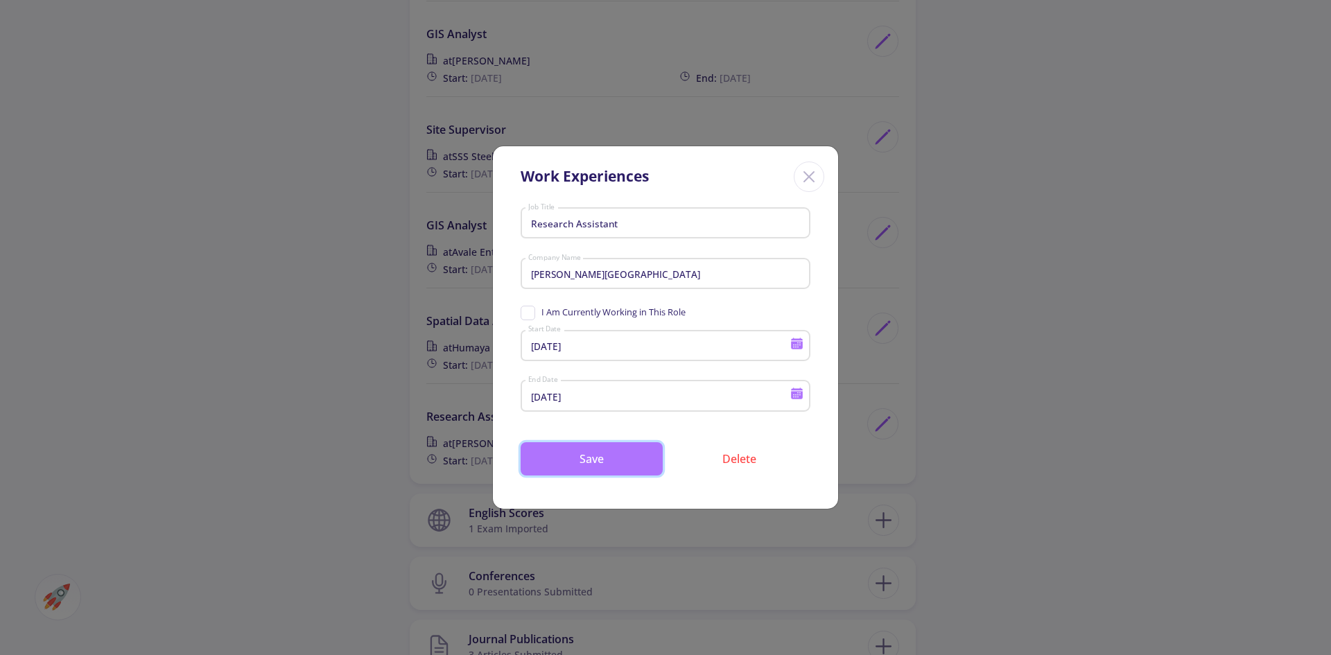
click at [576, 459] on button "Save" at bounding box center [592, 458] width 142 height 33
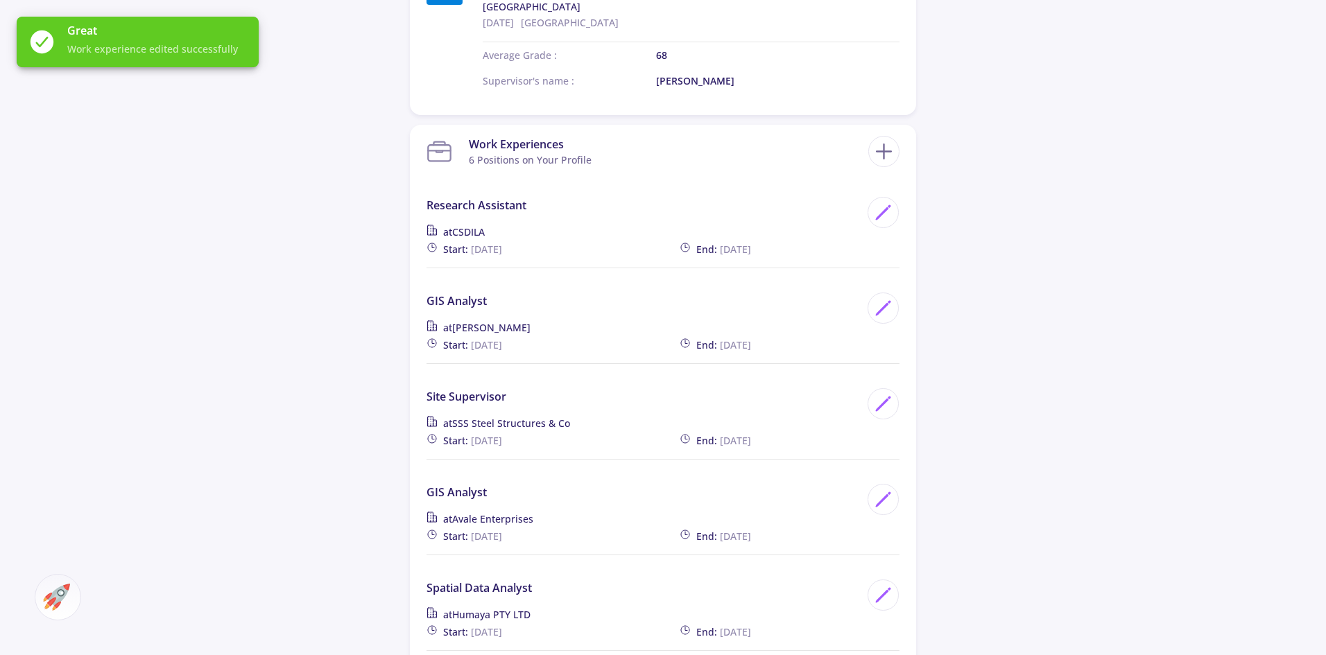
scroll to position [1734, 0]
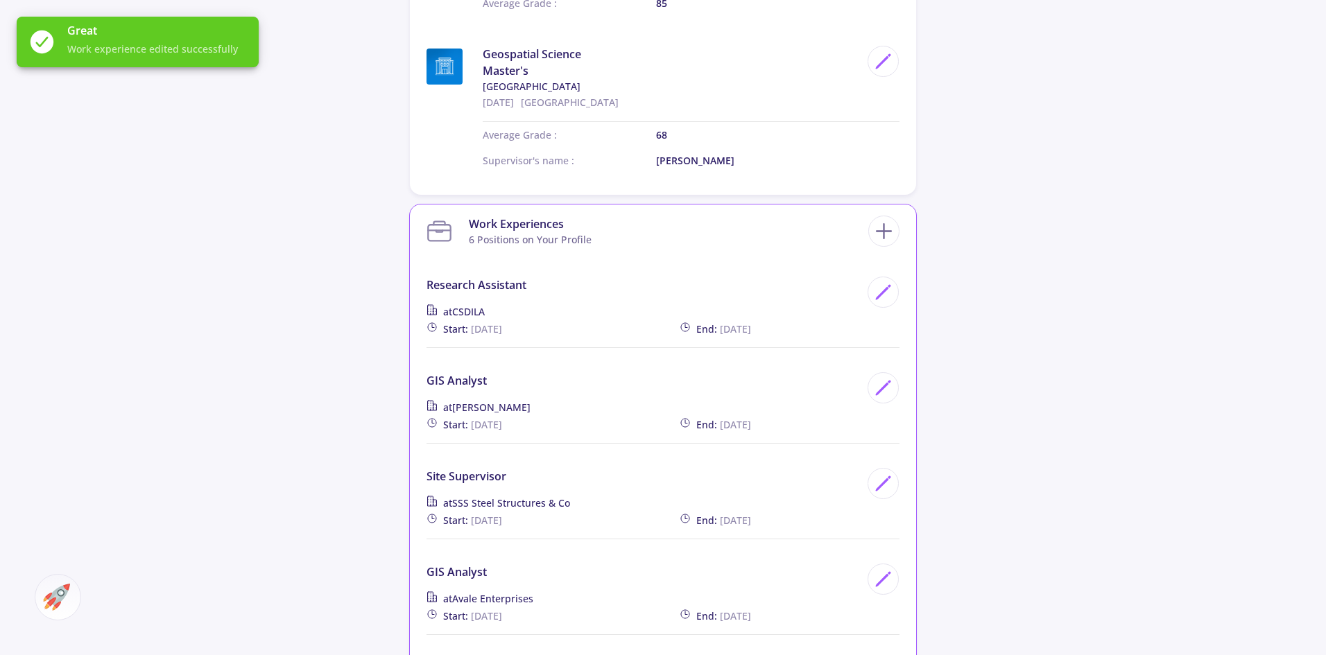
drag, startPoint x: 644, startPoint y: 361, endPoint x: 630, endPoint y: 282, distance: 80.4
click at [630, 282] on div "Research Assistant at CSDILA Start: [DATE] End: [DATE] GIS analyst at [PERSON_N…" at bounding box center [662, 546] width 473 height 538
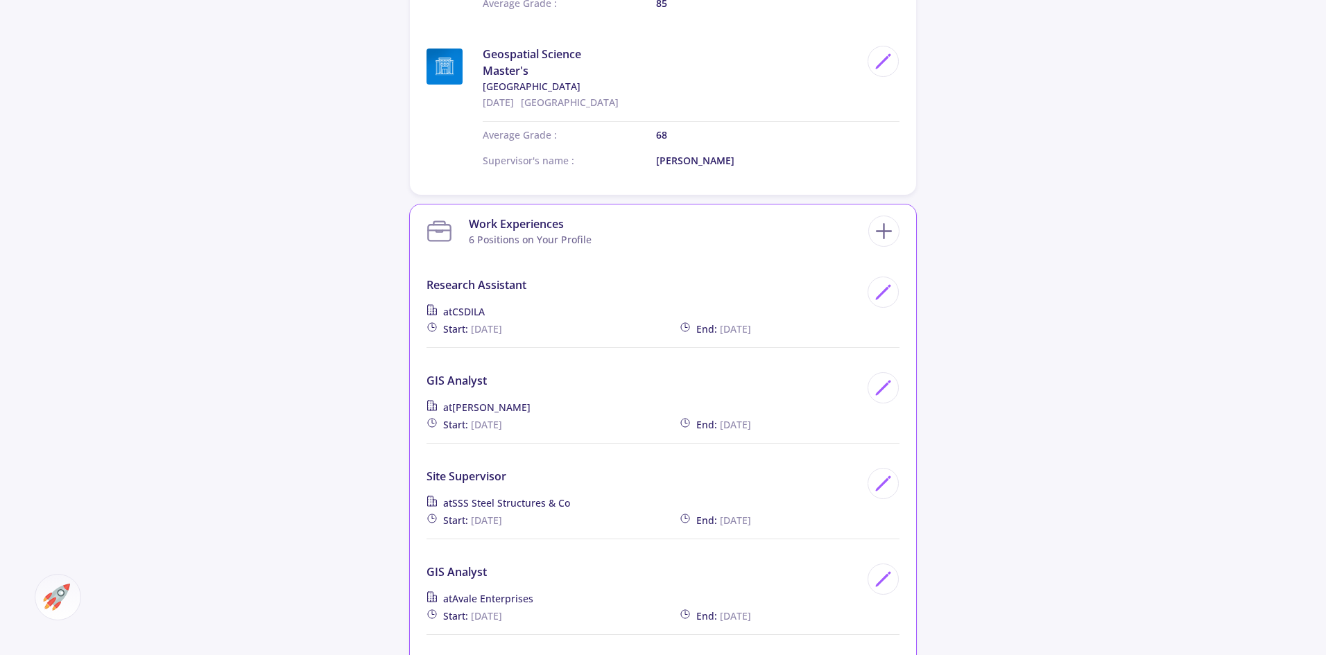
click at [594, 372] on p "GIS analyst" at bounding box center [642, 380] width 433 height 17
click at [877, 232] on line at bounding box center [884, 232] width 15 height 0
checkbox input "false"
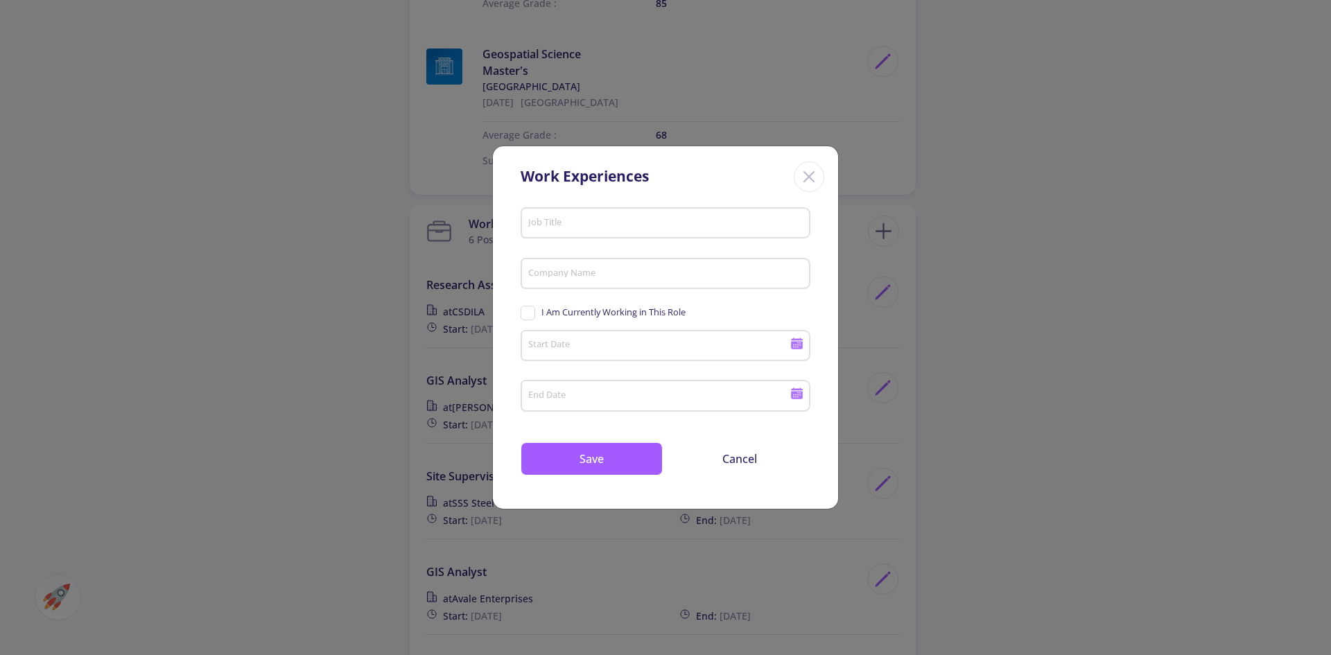
click at [547, 282] on div "Company Name" at bounding box center [666, 271] width 277 height 36
paste input "Mansfield Shire Council"
type input "Mansfield Shire Council"
click at [596, 222] on input "Job Title" at bounding box center [668, 224] width 280 height 12
paste input "GIS Officer"
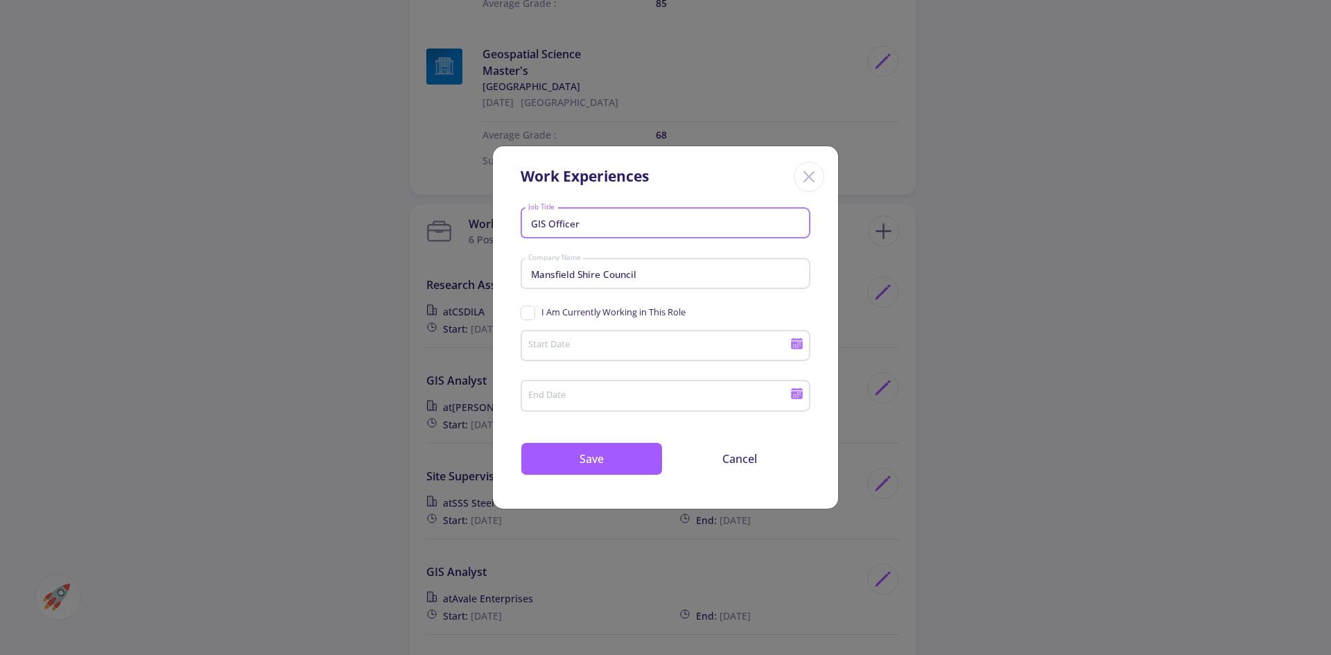
type input "GIS Officer"
click at [798, 343] on icon at bounding box center [797, 345] width 12 height 8
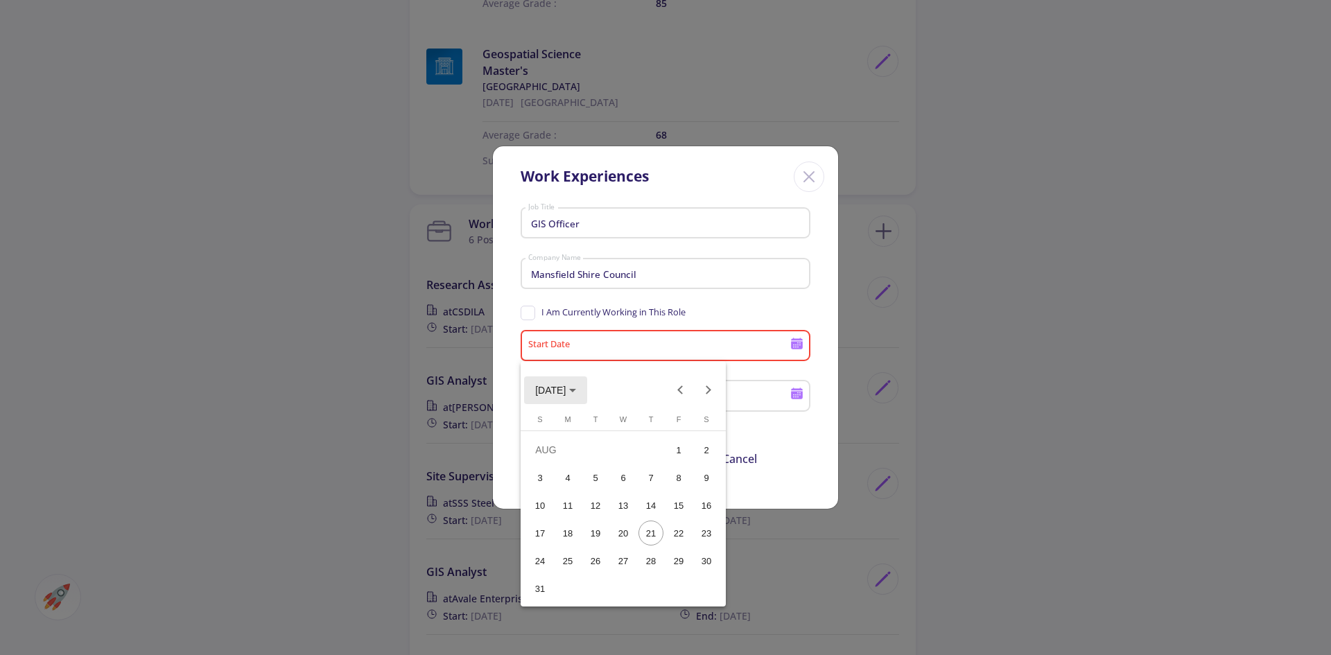
click at [576, 386] on span "[DATE]" at bounding box center [555, 389] width 41 height 11
click at [557, 479] on div "2024" at bounding box center [551, 488] width 44 height 25
click at [556, 510] on div "SEP" at bounding box center [551, 516] width 44 height 25
click at [573, 533] on div "16" at bounding box center [567, 533] width 25 height 25
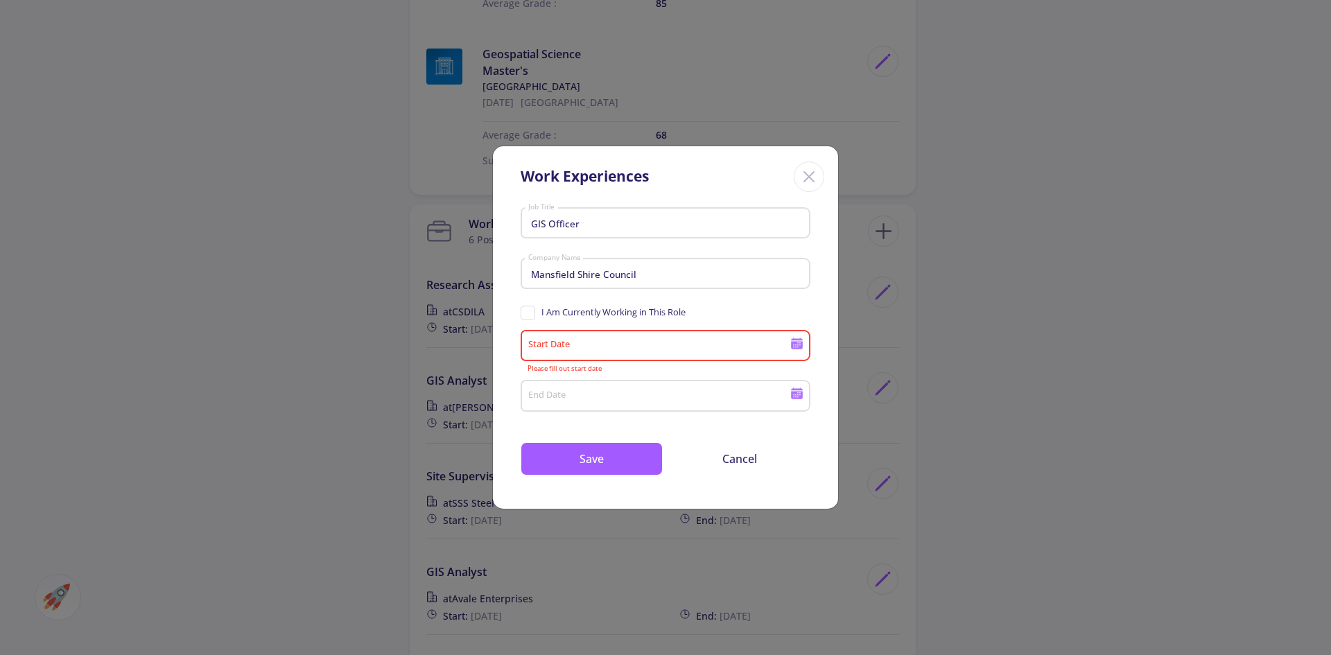
type input "[DATE]"
click at [796, 390] on icon at bounding box center [797, 389] width 12 height 3
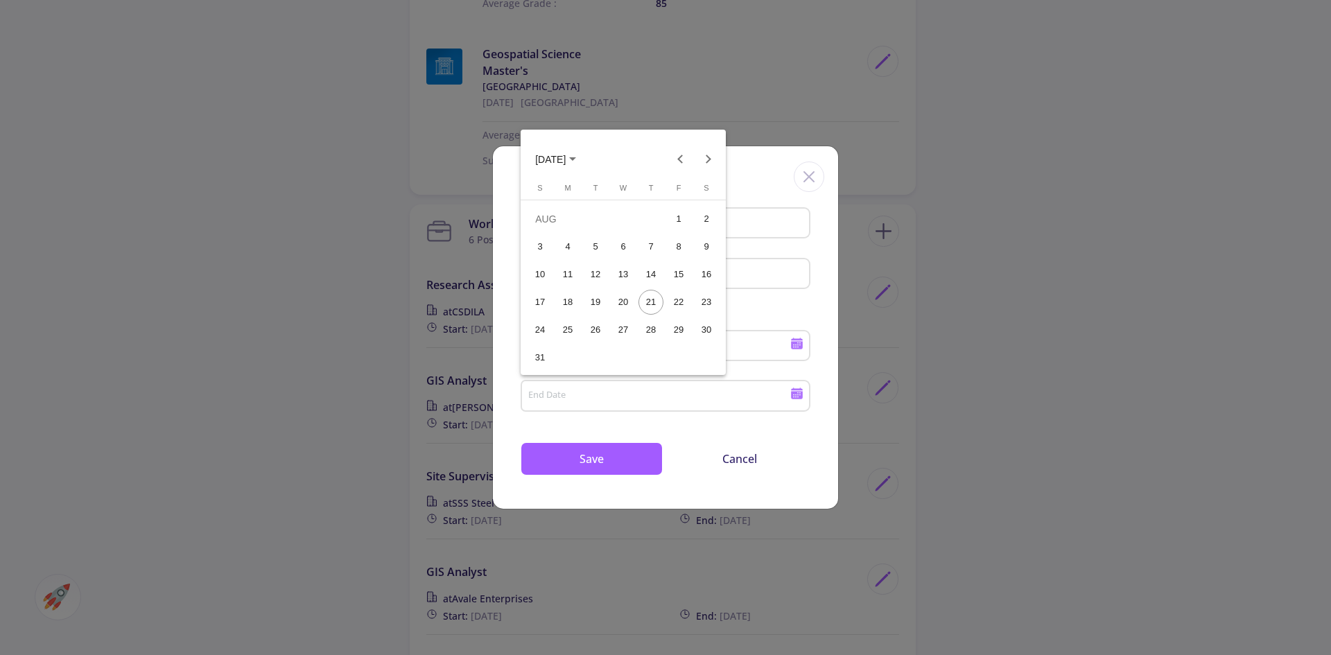
click at [576, 155] on span "[DATE]" at bounding box center [555, 158] width 41 height 11
click at [603, 259] on div "2025" at bounding box center [600, 257] width 44 height 25
click at [605, 259] on div "JUN" at bounding box center [600, 257] width 44 height 25
click at [683, 166] on button "Previous month" at bounding box center [681, 159] width 28 height 28
click at [685, 332] on div "30" at bounding box center [678, 330] width 25 height 25
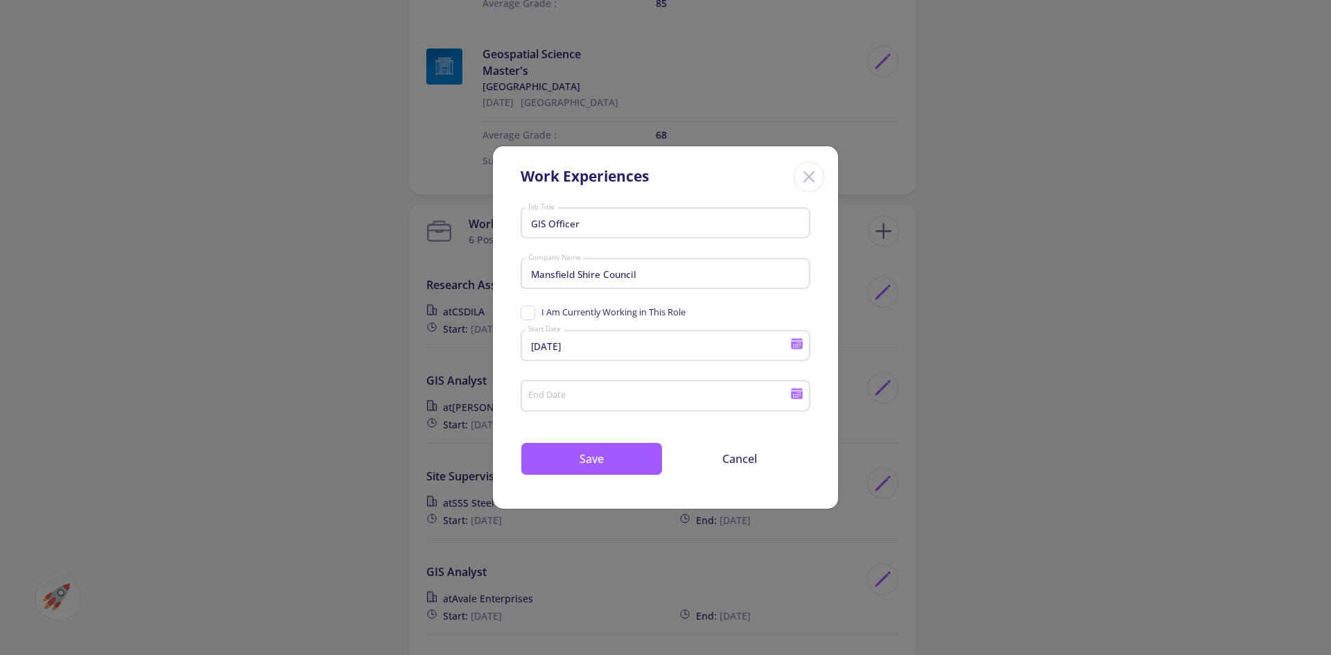
type input "[DATE]"
click at [632, 460] on button "Save" at bounding box center [592, 458] width 142 height 33
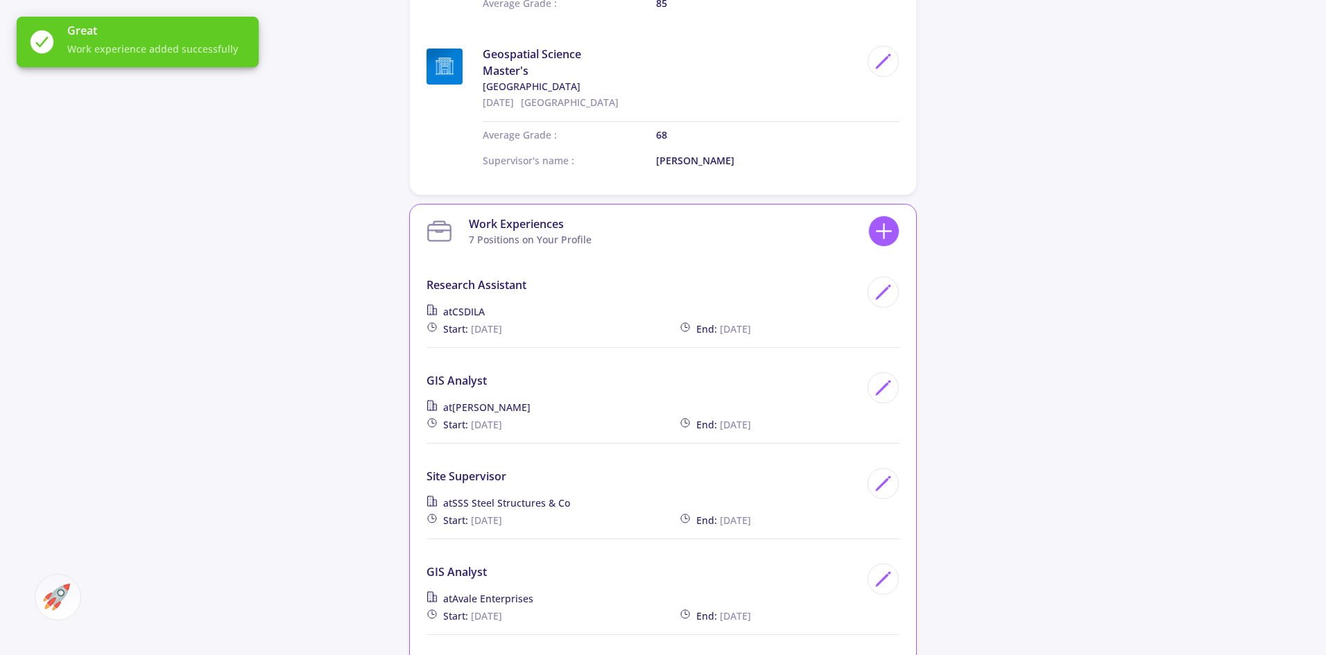
click at [891, 232] on line at bounding box center [884, 232] width 15 height 0
checkbox input "false"
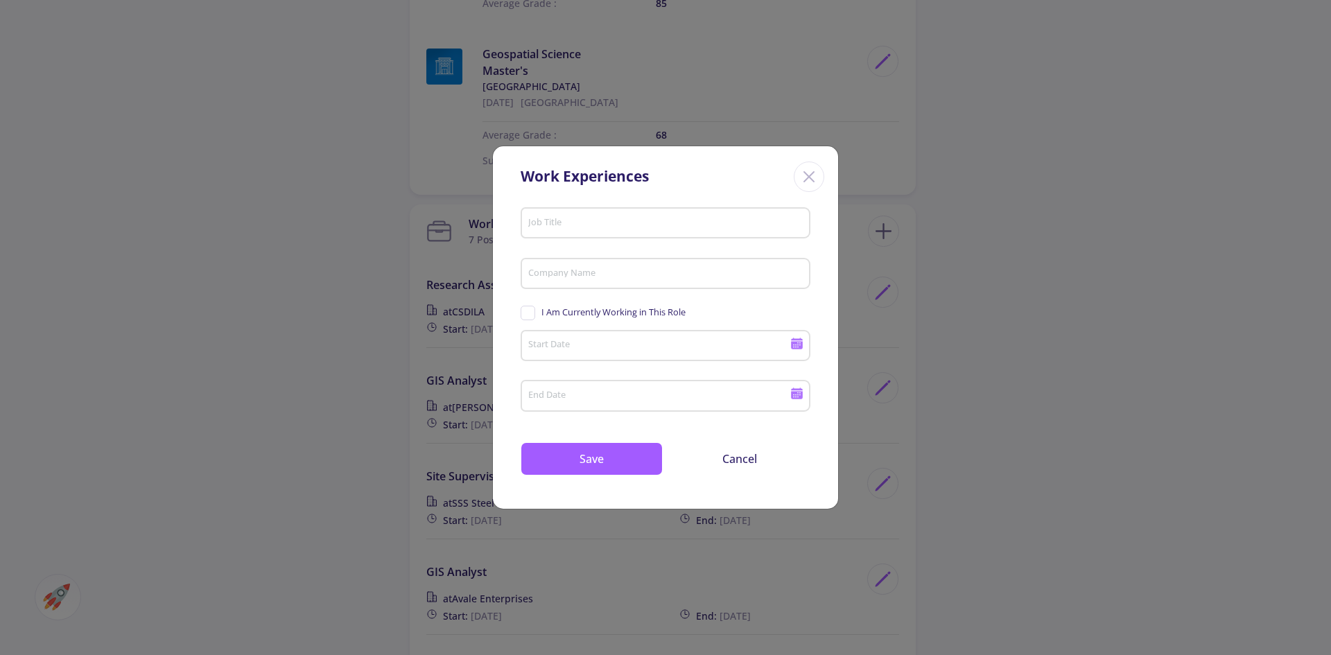
click at [567, 229] on input "Job Title" at bounding box center [668, 224] width 280 height 12
paste input "Data Engineer"
type input "Data Engineer"
click at [581, 274] on input "Company Name" at bounding box center [668, 274] width 280 height 12
type input "CSDILA"
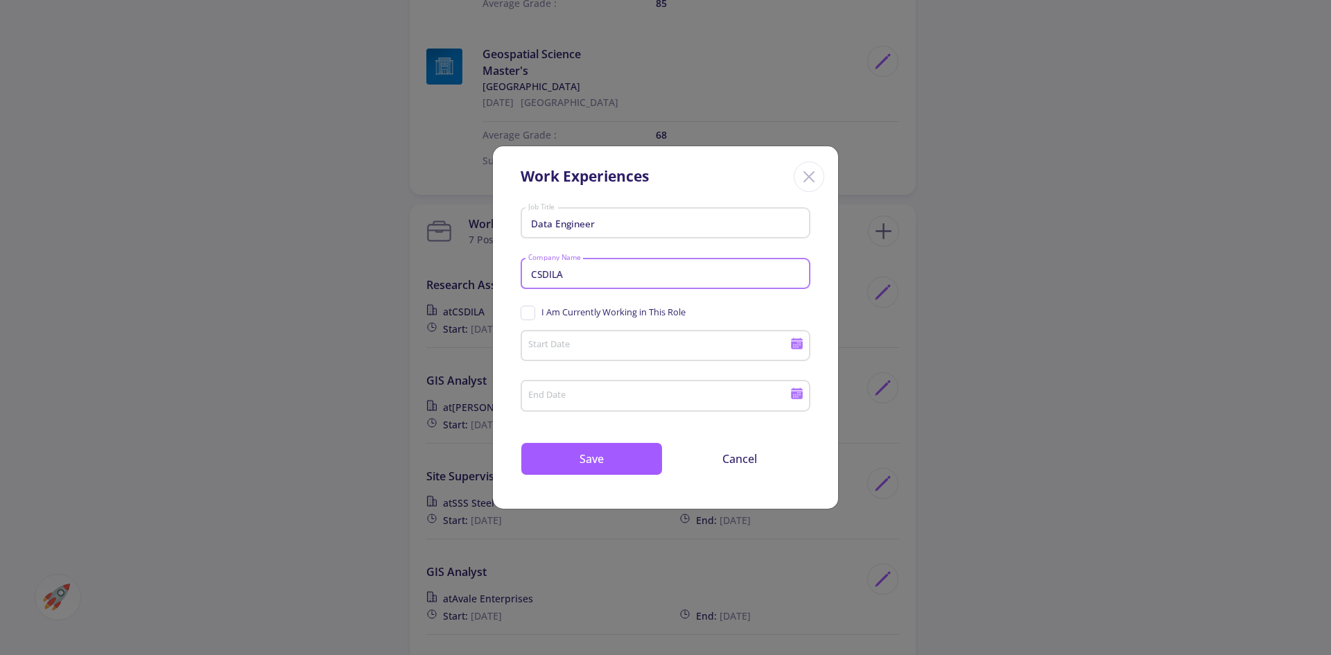
click at [798, 344] on icon at bounding box center [797, 345] width 12 height 8
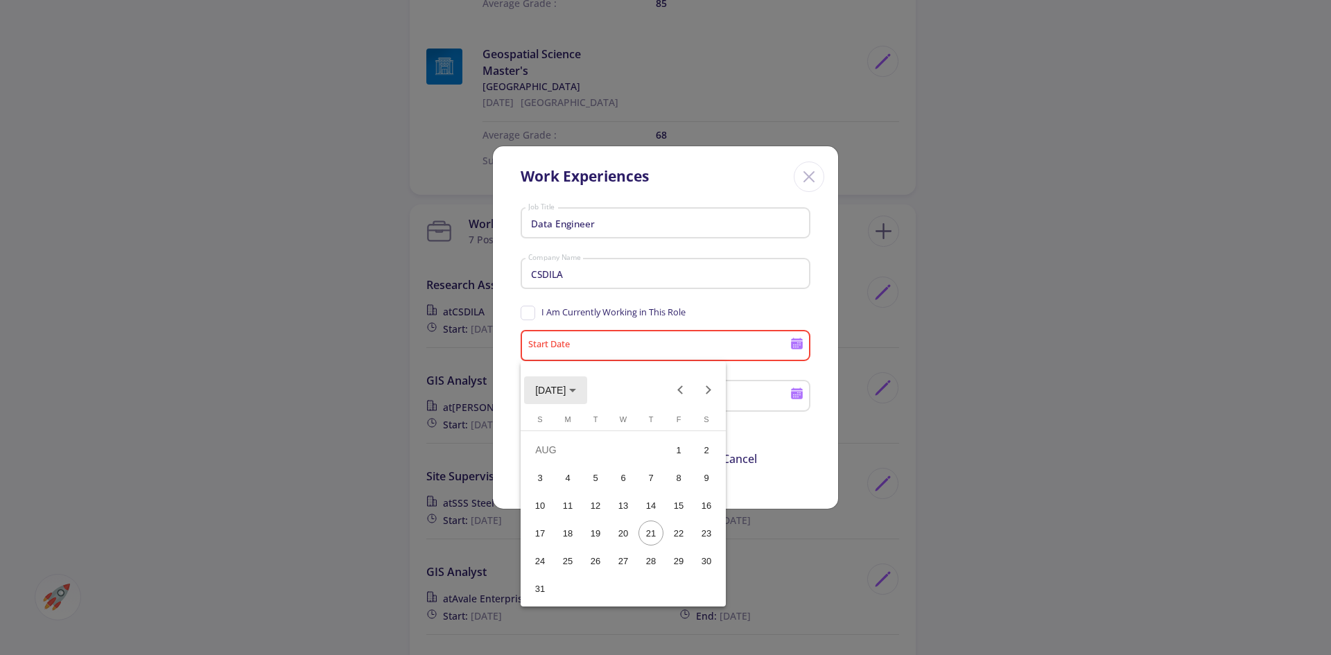
click at [564, 396] on span "[DATE]" at bounding box center [550, 391] width 31 height 11
click at [572, 488] on div "2024" at bounding box center [551, 488] width 44 height 25
click at [687, 516] on div "DEC" at bounding box center [697, 516] width 44 height 25
click at [574, 480] on div "2" at bounding box center [567, 477] width 25 height 25
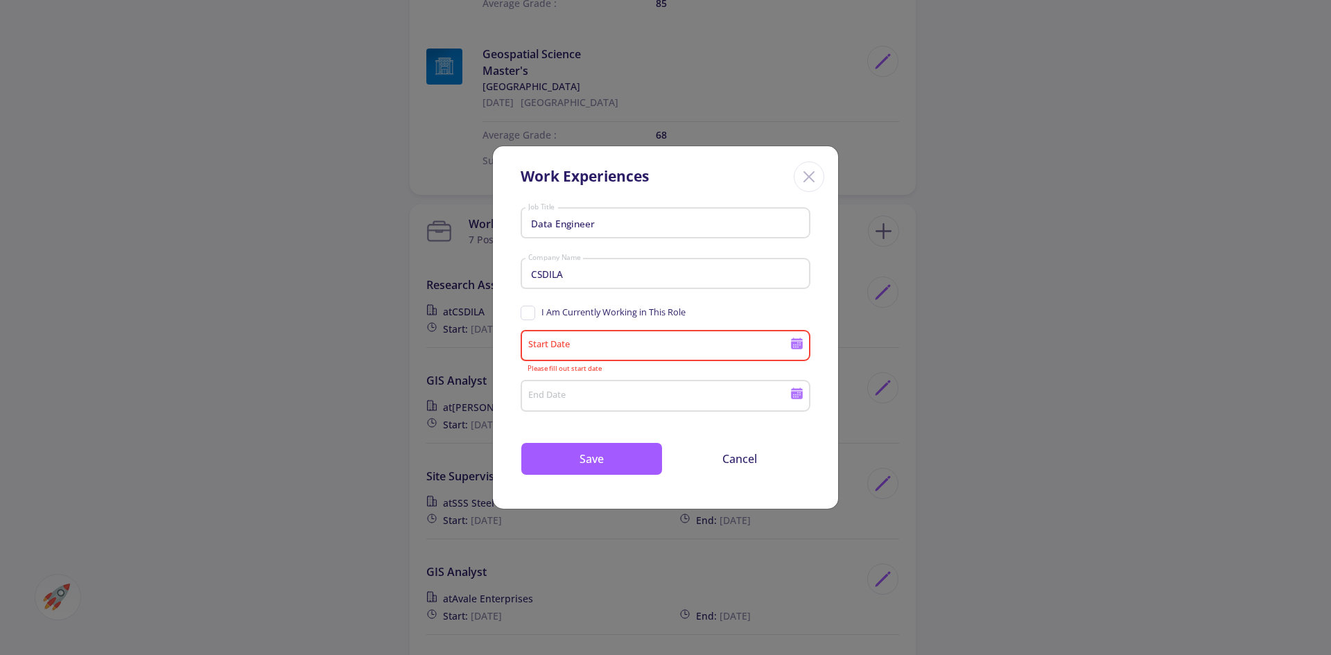
type input "[DATE]"
click at [531, 310] on span "I Am Currently Working in This Role" at bounding box center [603, 312] width 165 height 13
click at [530, 310] on input "I Am Currently Working in This Role" at bounding box center [525, 310] width 9 height 9
checkbox input "true"
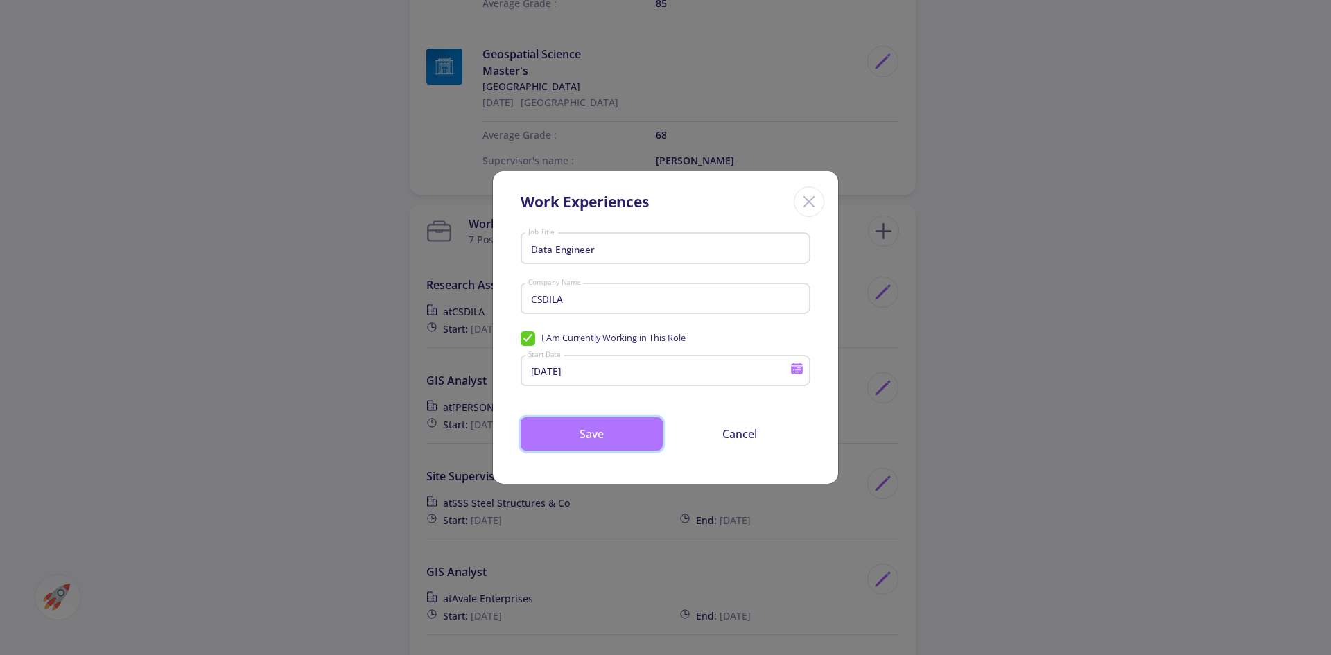
click at [612, 444] on button "Save" at bounding box center [592, 433] width 142 height 33
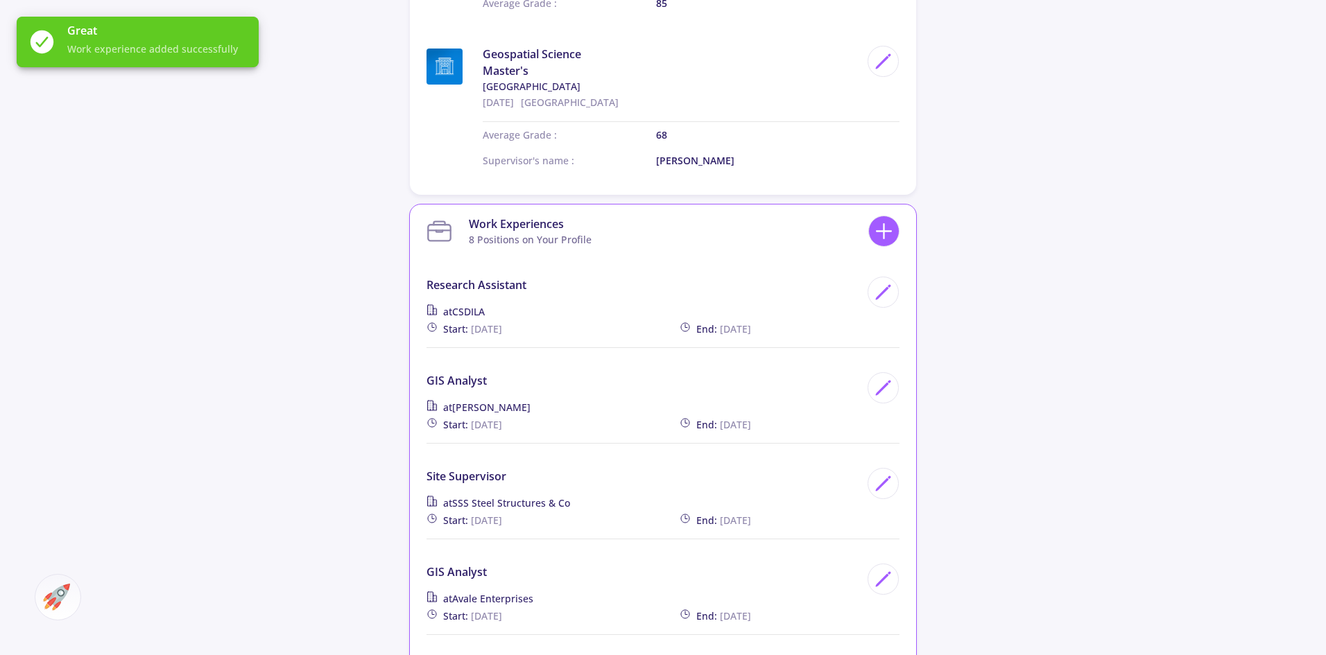
click at [886, 218] on icon at bounding box center [884, 231] width 26 height 26
checkbox input "false"
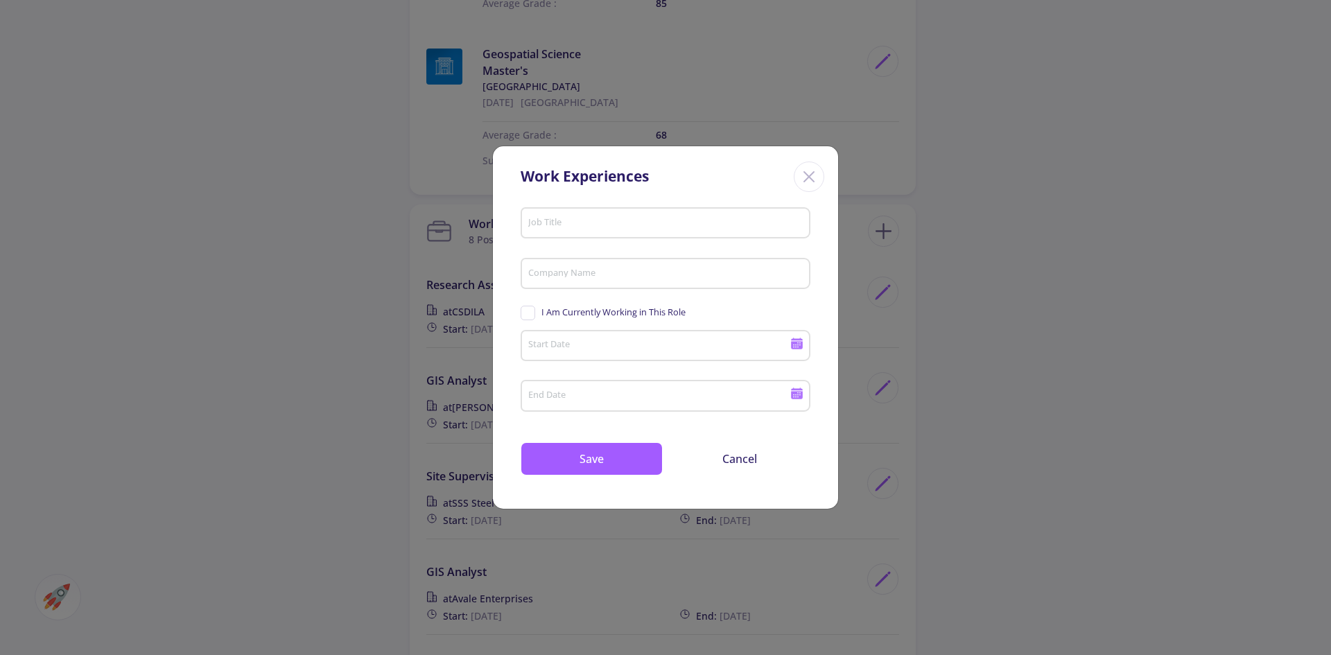
click at [559, 221] on input "Job Title" at bounding box center [668, 224] width 280 height 12
paste input "GIS Officer"
type input "GIS Officer"
click at [623, 277] on input "Company Name" at bounding box center [668, 274] width 280 height 12
paste input "Greater Shepparton Counci"
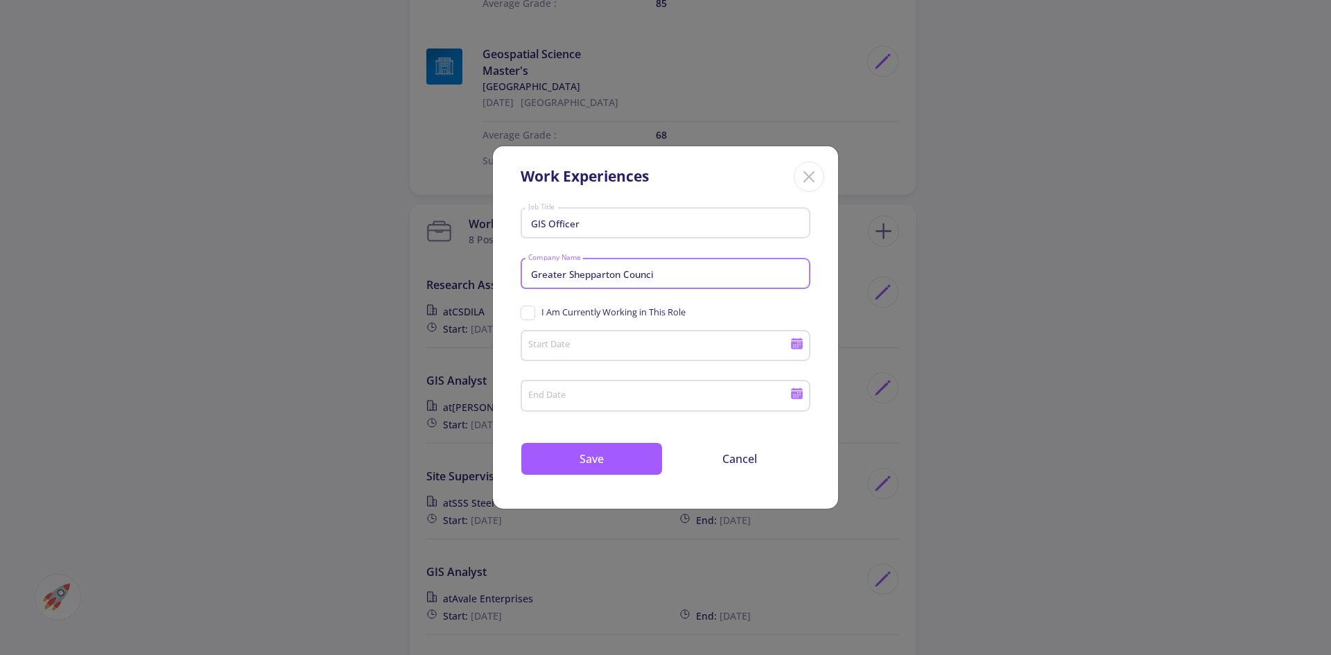
type input "Greater Shepparton Counci"
click at [793, 345] on icon at bounding box center [797, 345] width 12 height 8
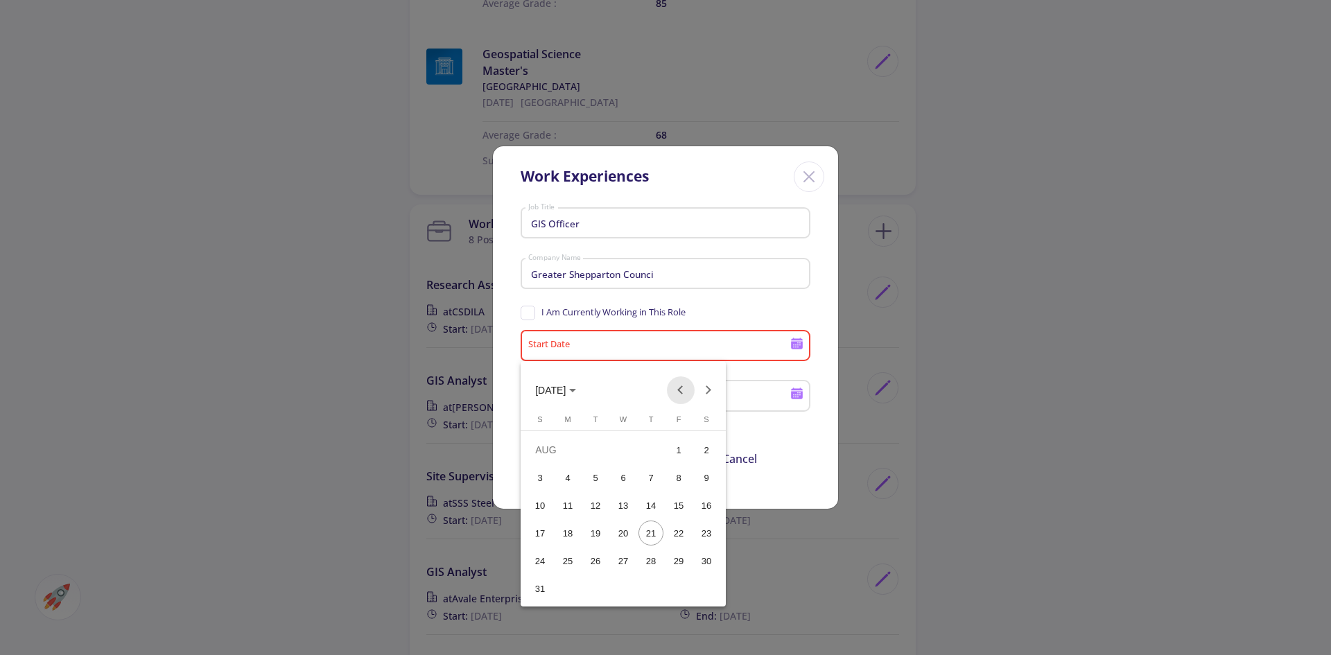
click at [687, 390] on button "Previous month" at bounding box center [681, 391] width 28 height 28
click at [572, 476] on div "2" at bounding box center [567, 477] width 25 height 25
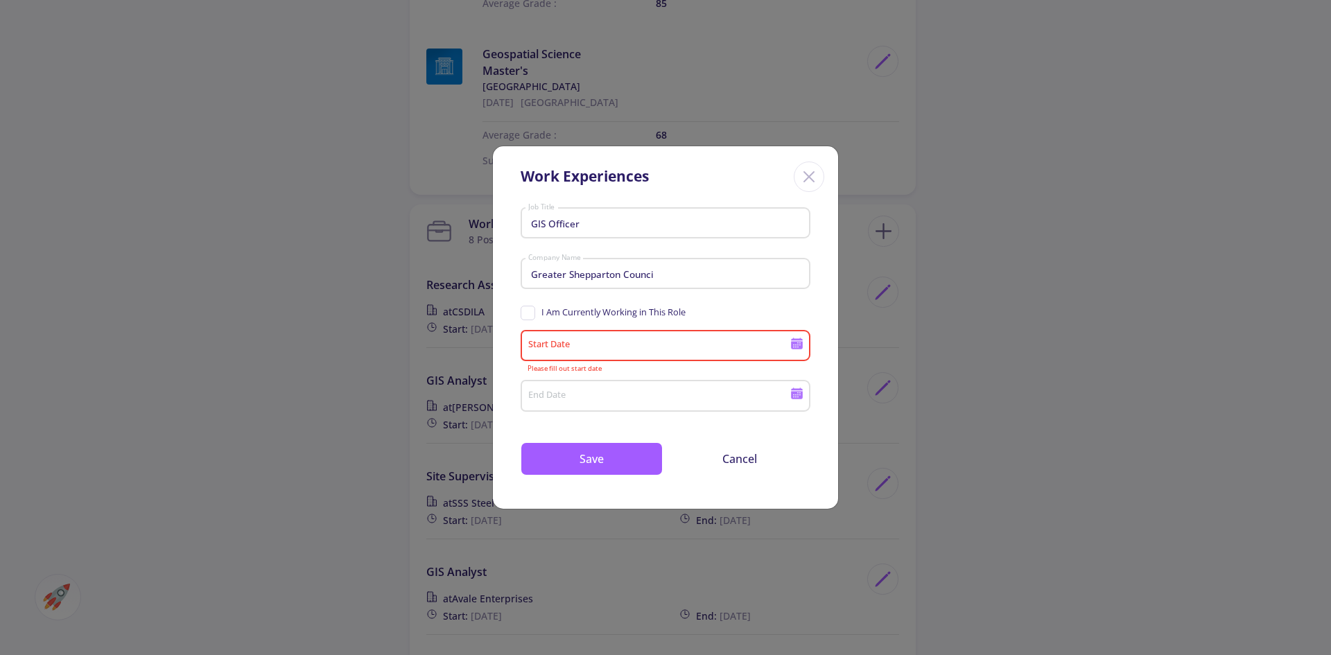
type input "[DATE]"
click at [534, 314] on span "I Am Currently Working in This Role" at bounding box center [603, 312] width 165 height 13
click at [530, 314] on input "I Am Currently Working in This Role" at bounding box center [525, 310] width 9 height 9
checkbox input "true"
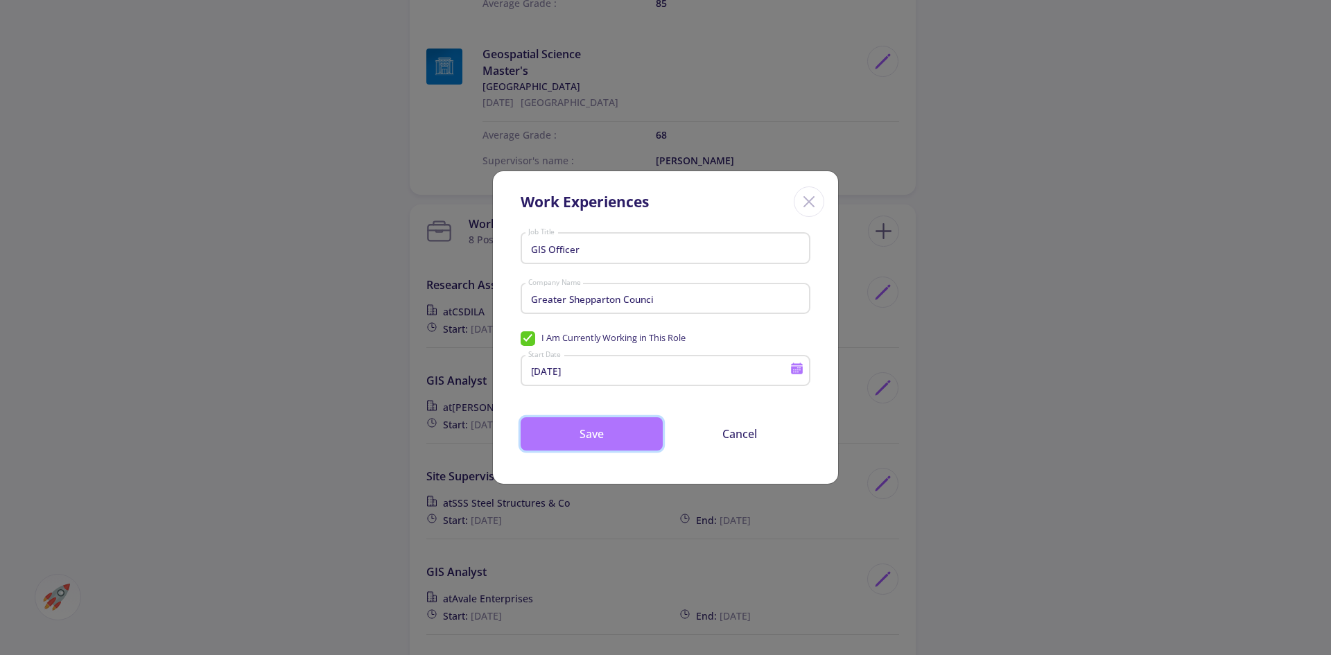
click at [608, 438] on button "Save" at bounding box center [592, 433] width 142 height 33
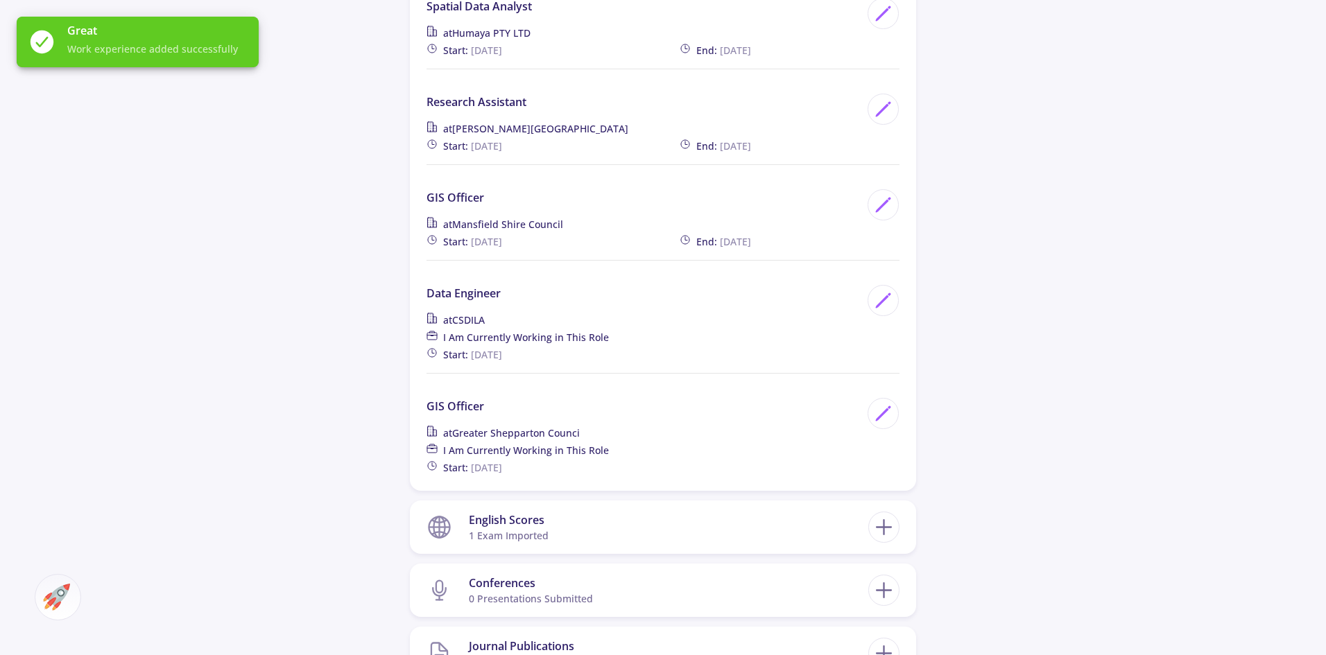
scroll to position [2427, 0]
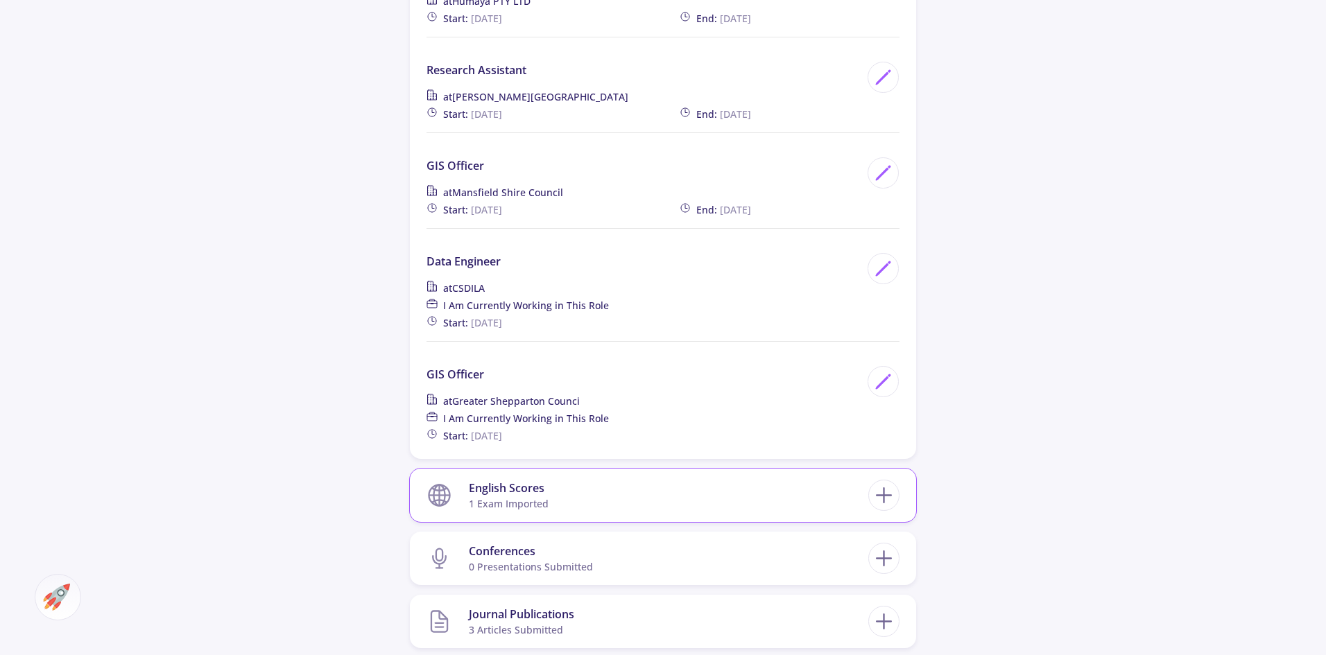
click at [663, 474] on section "English Scores 1 exam imported" at bounding box center [647, 495] width 442 height 42
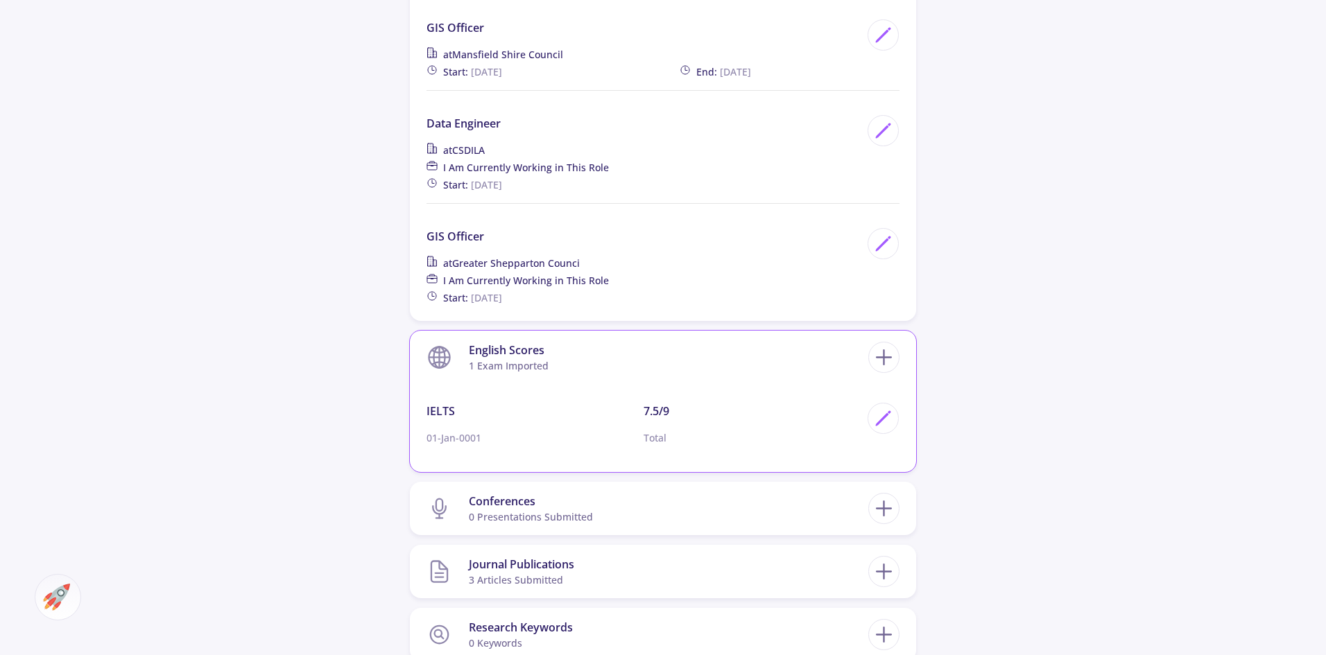
scroll to position [2566, 0]
click at [644, 336] on section "English Scores 1 exam imported" at bounding box center [647, 357] width 442 height 42
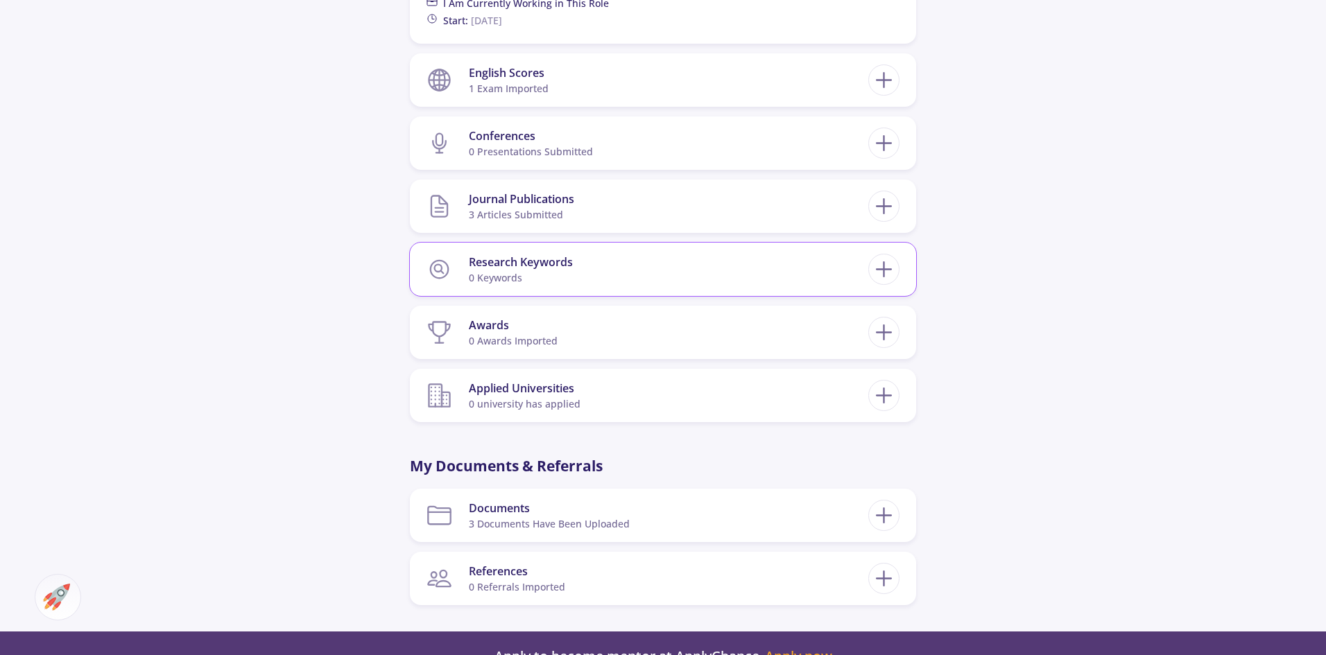
scroll to position [2843, 0]
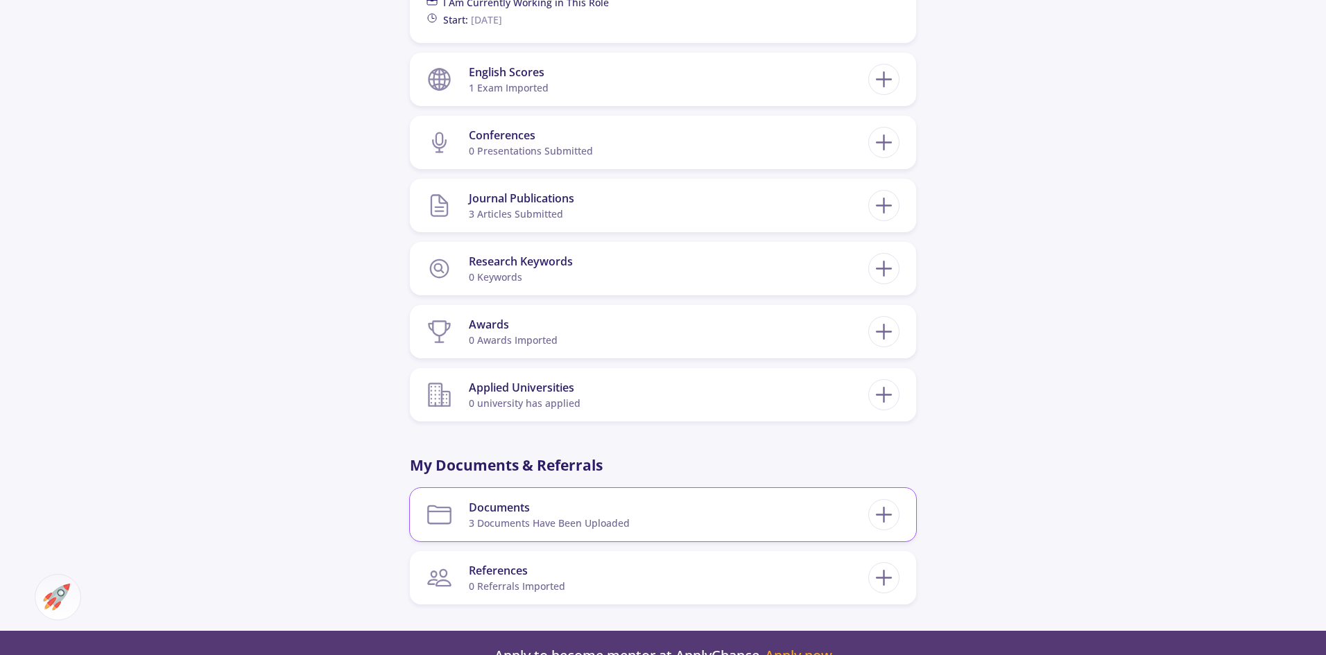
click at [715, 494] on section "Documents 3 documents have been uploaded" at bounding box center [647, 515] width 442 height 42
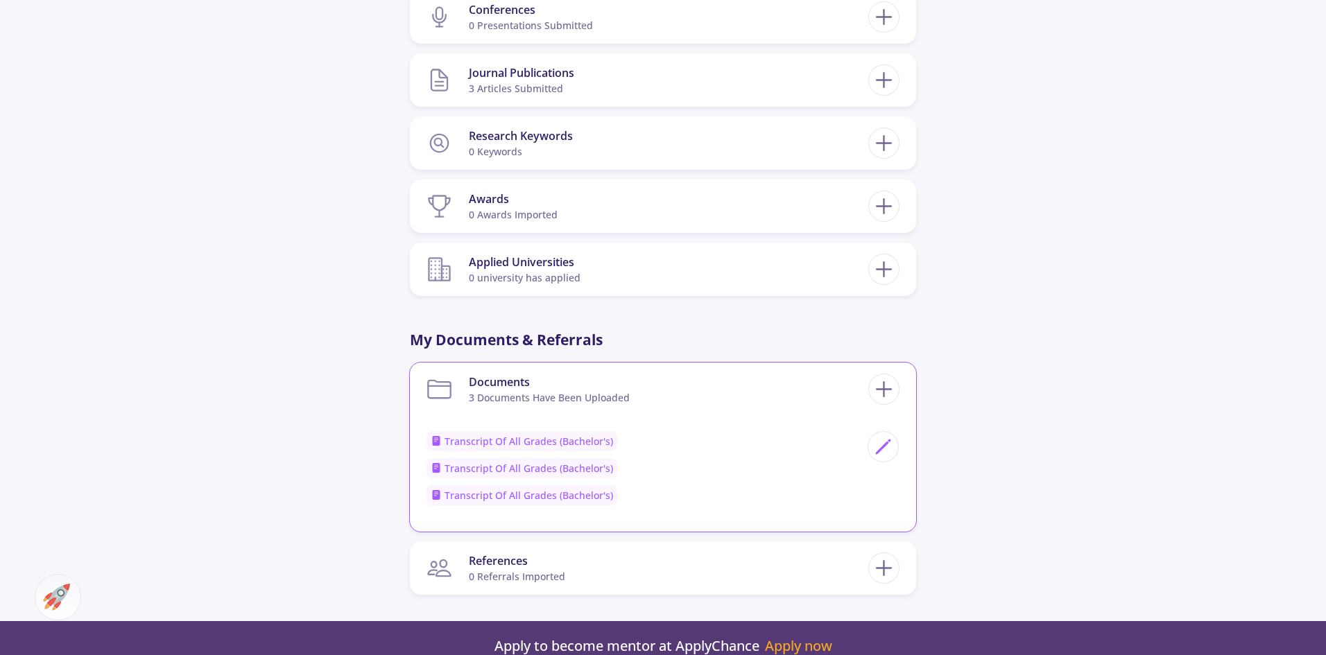
scroll to position [2982, 0]
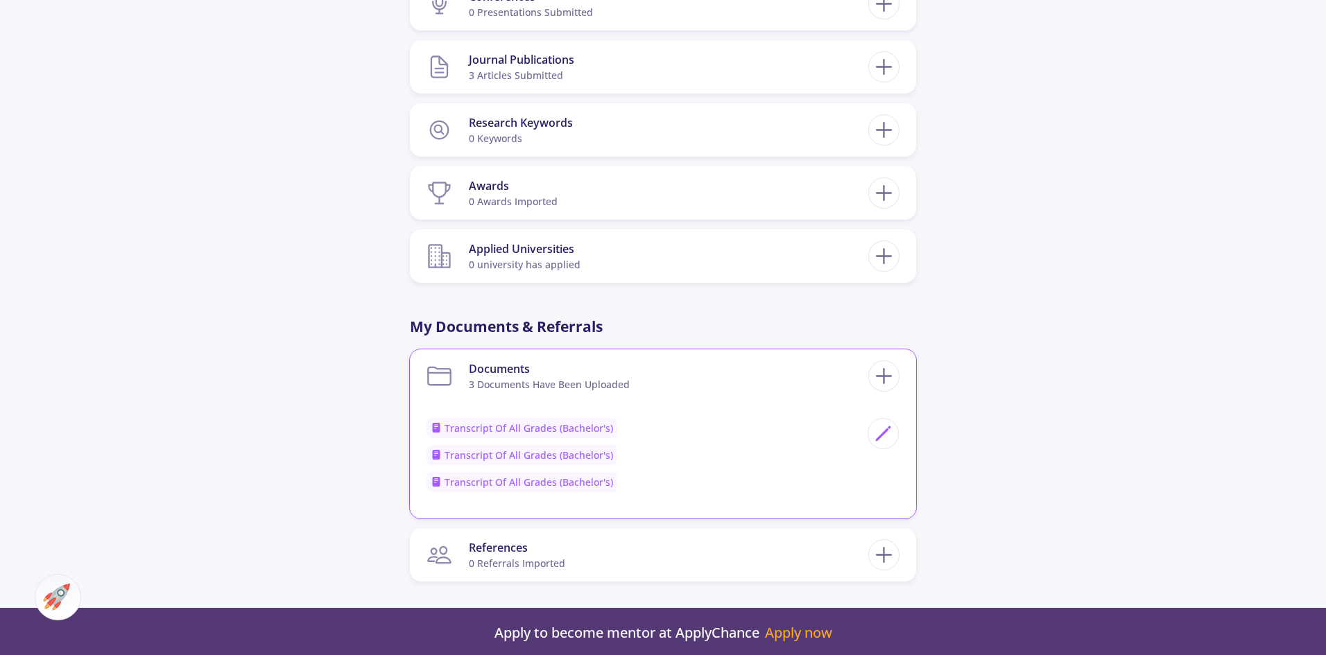
click at [711, 354] on div "Documents 3 documents have been uploaded Transcript of All Grades (Bachelor's) …" at bounding box center [663, 434] width 506 height 169
click at [721, 355] on section "Documents 3 documents have been uploaded" at bounding box center [647, 376] width 442 height 42
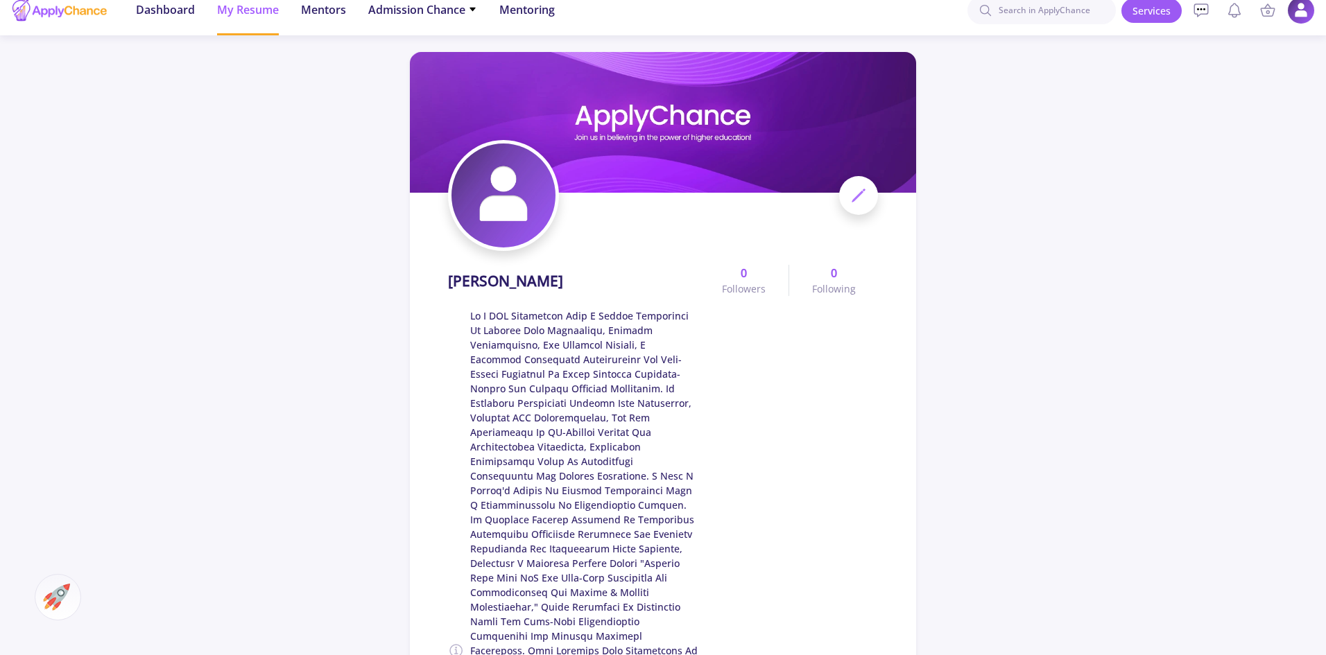
scroll to position [0, 0]
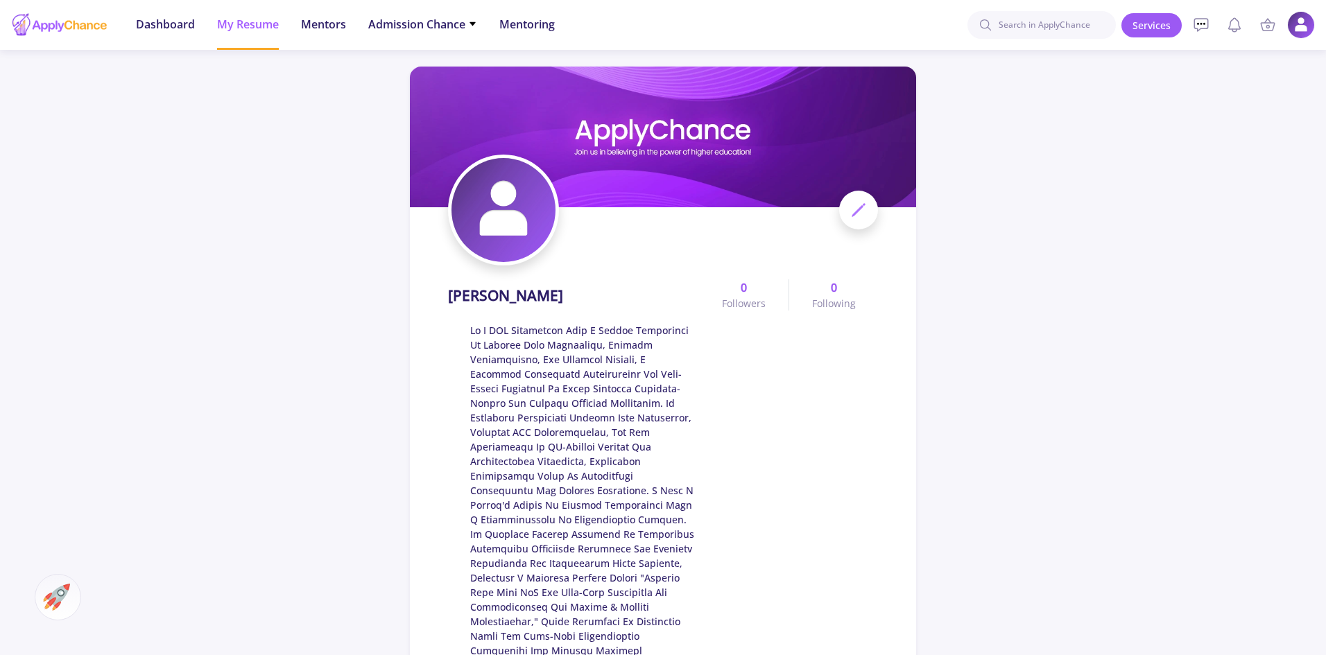
click at [860, 211] on icon at bounding box center [858, 210] width 17 height 17
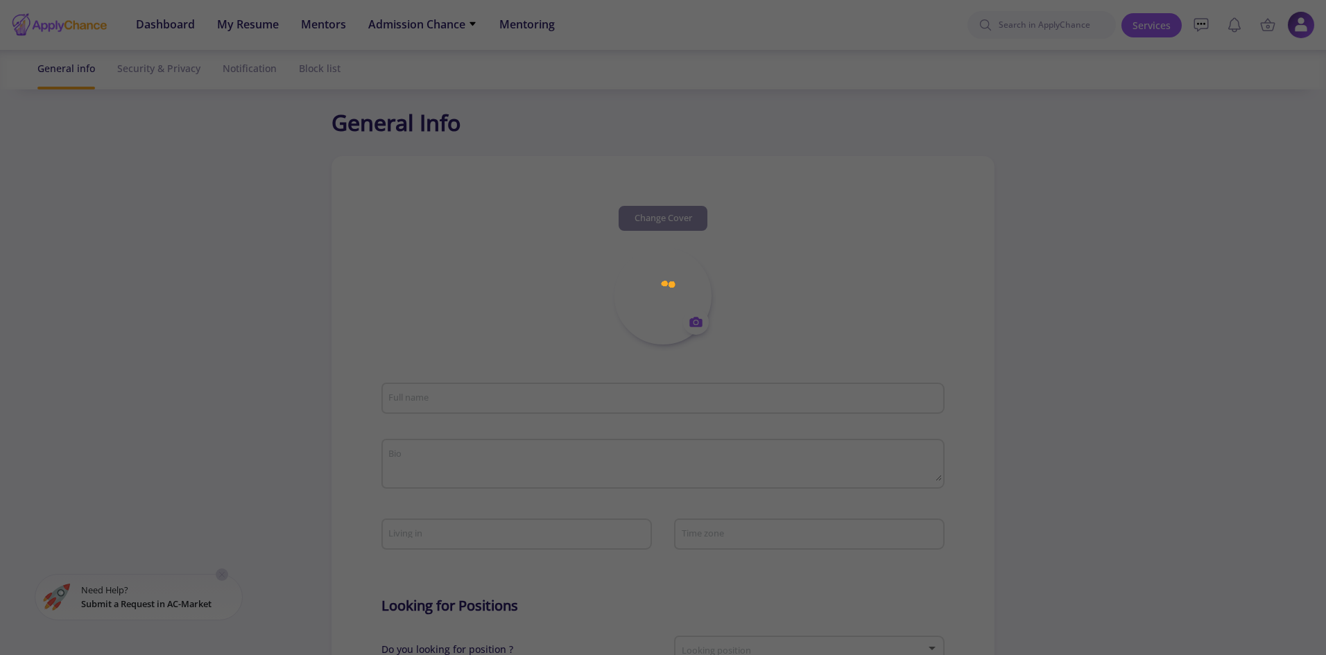
type input "[PERSON_NAME]"
type textarea "As a GIS Specialist with a robust background in spatial data management, projec…"
type input "[GEOGRAPHIC_DATA]"
type input "(UTC+10:00) [GEOGRAPHIC_DATA], [GEOGRAPHIC_DATA], [GEOGRAPHIC_DATA]"
type input "MazGH"
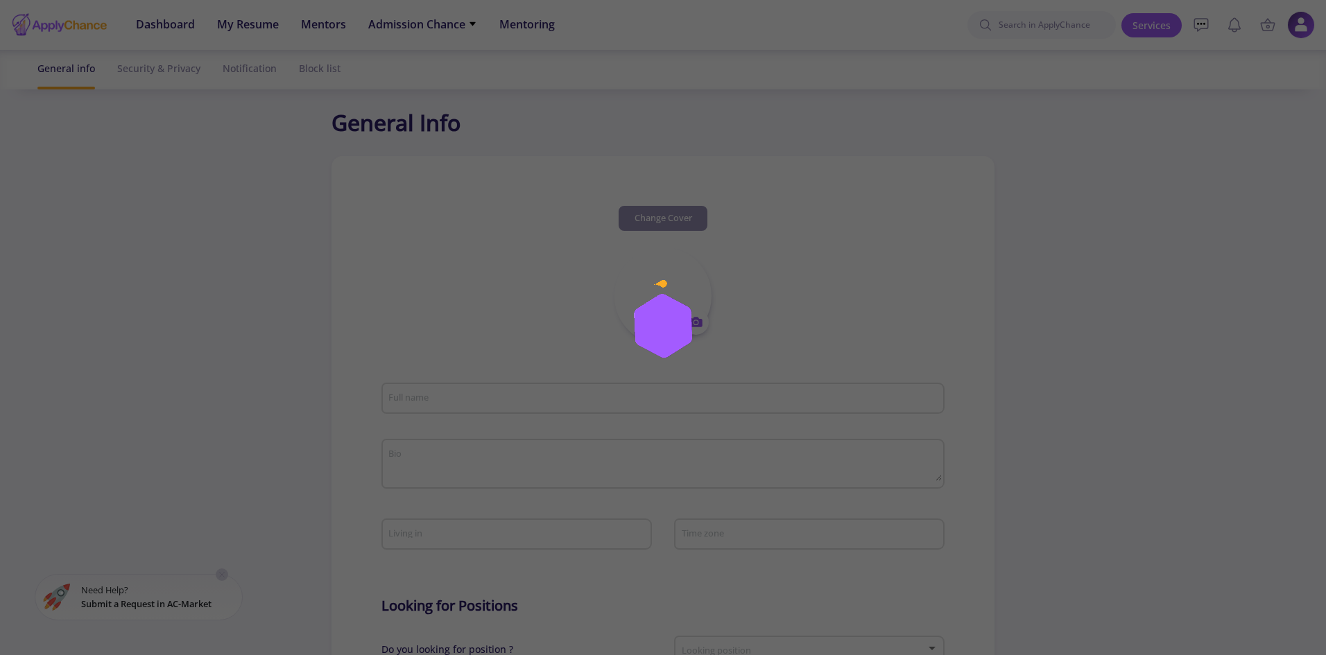
type input "[EMAIL_ADDRESS][DOMAIN_NAME]"
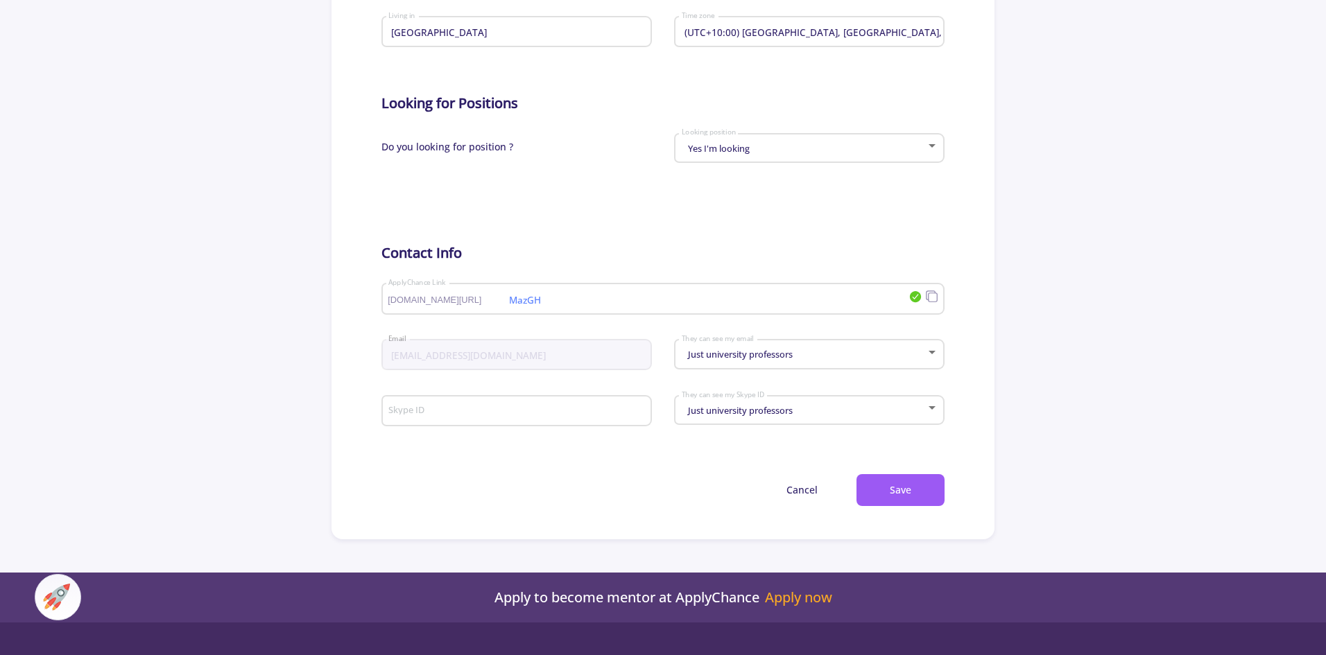
scroll to position [555, 0]
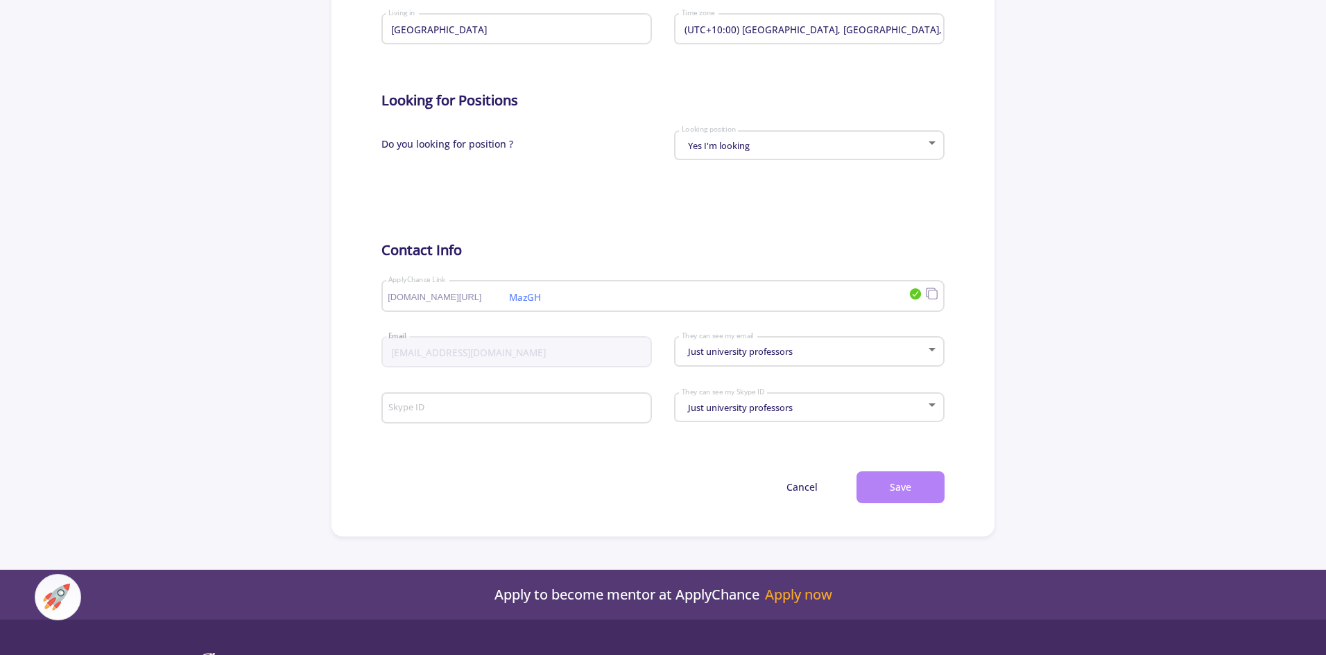
click at [879, 482] on button "Save" at bounding box center [900, 488] width 88 height 33
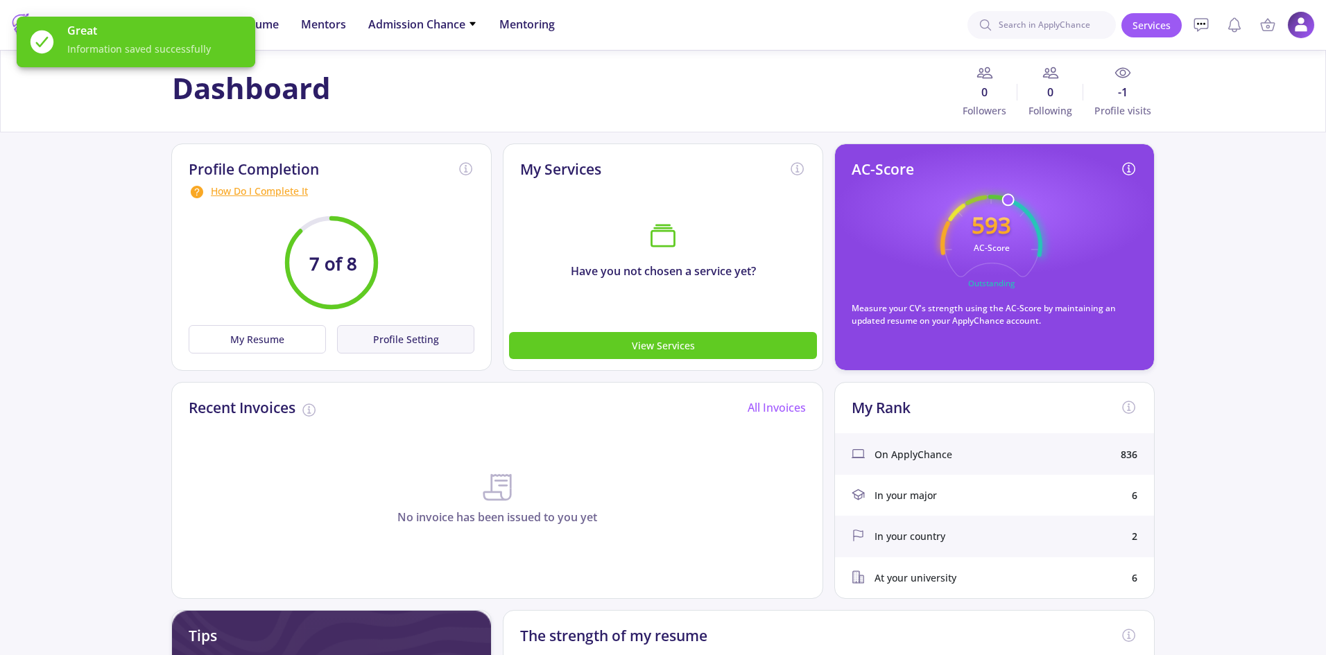
click at [436, 348] on button "Profile Setting" at bounding box center [405, 339] width 137 height 28
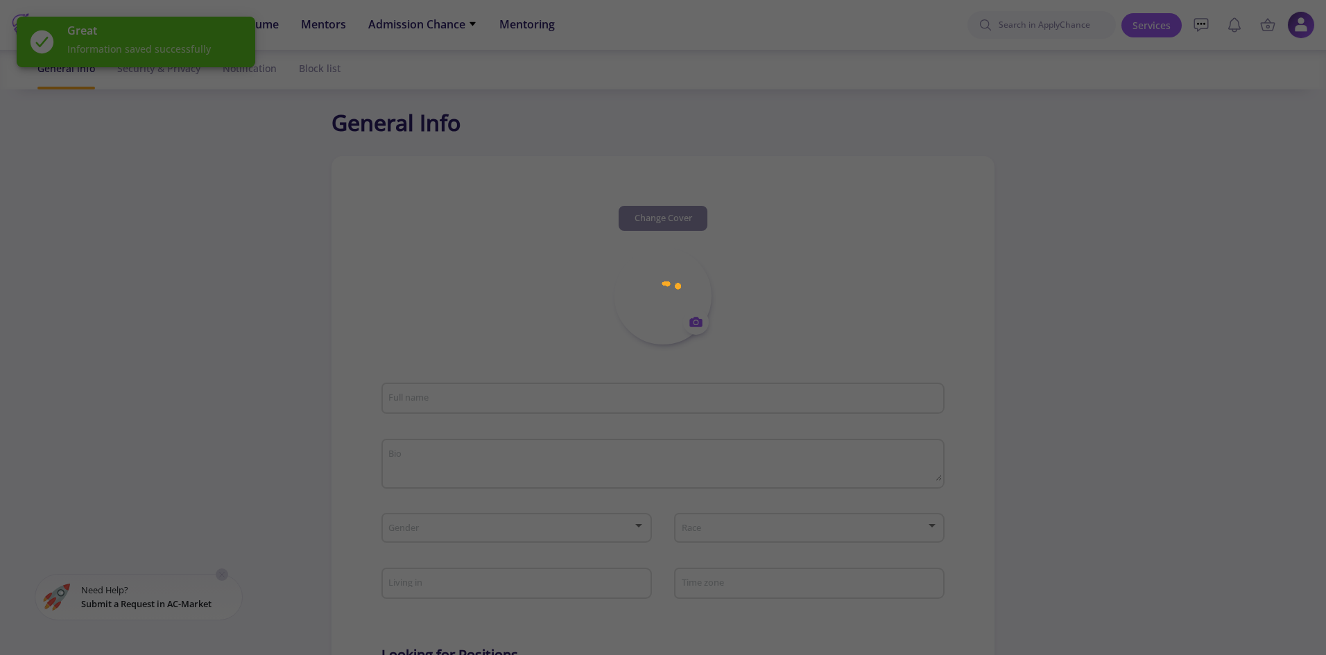
type input "[PERSON_NAME]"
type textarea "As a GIS Specialist with a robust background in spatial data management, projec…"
type input "[GEOGRAPHIC_DATA]"
type input "(UTC+10:00) [GEOGRAPHIC_DATA], [GEOGRAPHIC_DATA], [GEOGRAPHIC_DATA]"
type input "MazGH"
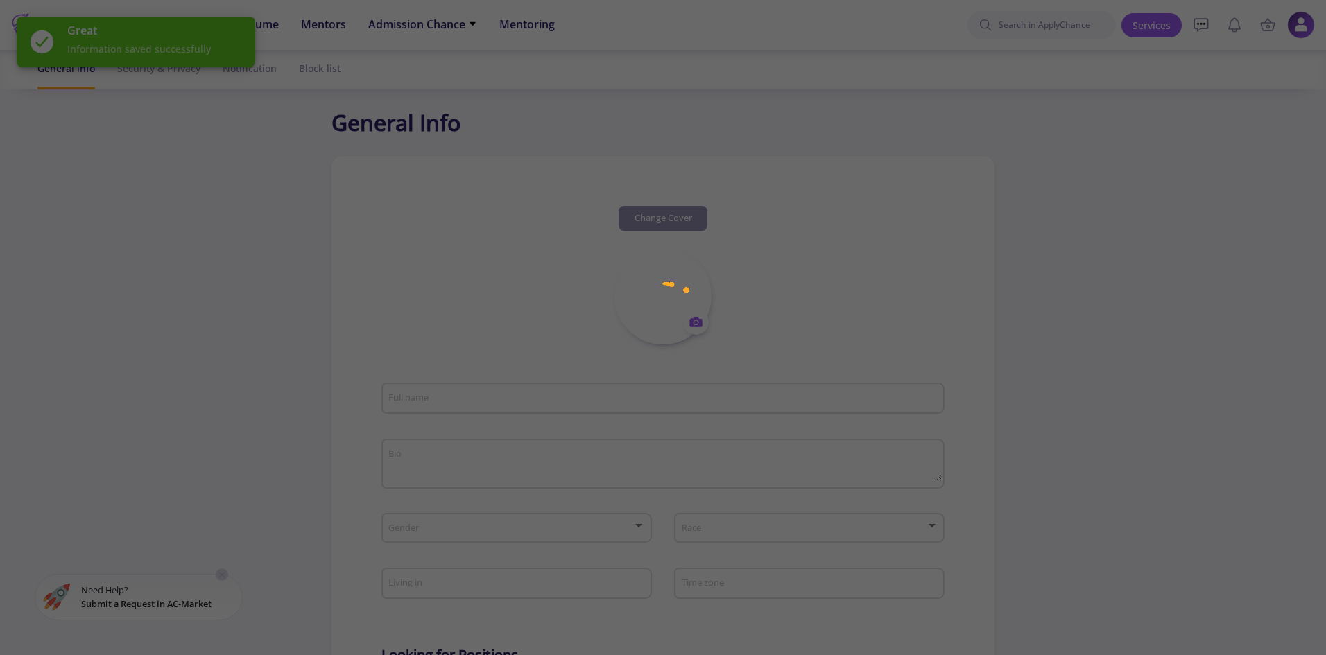
type input "[EMAIL_ADDRESS][DOMAIN_NAME]"
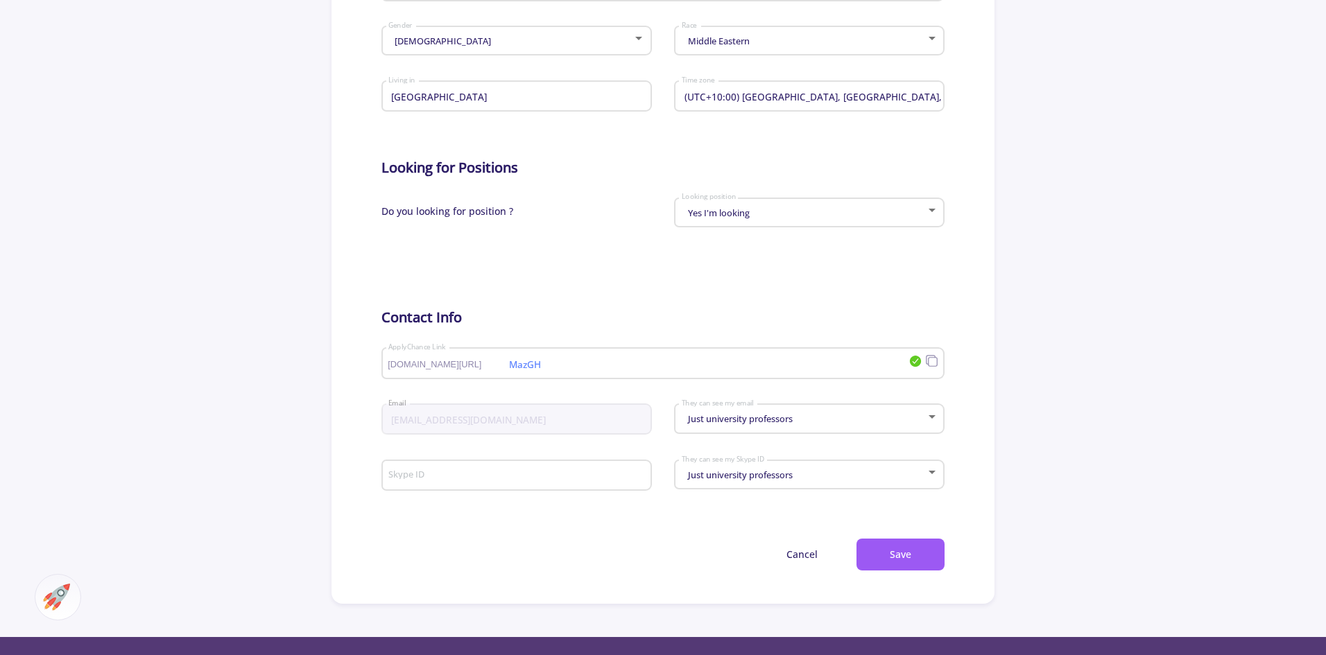
scroll to position [624, 0]
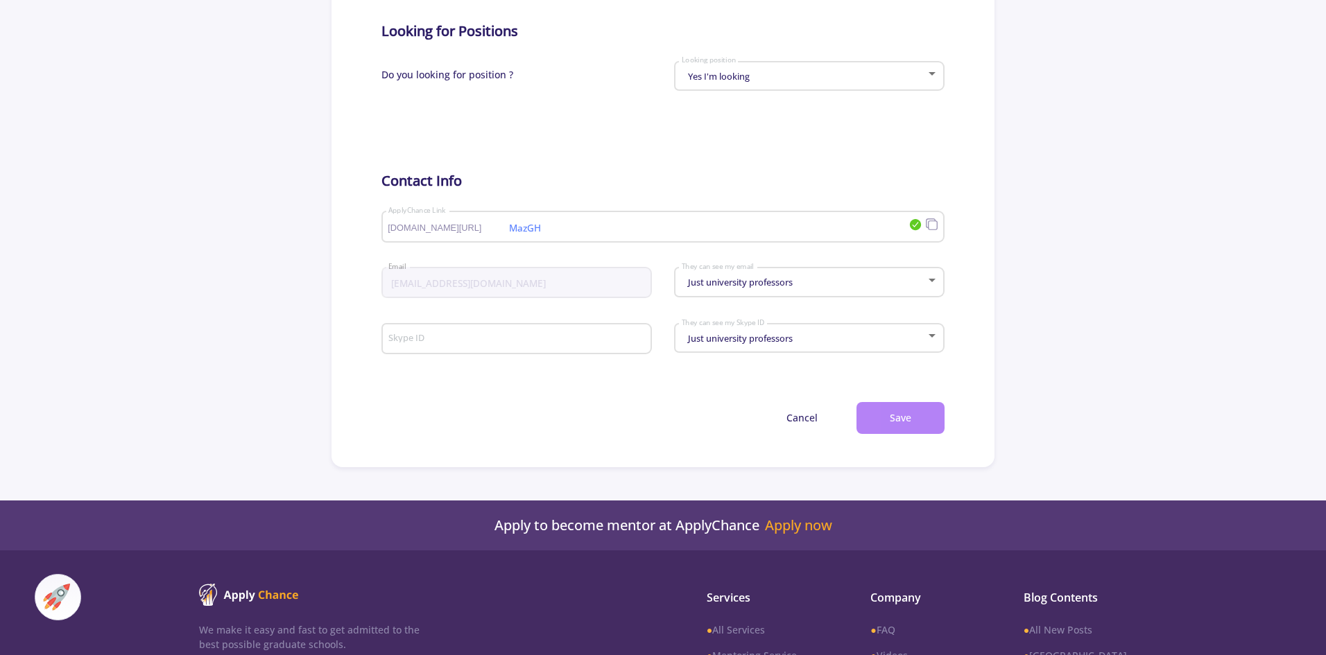
click at [940, 427] on button "Save" at bounding box center [900, 418] width 88 height 33
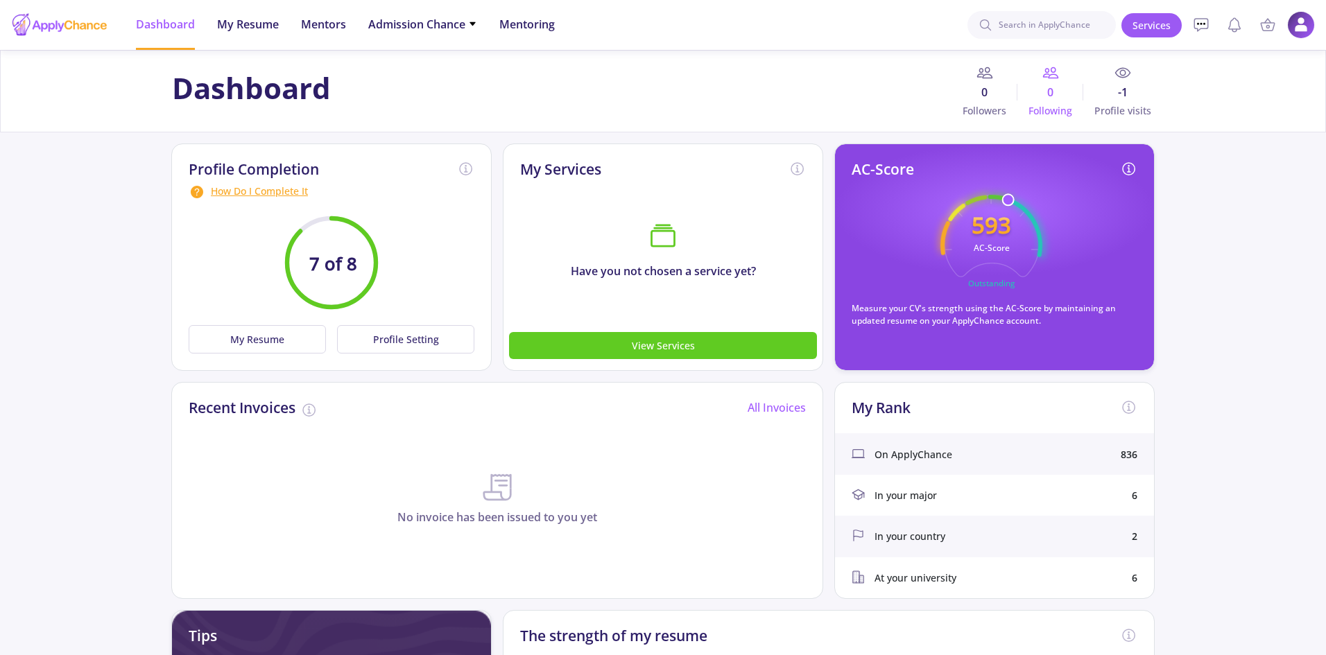
click at [1040, 107] on span "Following" at bounding box center [1050, 110] width 66 height 15
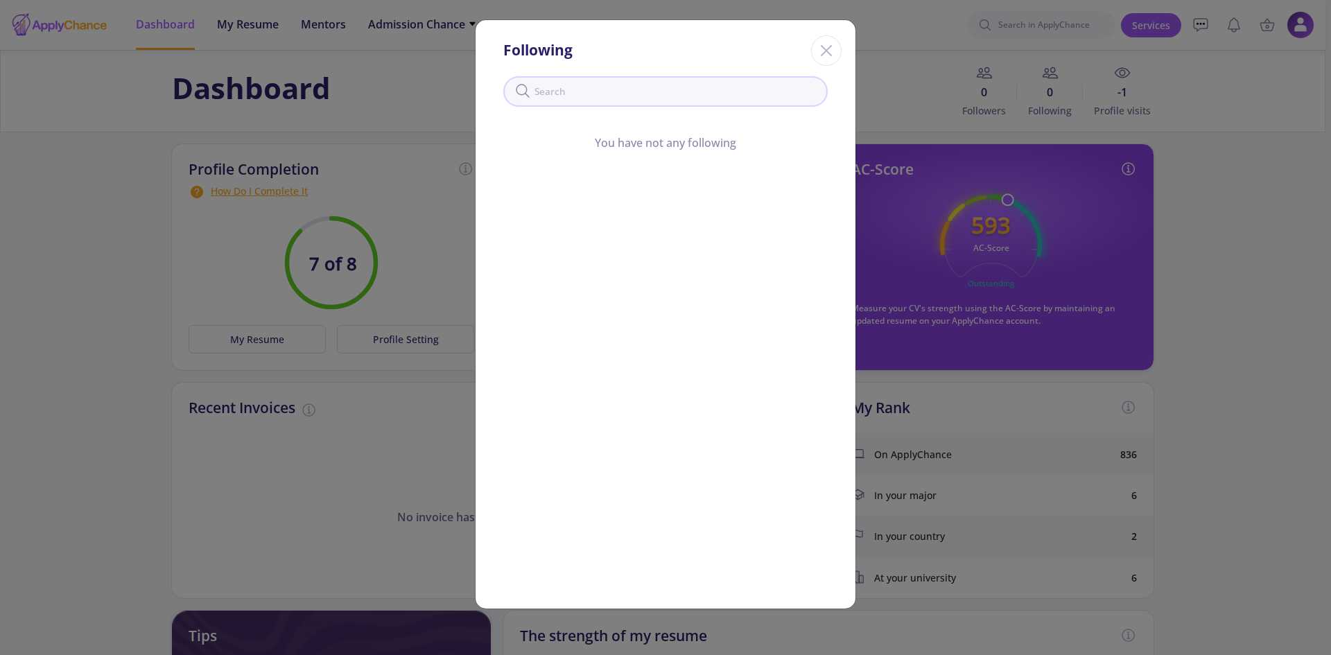
drag, startPoint x: 650, startPoint y: 101, endPoint x: 685, endPoint y: 87, distance: 37.1
click at [652, 101] on input "text" at bounding box center [665, 91] width 325 height 31
click at [829, 49] on line "Close" at bounding box center [827, 51] width 10 height 10
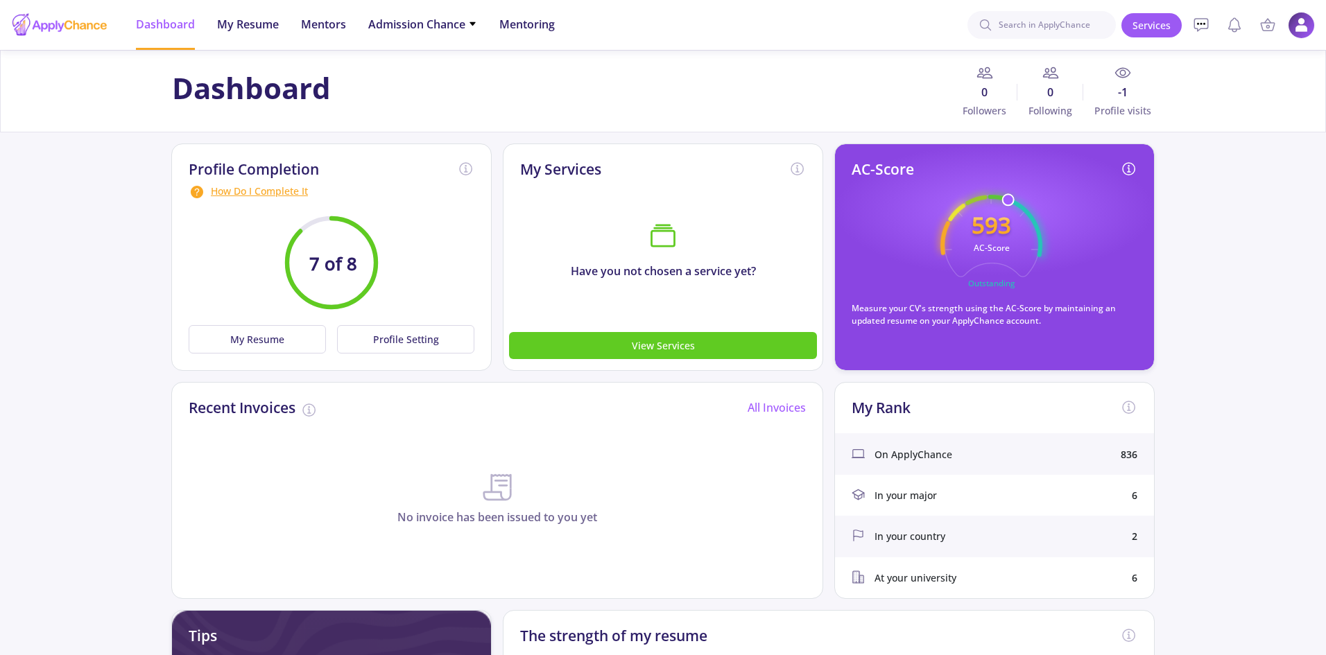
click at [1305, 21] on img at bounding box center [1301, 25] width 27 height 27
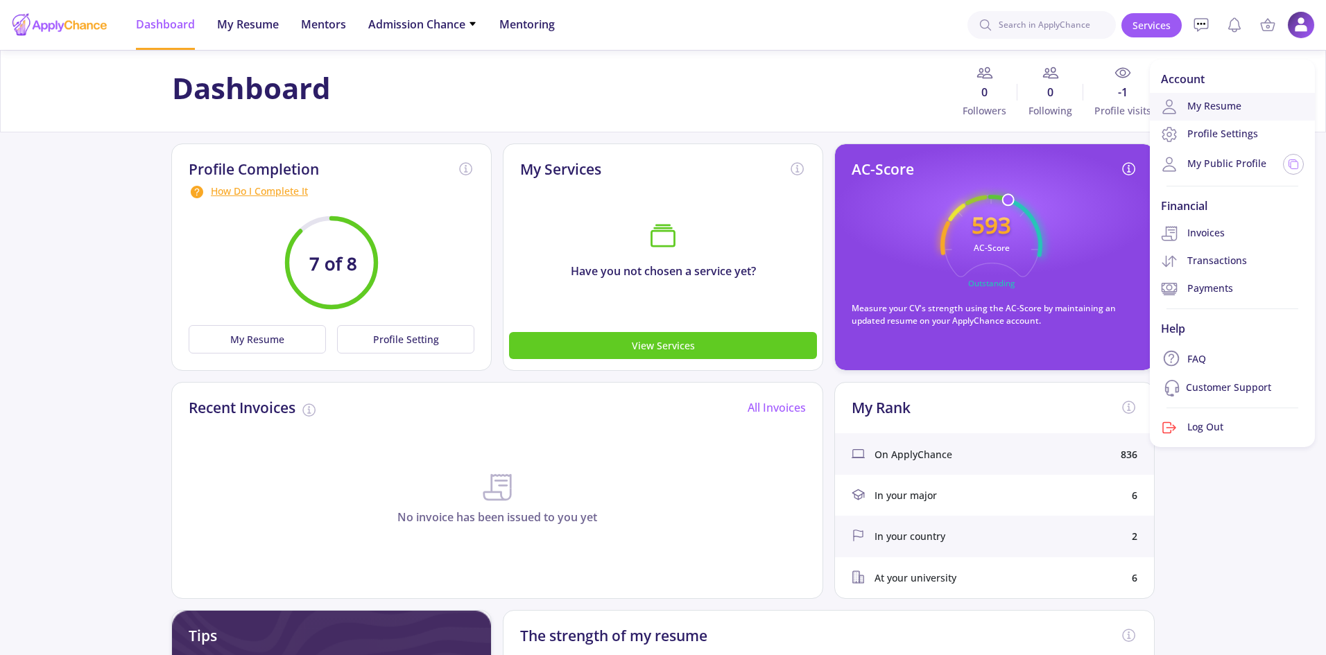
click at [1267, 107] on link "My Resume" at bounding box center [1232, 107] width 165 height 28
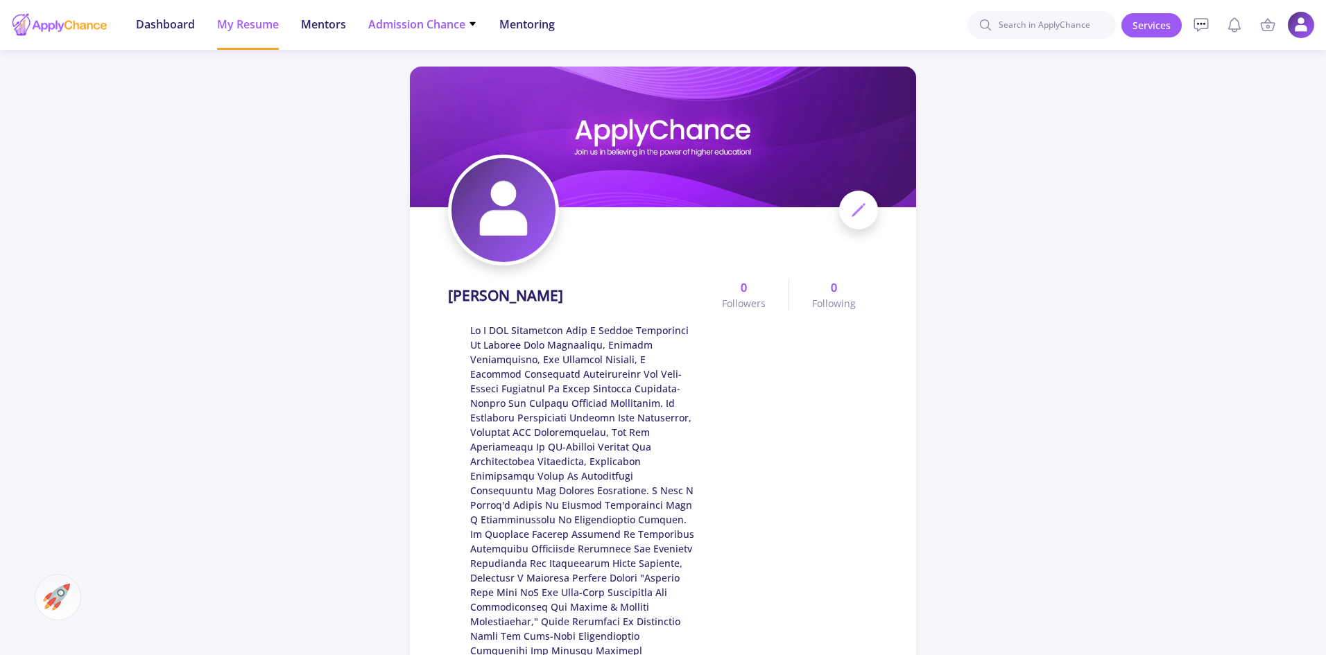
click at [426, 27] on span "Admission Chance" at bounding box center [422, 24] width 109 height 17
click at [460, 91] on link "Only My Chance of Admission" at bounding box center [450, 98] width 164 height 26
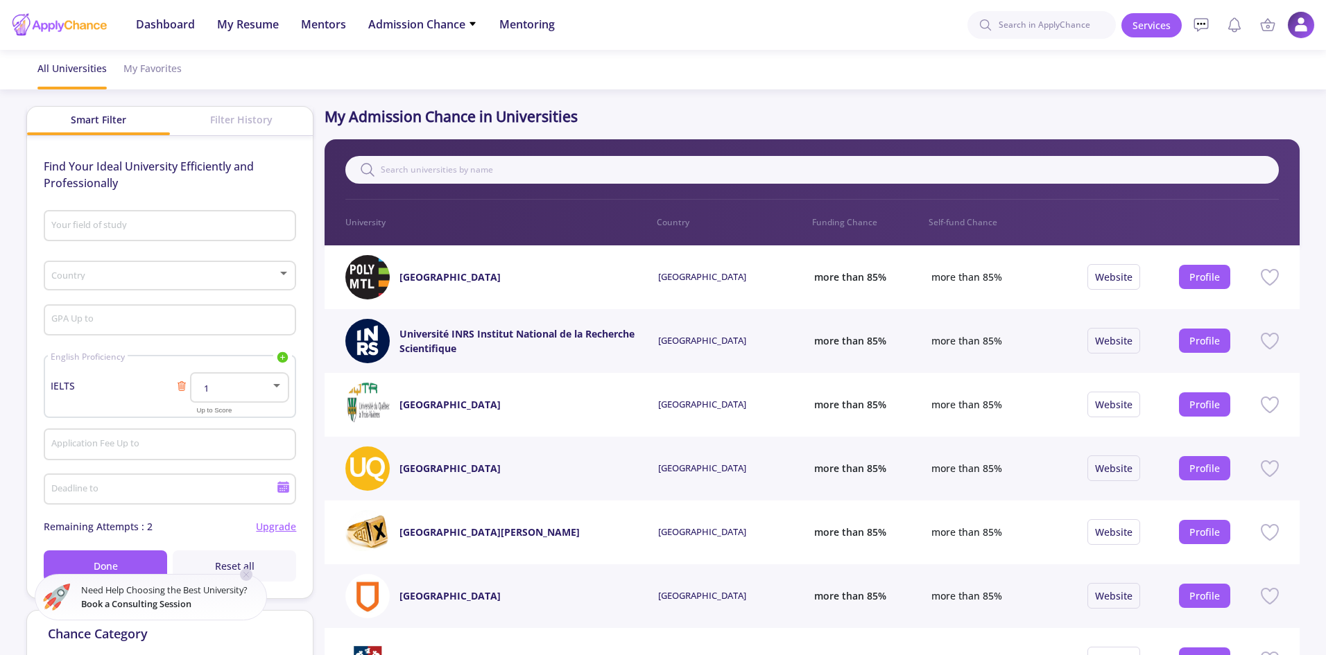
click at [216, 230] on input "Your field of study" at bounding box center [172, 227] width 243 height 12
type input "G"
type input "S"
click at [108, 246] on span "Earth / Ocean / Geological Sciences" at bounding box center [170, 257] width 230 height 33
type input "Earth / Ocean / Geological Sciences"
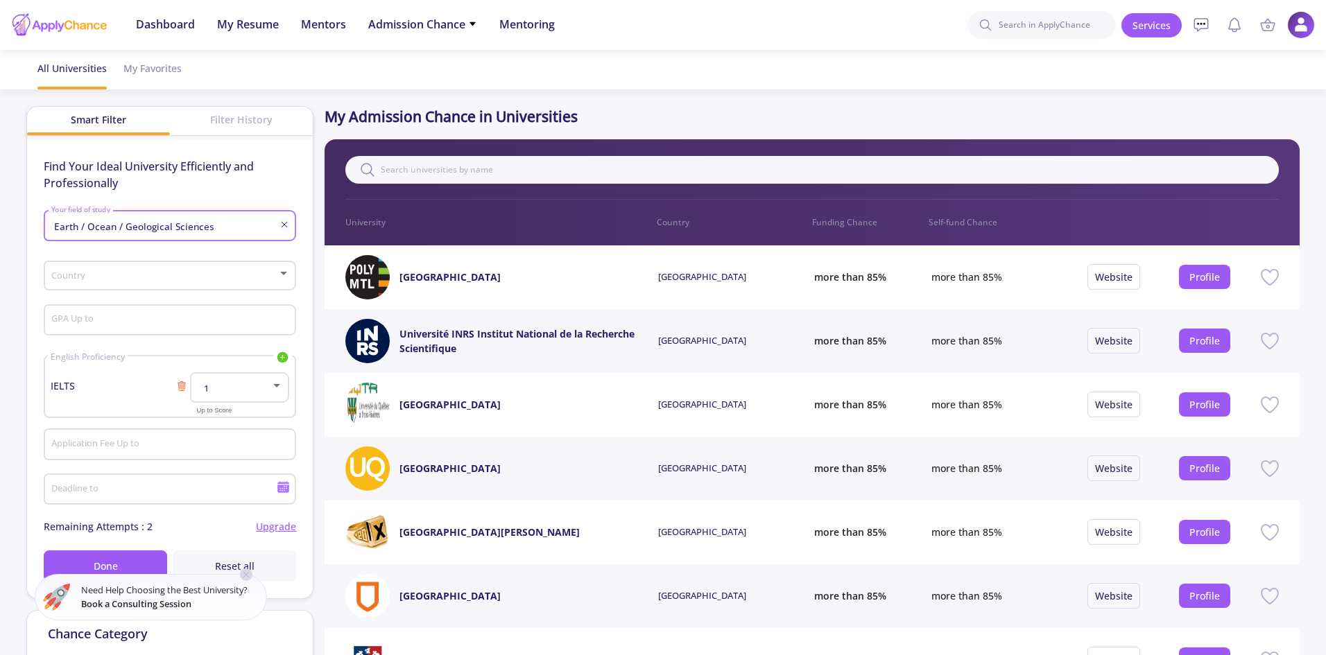
click at [110, 273] on span at bounding box center [165, 276] width 223 height 10
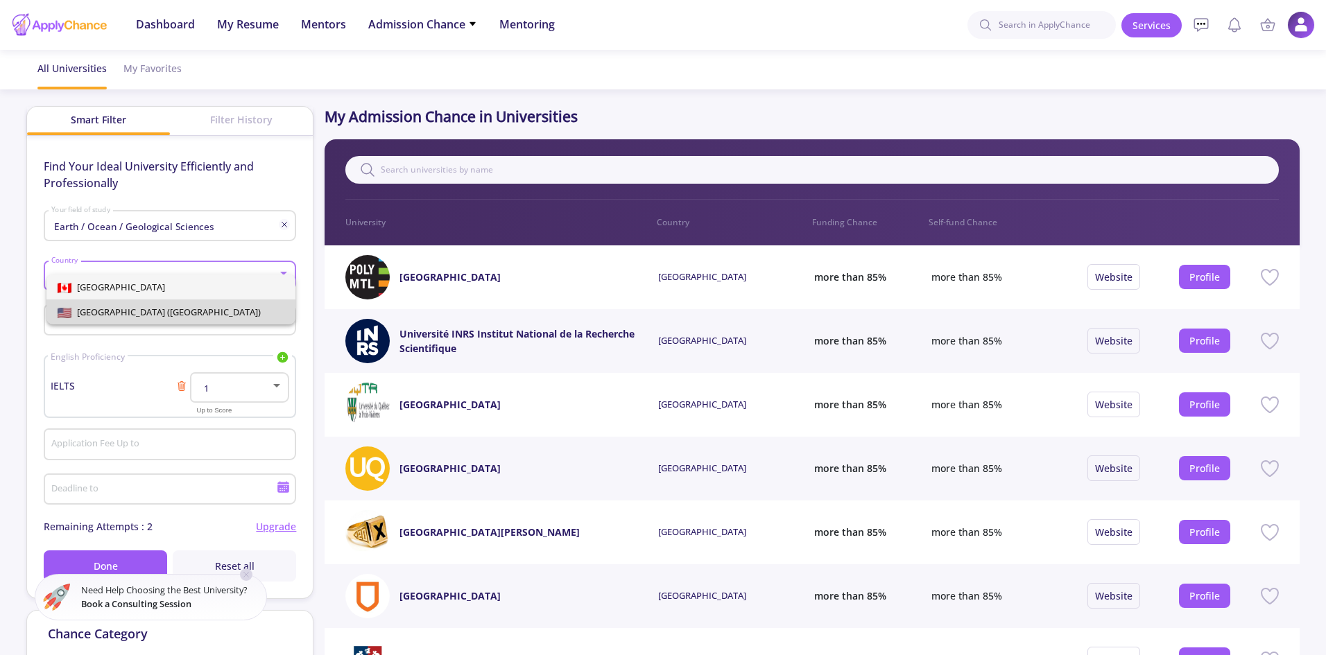
click at [176, 309] on span "[GEOGRAPHIC_DATA] ([GEOGRAPHIC_DATA])" at bounding box center [165, 312] width 189 height 12
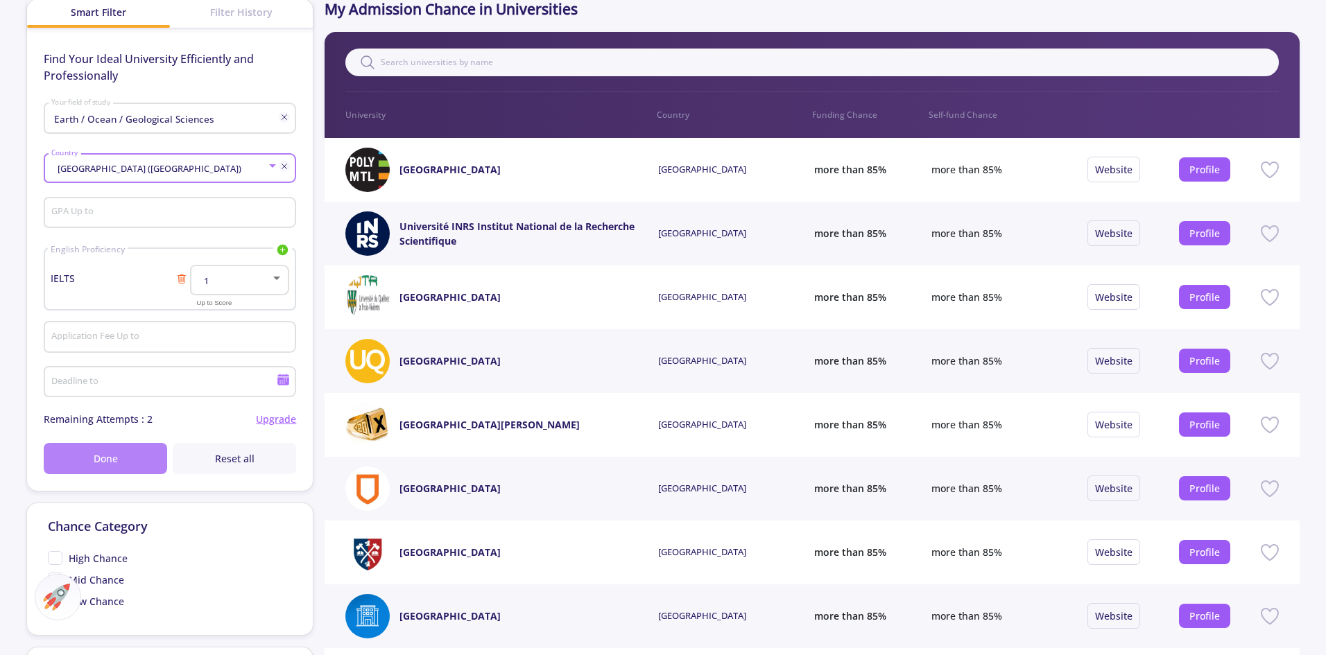
scroll to position [139, 0]
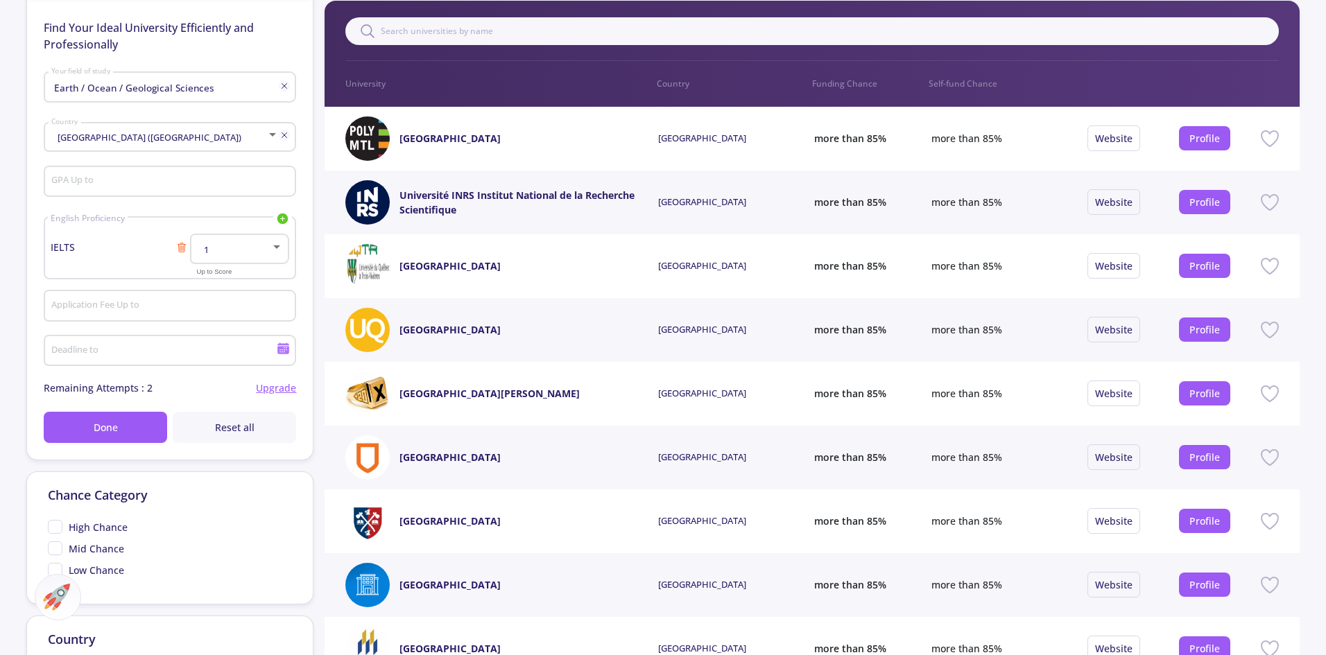
click at [60, 528] on span "High Chance" at bounding box center [88, 527] width 80 height 15
click at [57, 528] on input "High Chance" at bounding box center [52, 524] width 9 height 9
checkbox input "true"
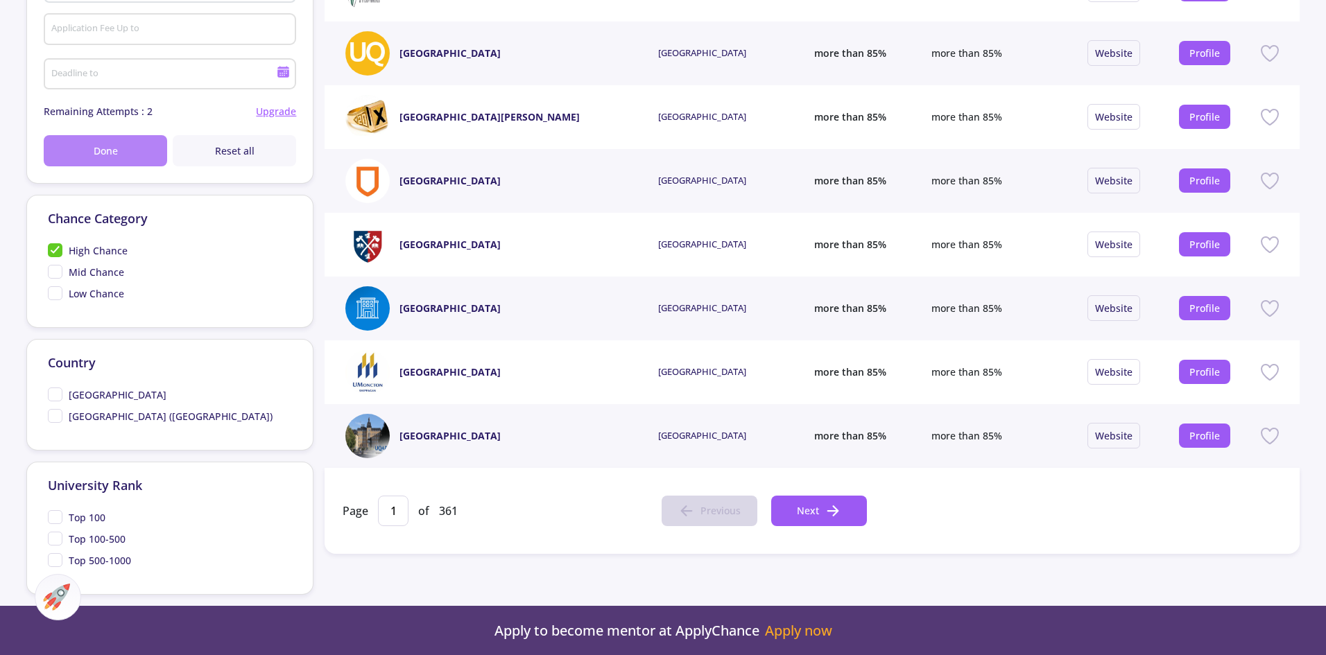
scroll to position [416, 0]
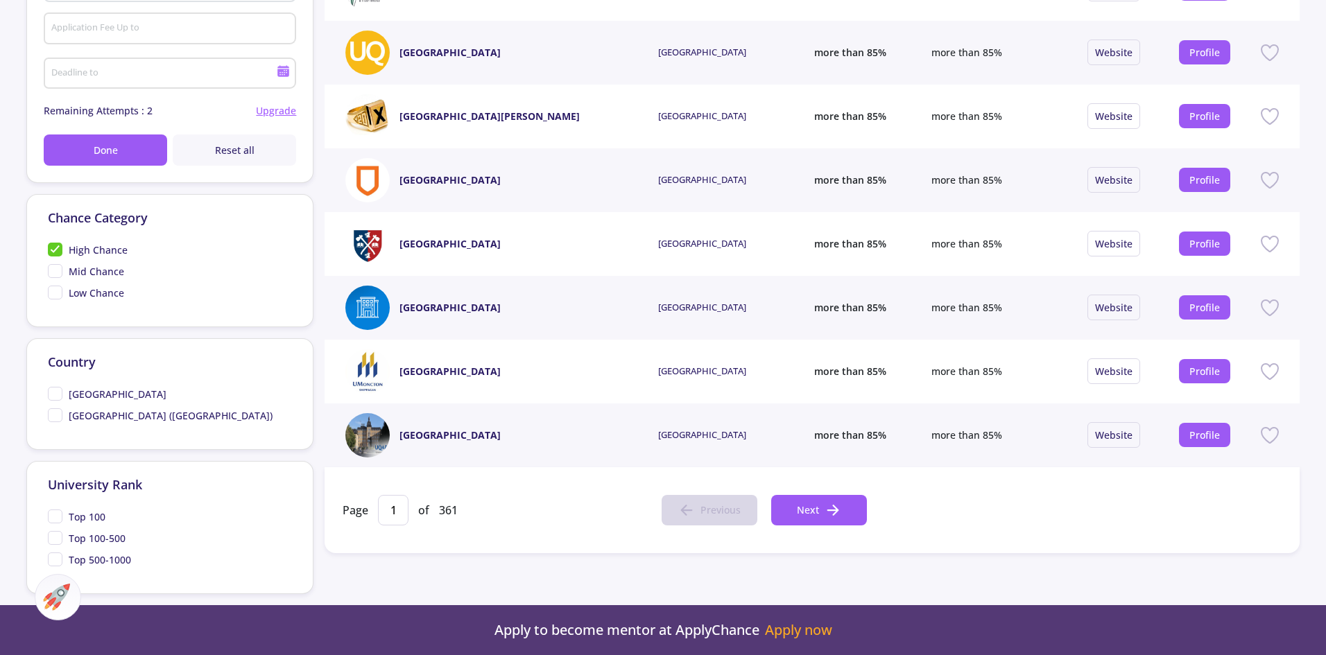
click at [51, 413] on span "[GEOGRAPHIC_DATA] ([GEOGRAPHIC_DATA])" at bounding box center [160, 415] width 225 height 15
click at [51, 413] on input "[GEOGRAPHIC_DATA] ([GEOGRAPHIC_DATA])" at bounding box center [52, 412] width 9 height 9
checkbox input "true"
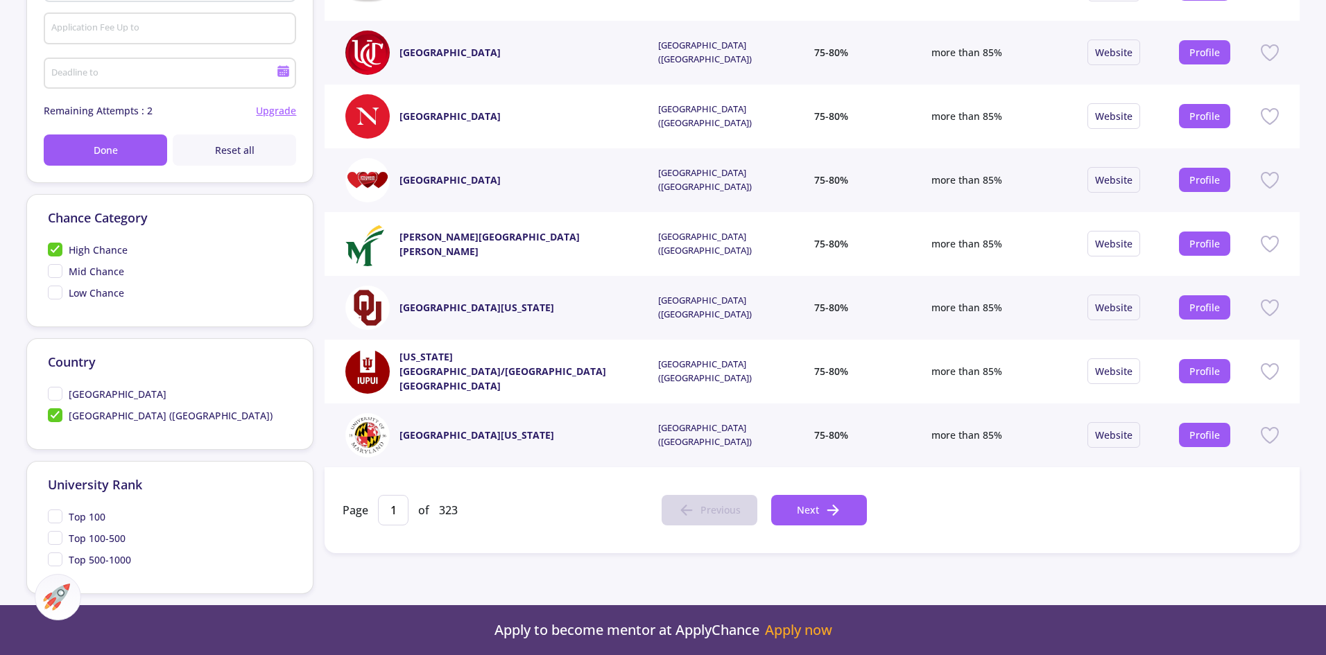
click at [56, 512] on span "Top 100" at bounding box center [77, 517] width 58 height 15
click at [56, 512] on input "Top 100" at bounding box center [52, 514] width 9 height 9
checkbox input "true"
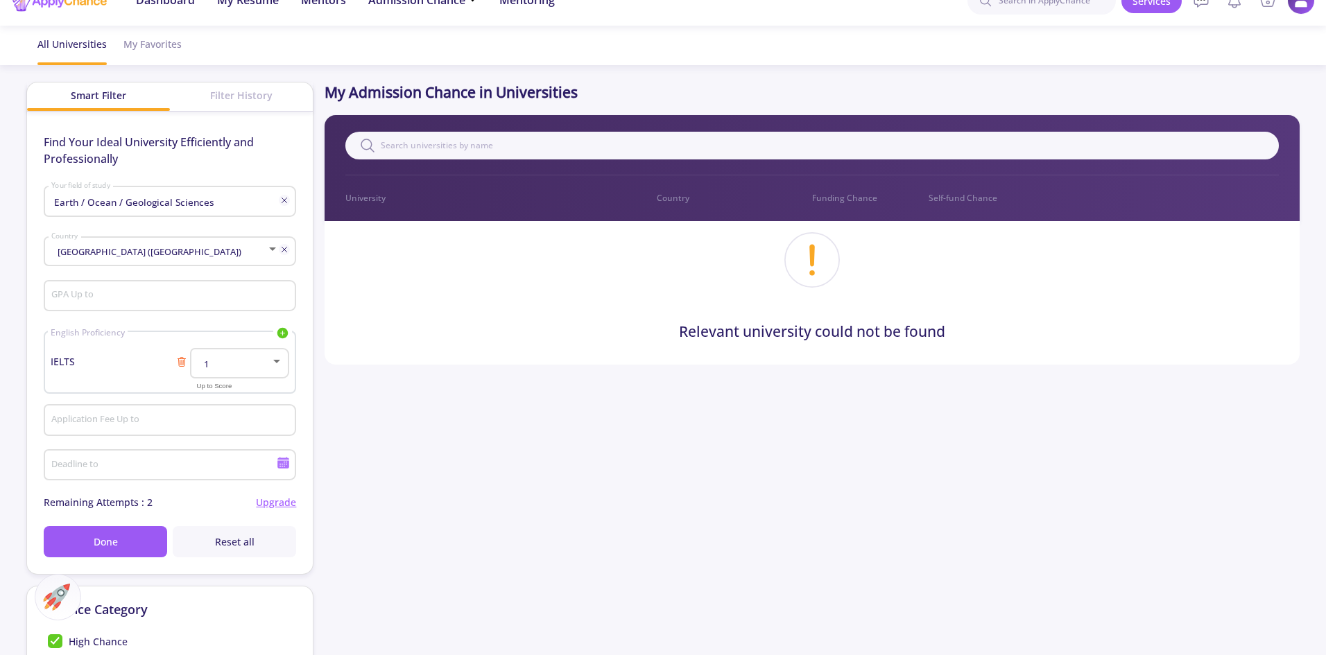
scroll to position [0, 0]
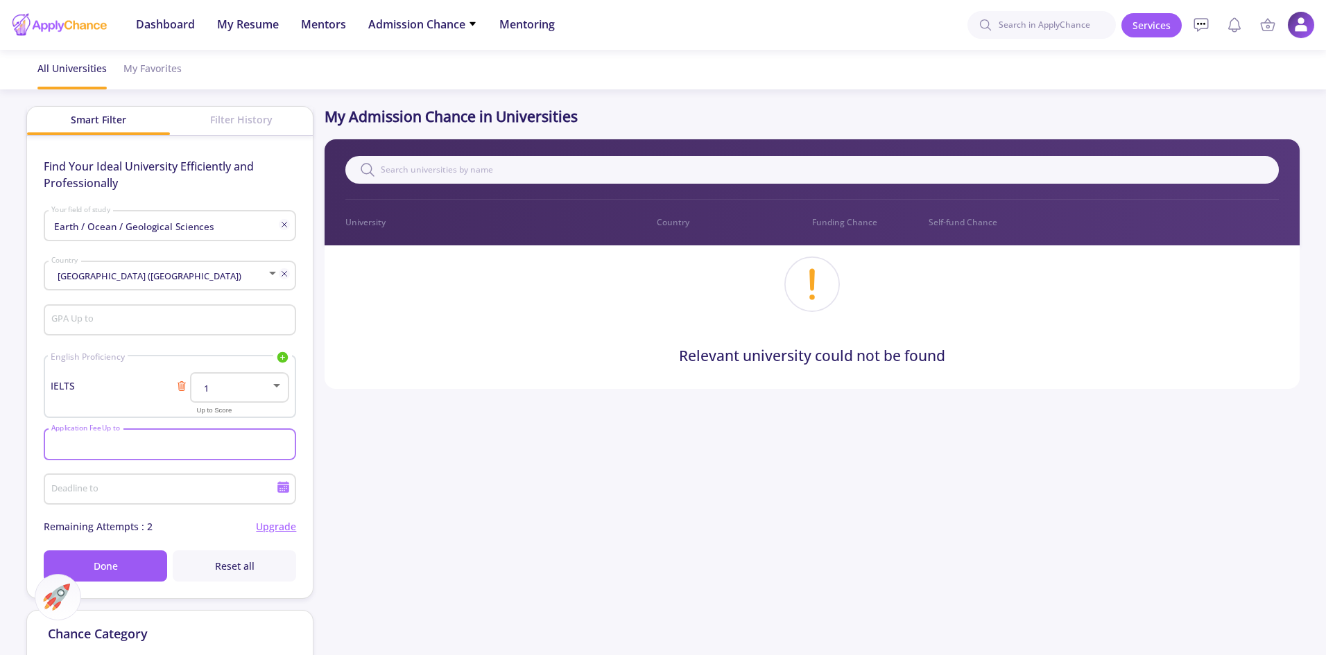
click at [128, 447] on input "Application Fee Up to" at bounding box center [172, 445] width 243 height 12
click at [144, 317] on input "GPA Up to" at bounding box center [172, 321] width 243 height 12
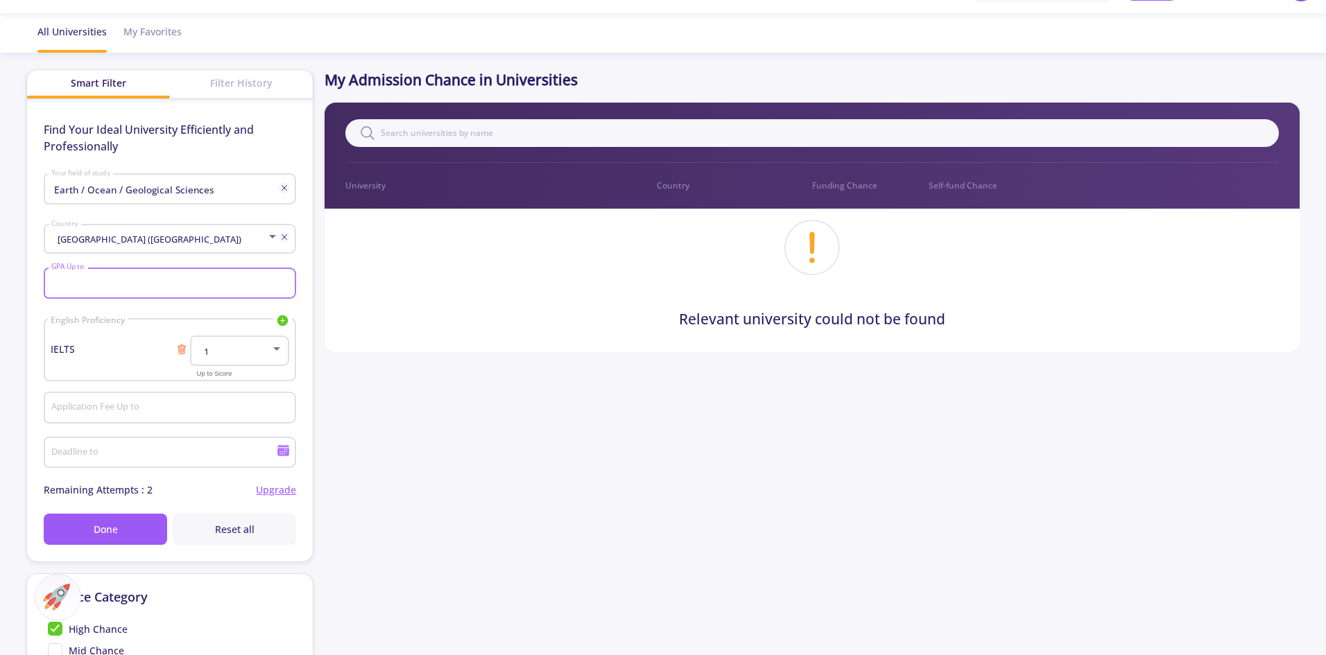
scroll to position [69, 0]
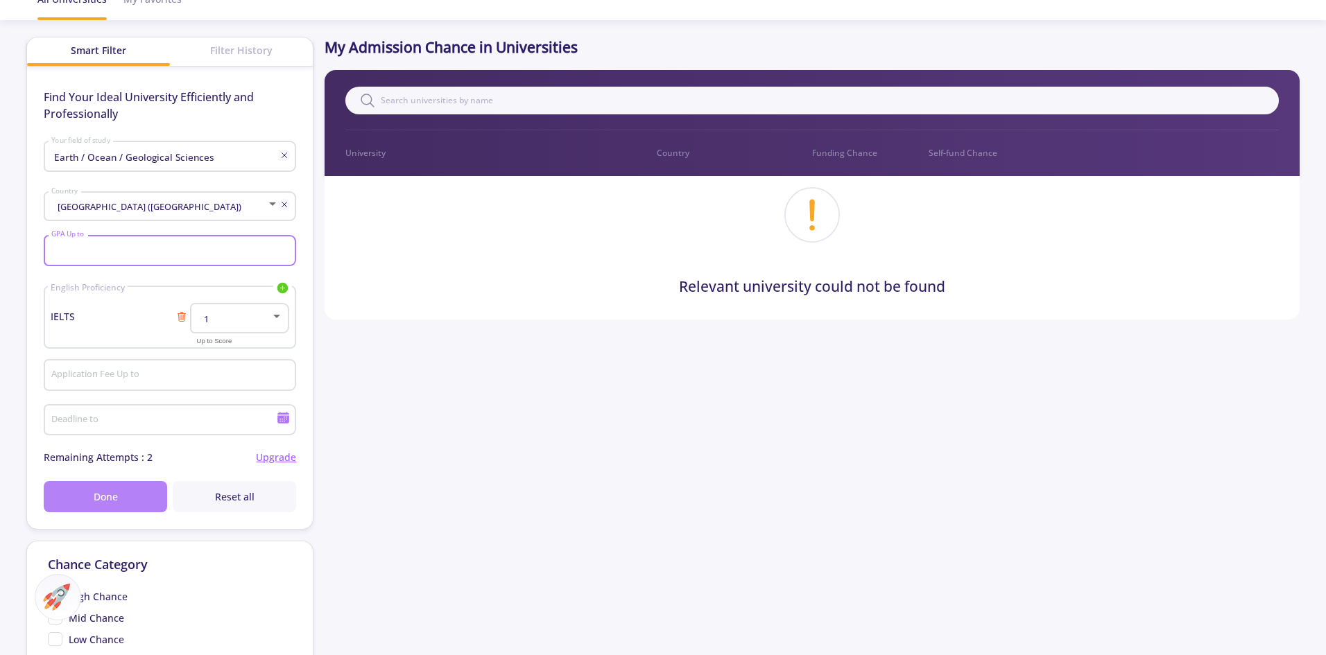
click at [141, 504] on button "Done" at bounding box center [105, 496] width 123 height 31
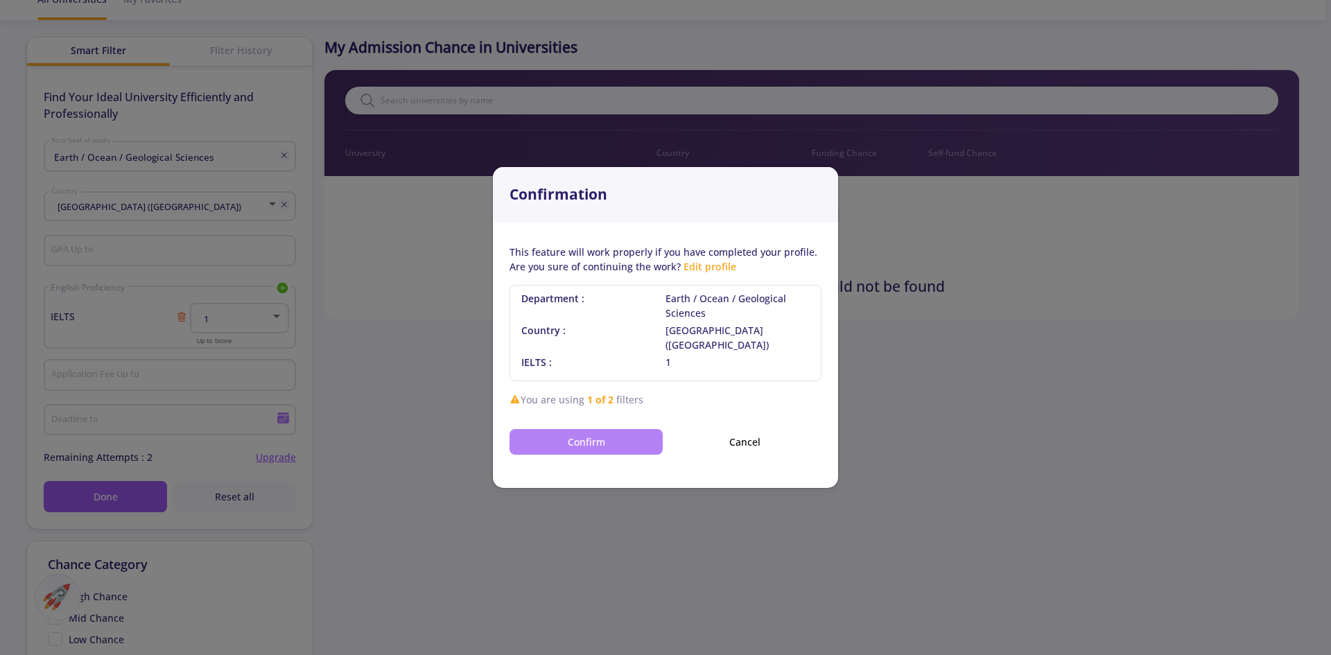
click at [629, 436] on button "Confirm" at bounding box center [586, 442] width 153 height 26
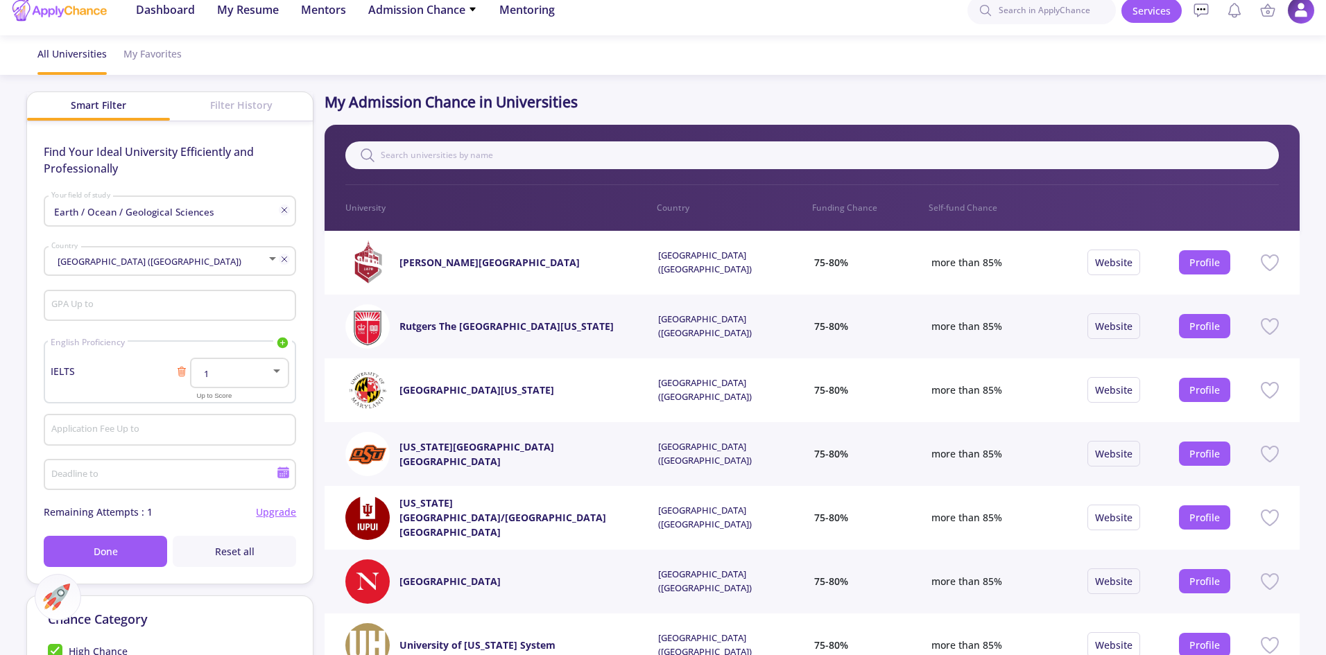
scroll to position [0, 0]
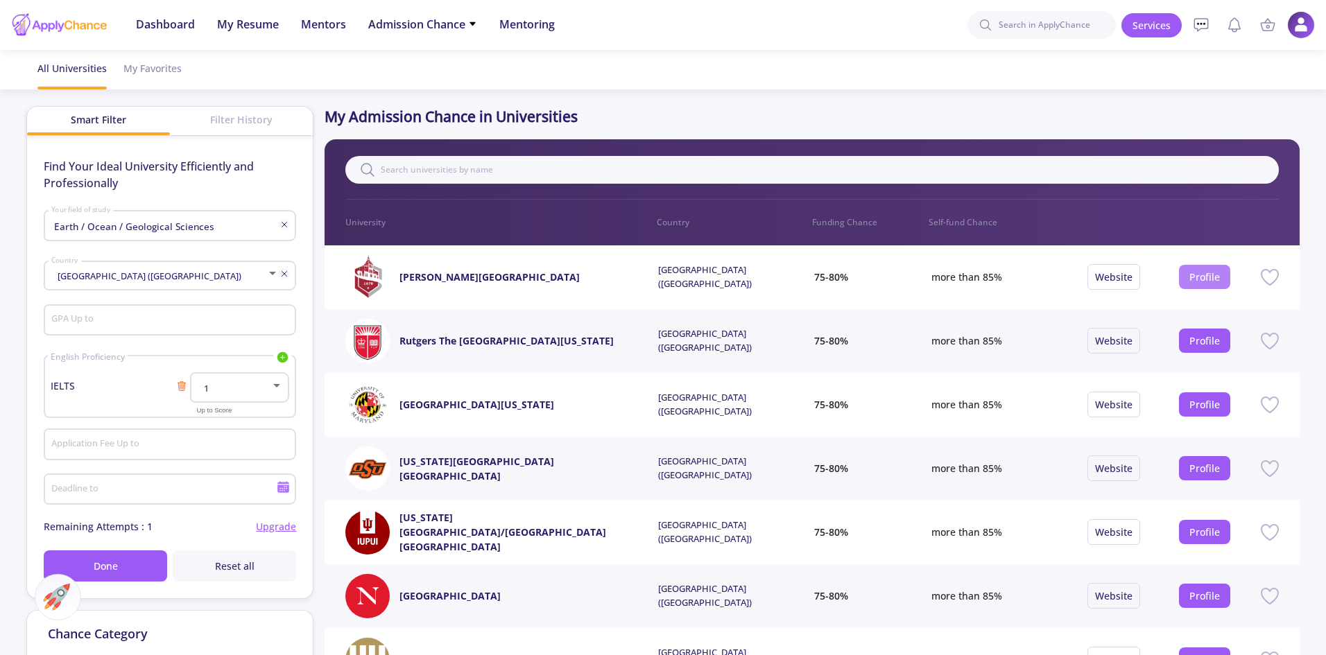
click at [1203, 277] on link "Profile" at bounding box center [1204, 276] width 31 height 13
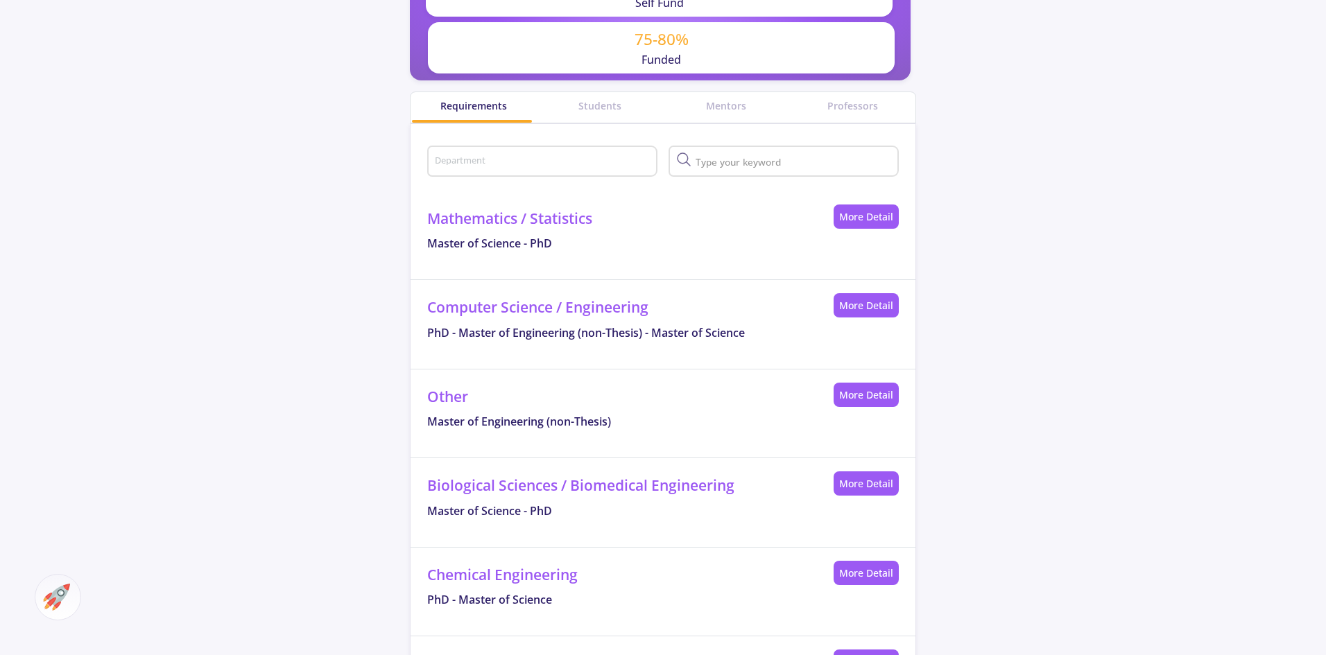
scroll to position [485, 0]
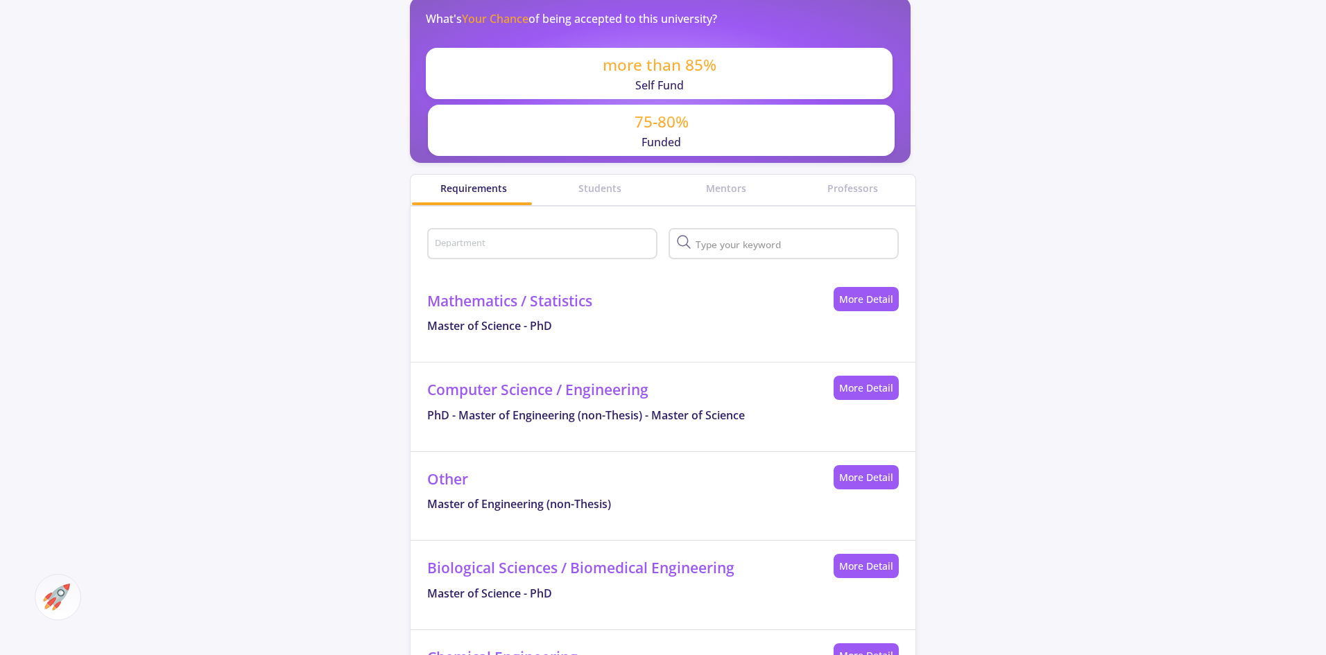
click at [469, 230] on div "Department" at bounding box center [542, 241] width 217 height 36
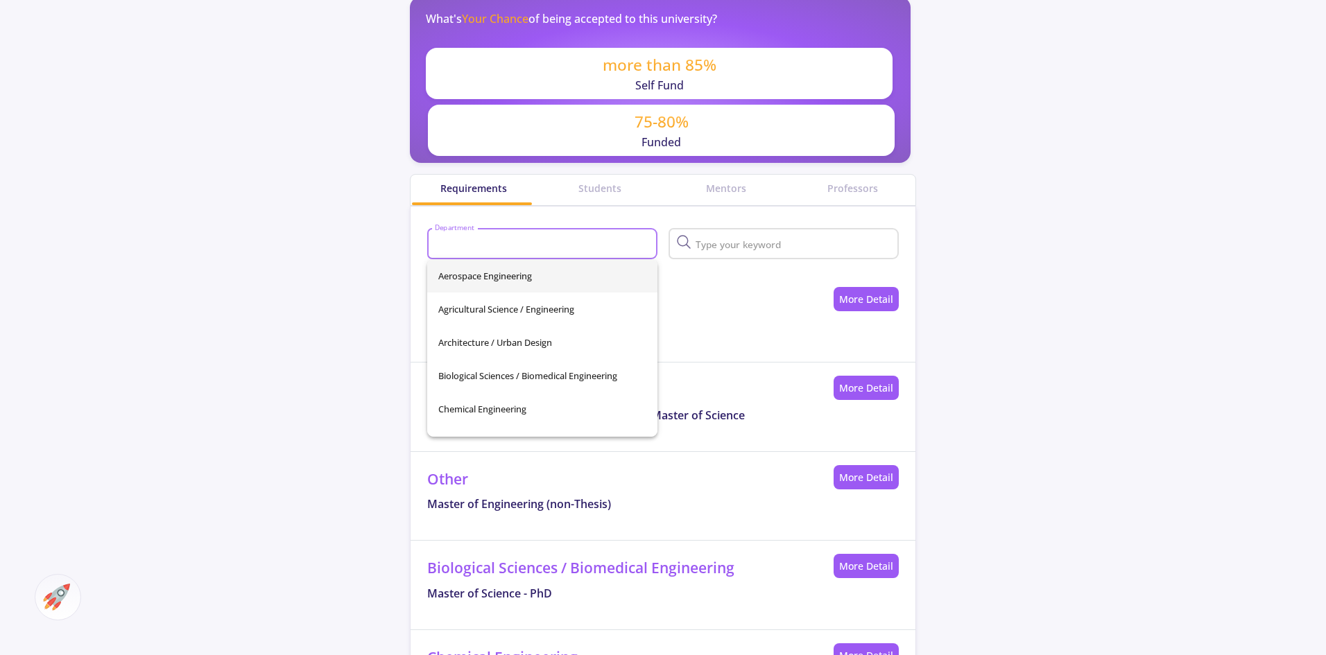
click at [709, 242] on input "text" at bounding box center [794, 245] width 204 height 12
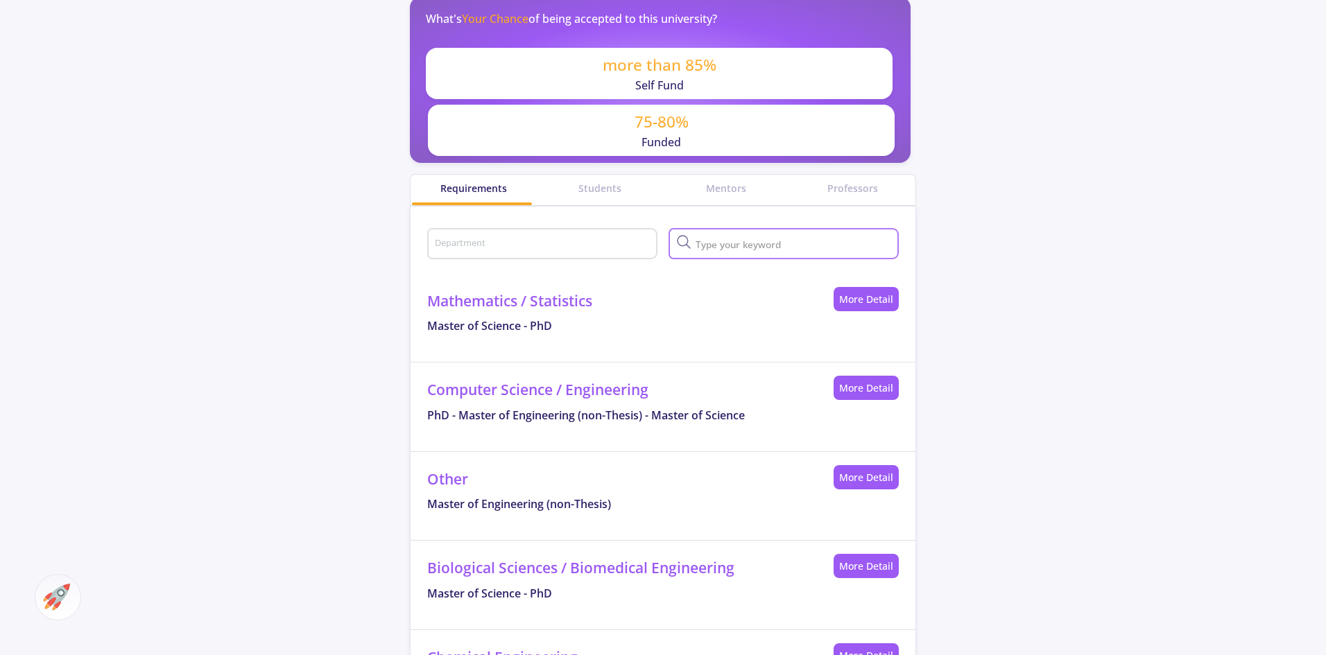
click at [712, 248] on input "text" at bounding box center [794, 245] width 204 height 12
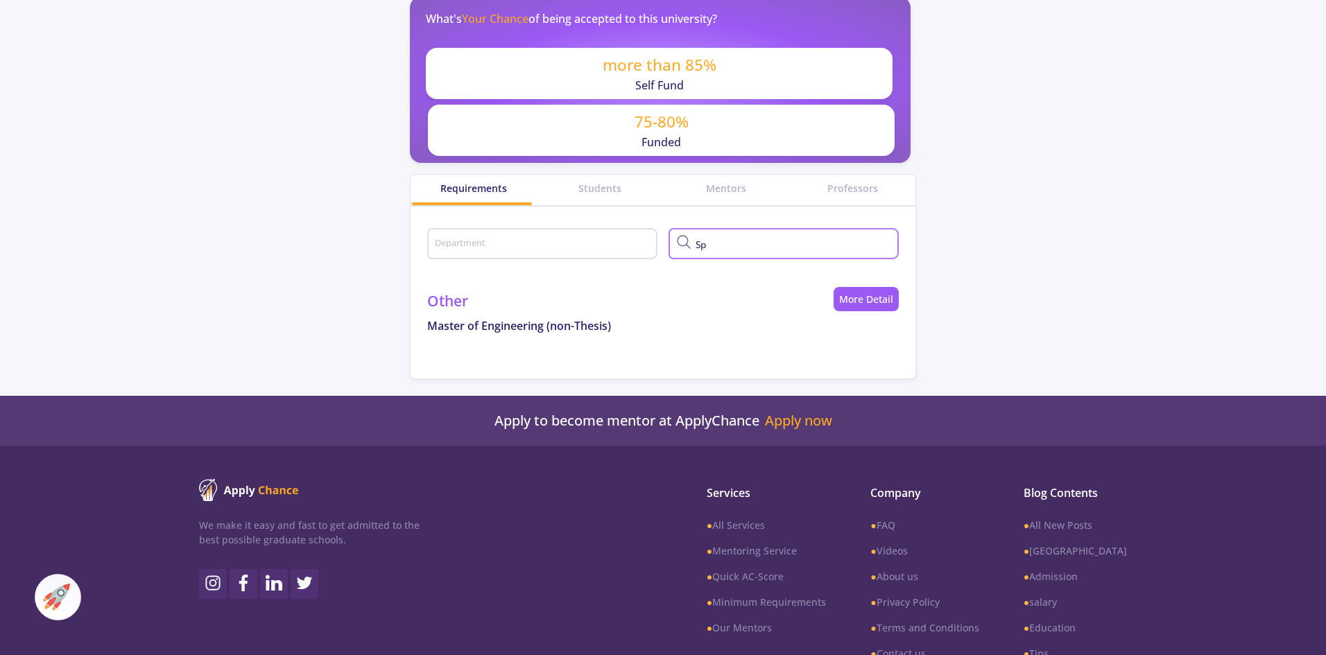
type input "S"
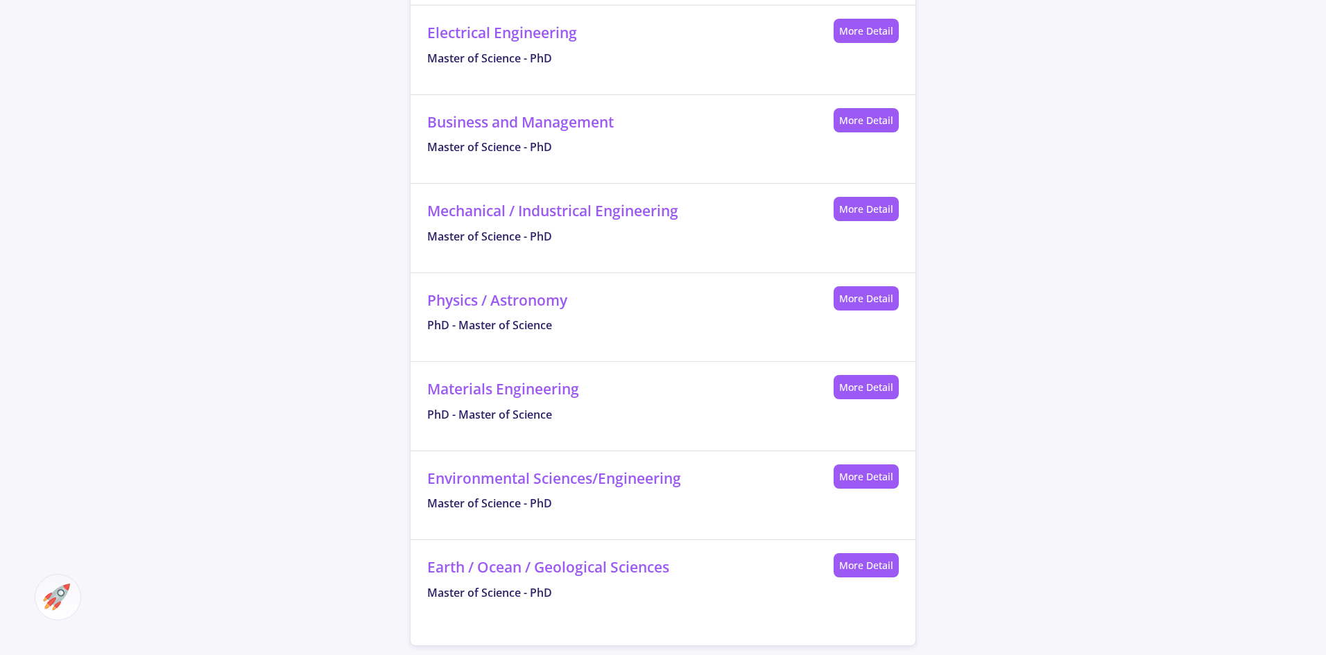
scroll to position [1387, 0]
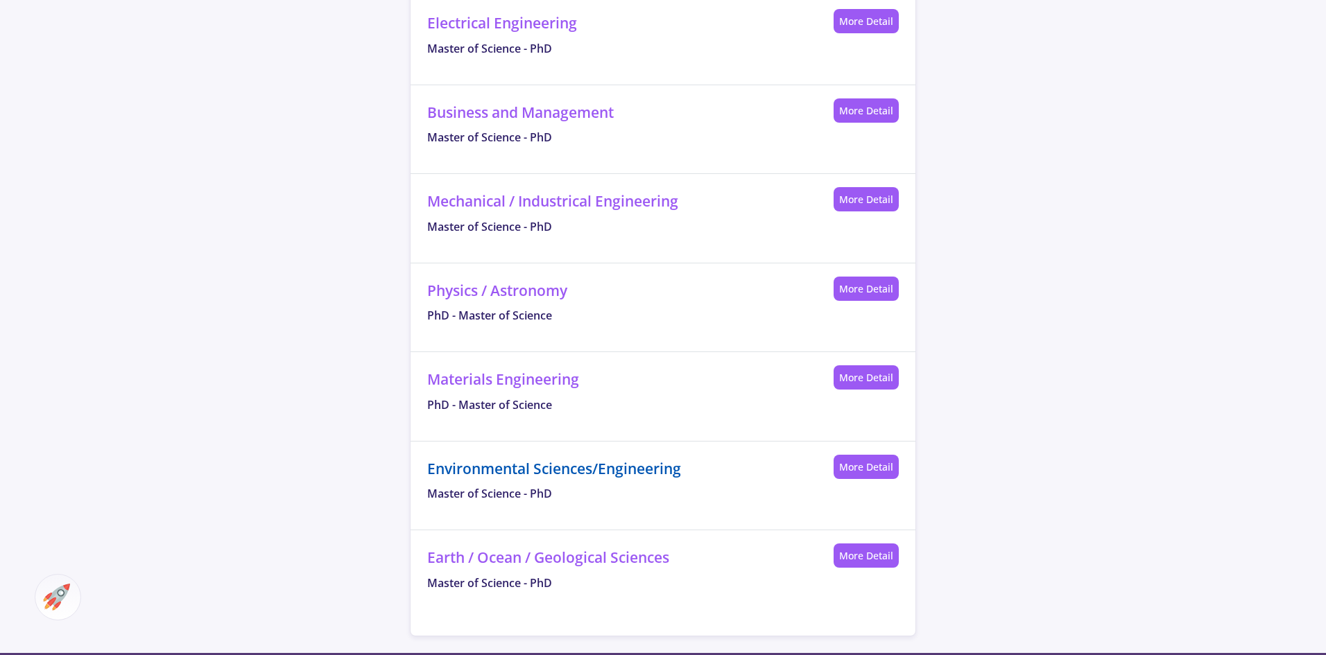
click at [650, 466] on link "Environmental Sciences/Engineering" at bounding box center [554, 468] width 254 height 19
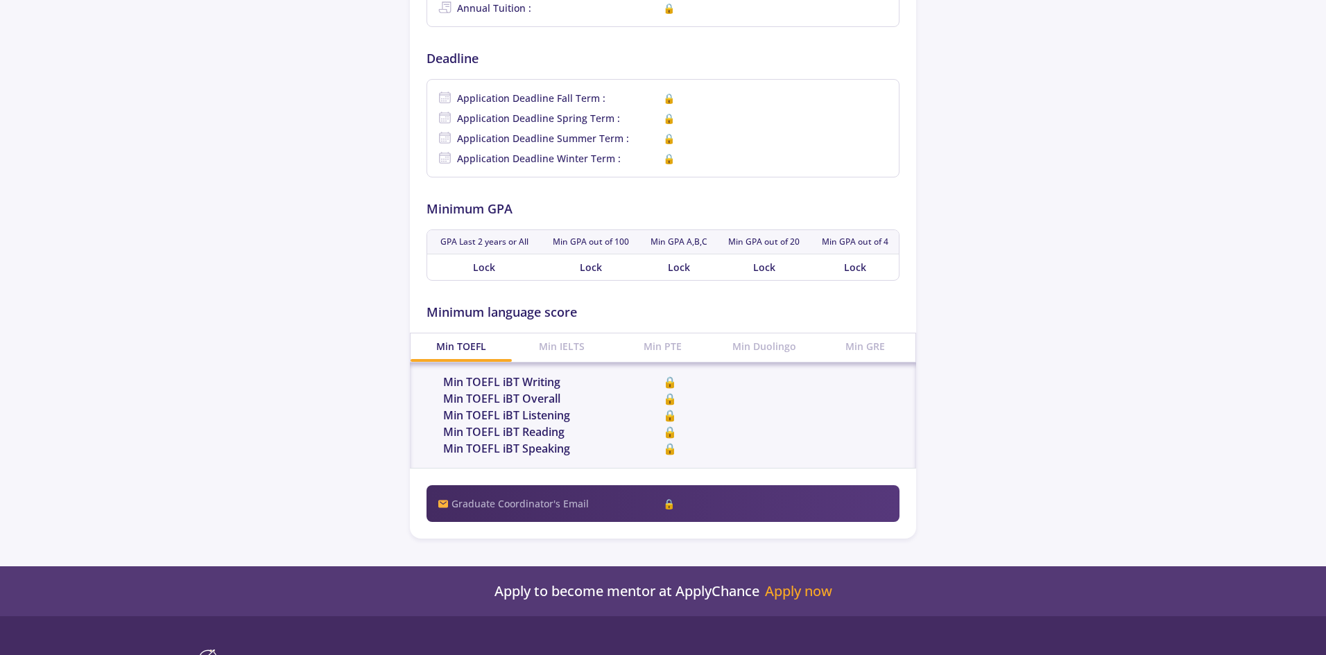
scroll to position [535, 0]
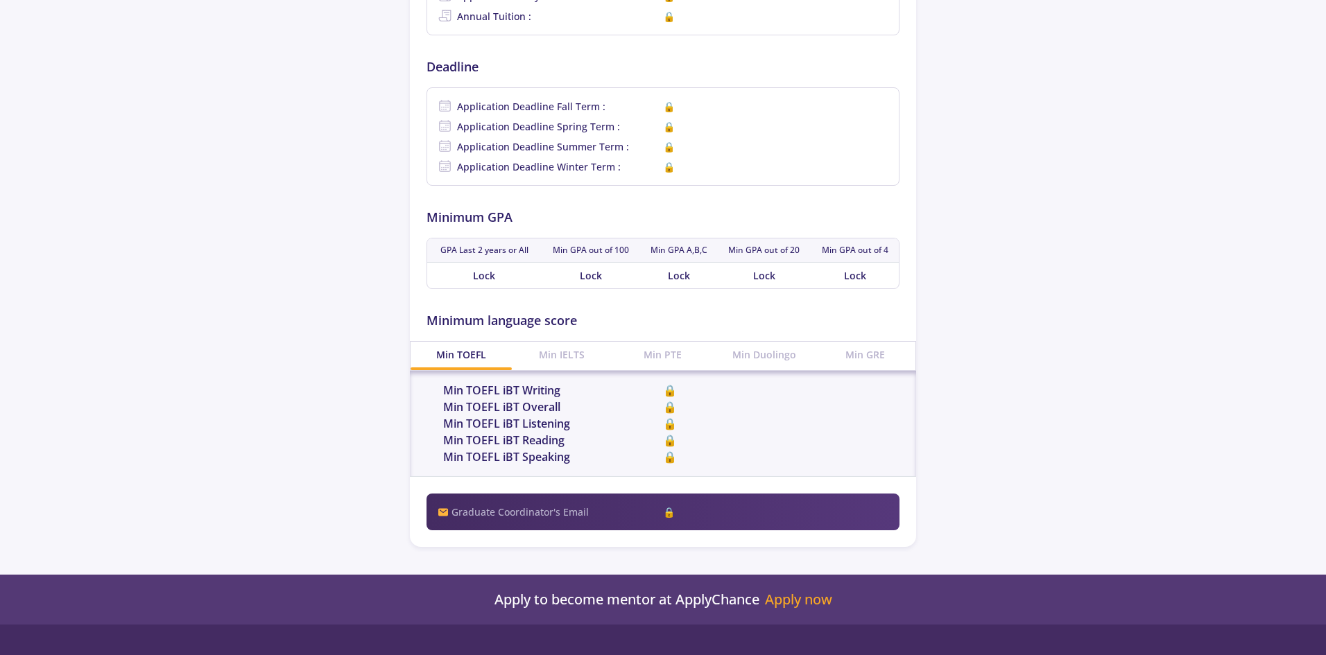
click at [562, 353] on div "Min IELTS" at bounding box center [562, 355] width 101 height 26
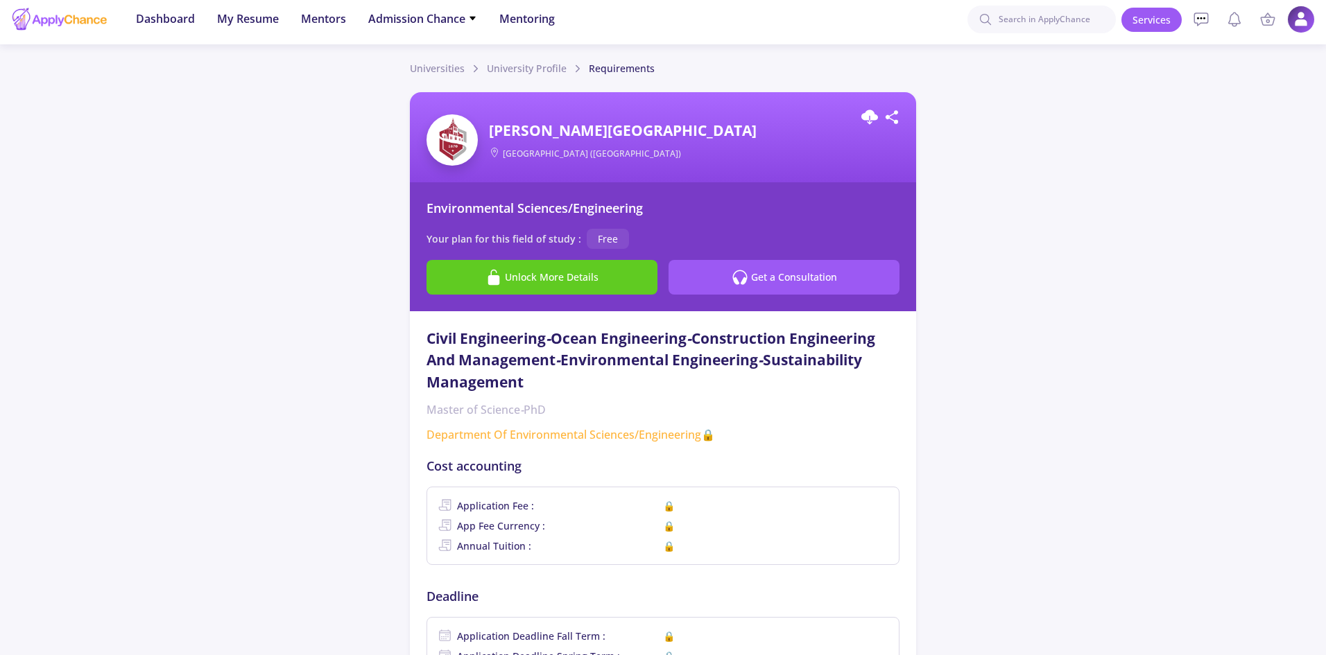
scroll to position [0, 0]
